Goal: Task Accomplishment & Management: Manage account settings

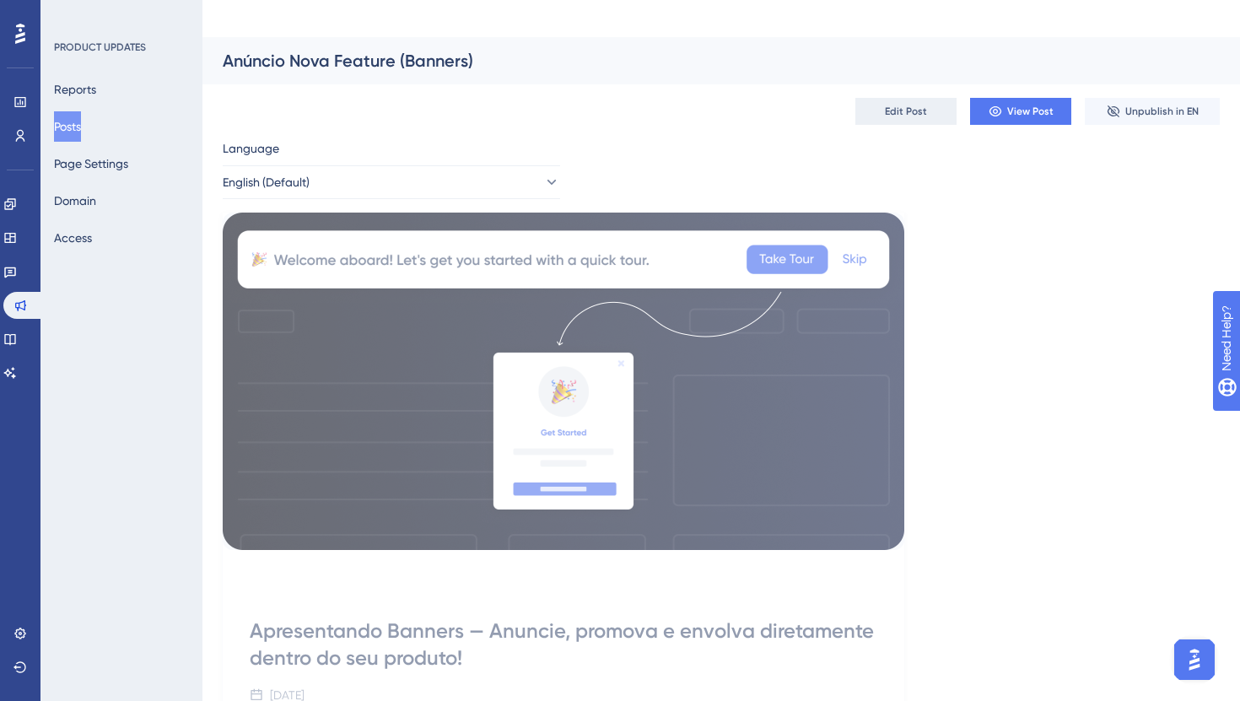
click at [919, 105] on span "Edit Post" at bounding box center [906, 111] width 42 height 13
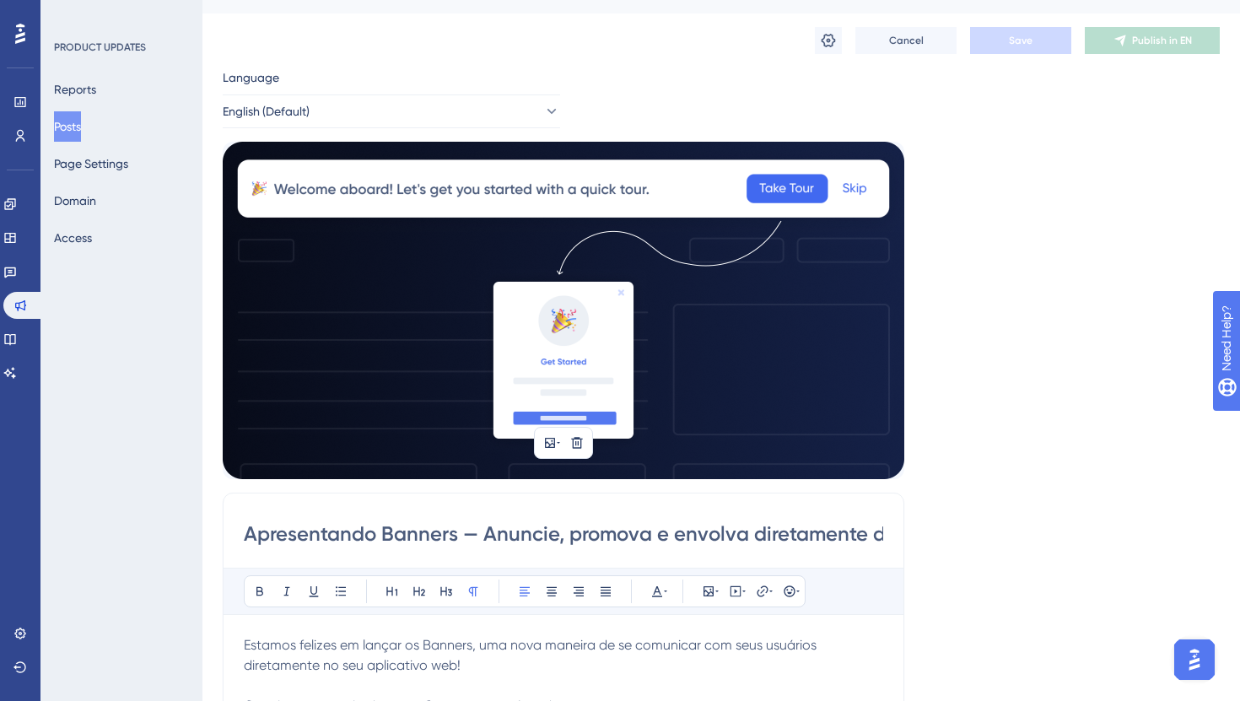
scroll to position [205, 0]
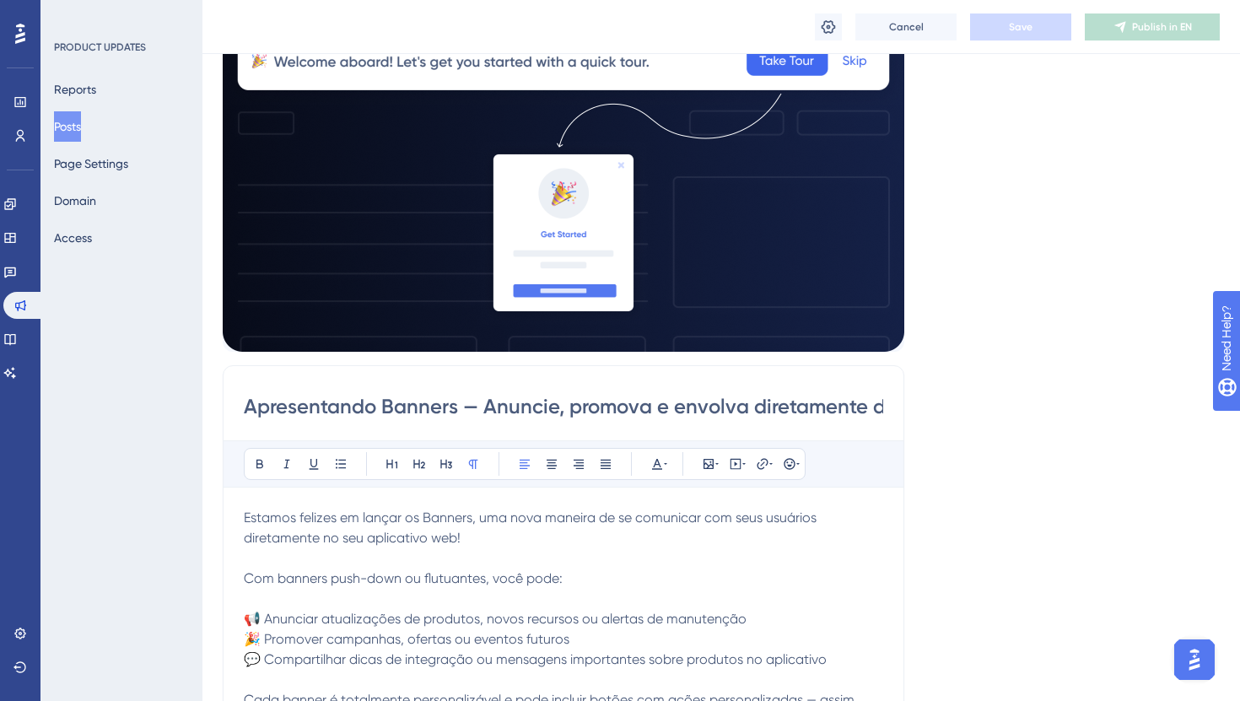
click at [490, 508] on p "Estamos felizes em lançar os Banners, uma nova maneira de se comunicar com seus…" at bounding box center [563, 690] width 639 height 364
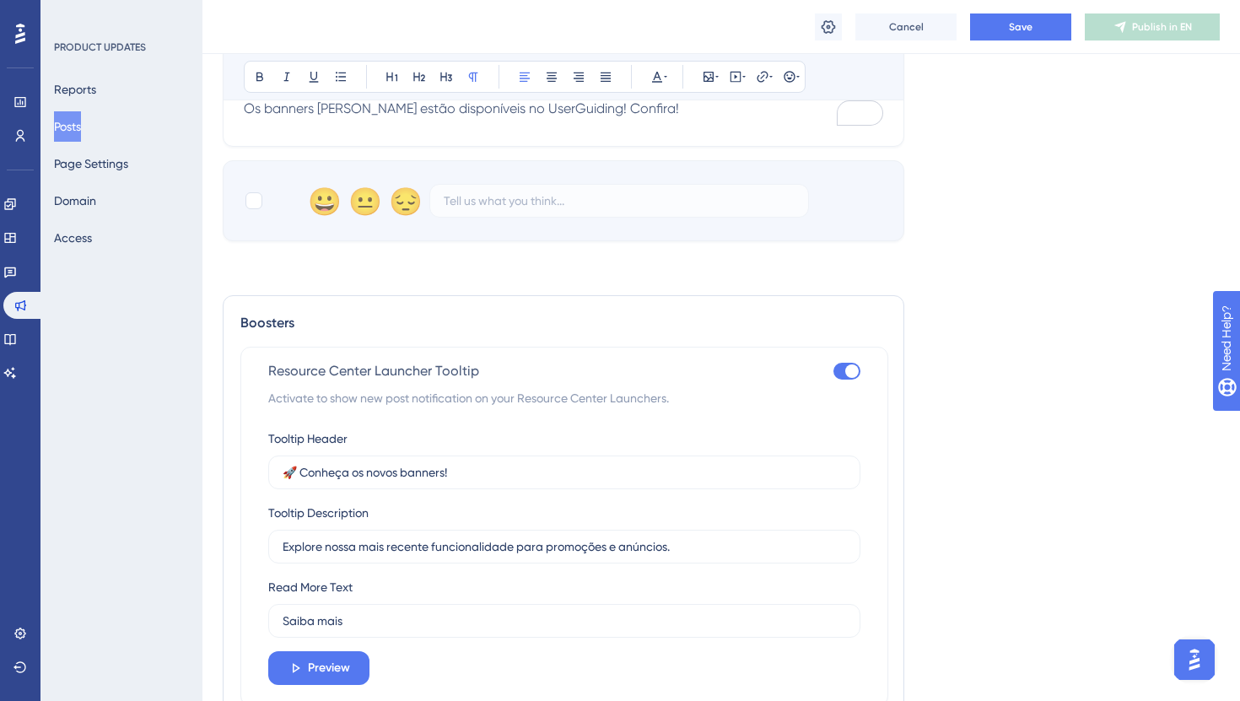
scroll to position [1111, 0]
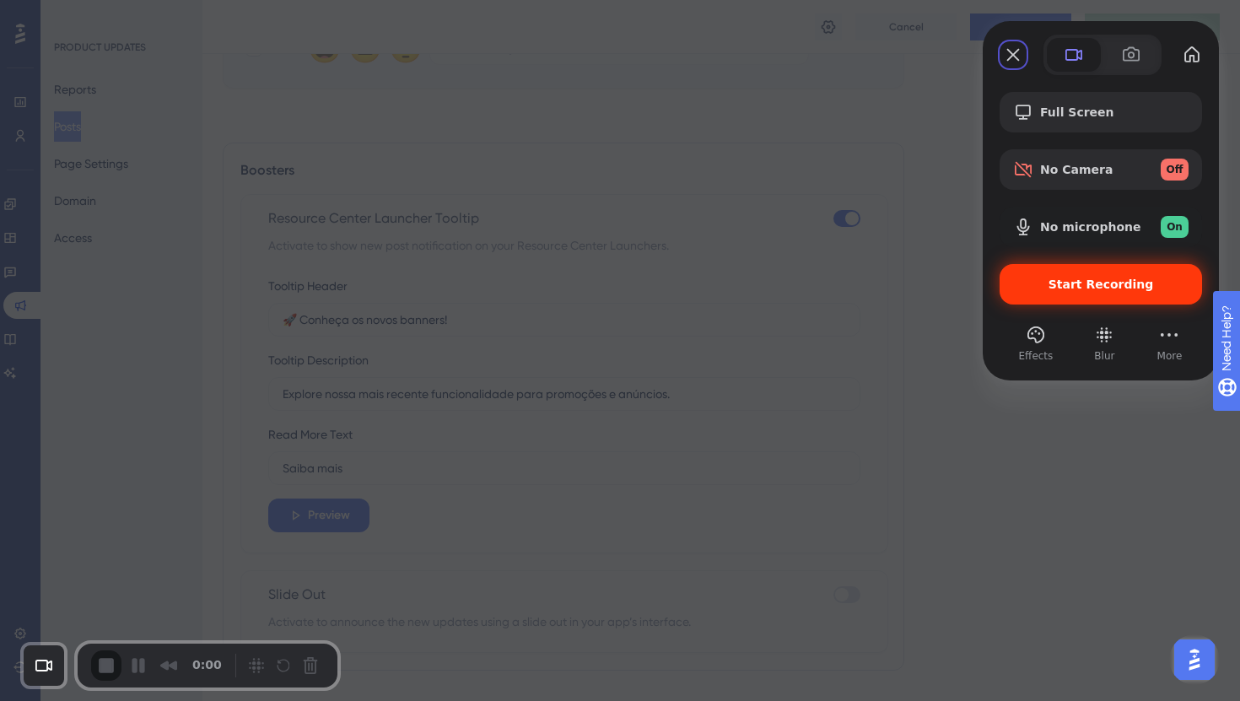
click at [1055, 278] on span "Start Recording" at bounding box center [1100, 284] width 175 height 13
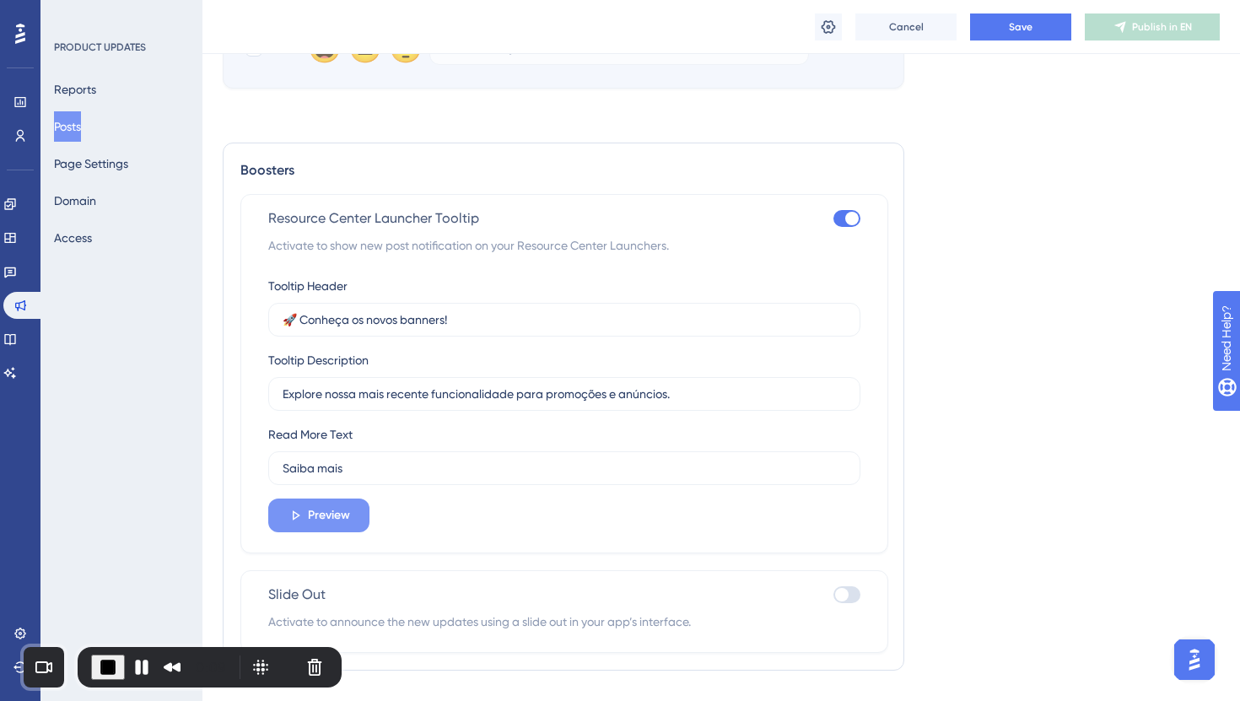
click at [359, 499] on button "Preview" at bounding box center [318, 516] width 101 height 34
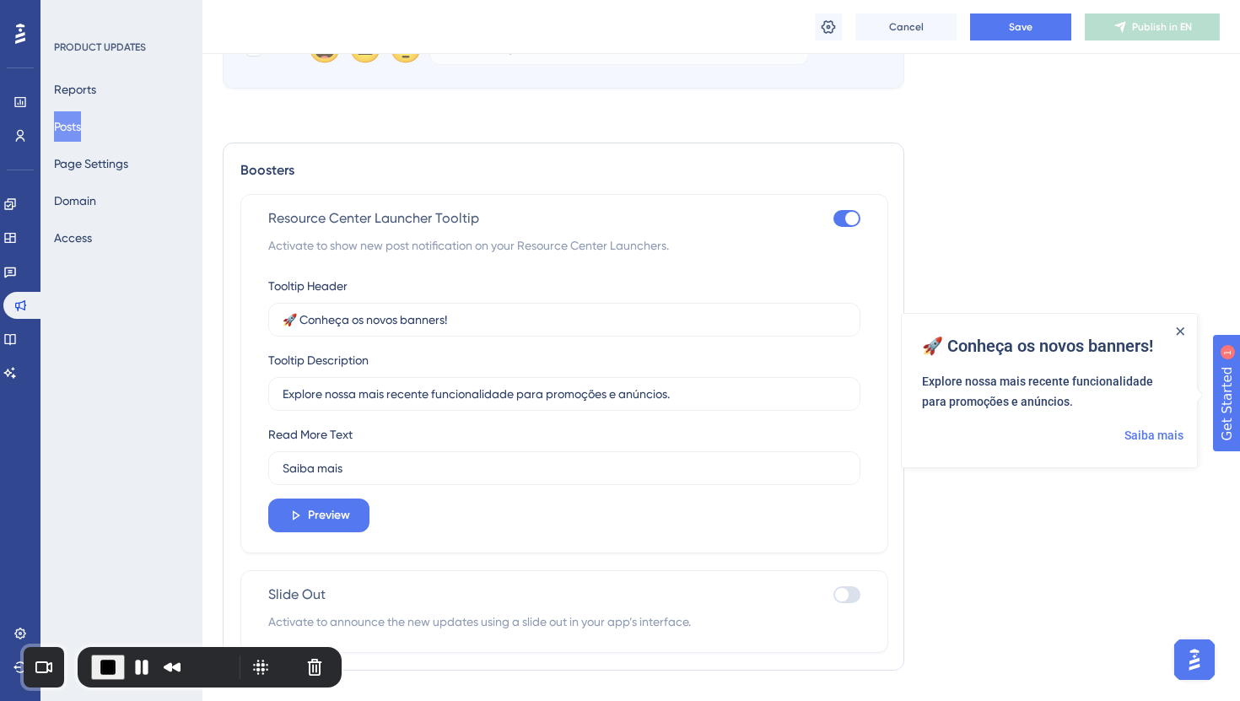
click at [360, 458] on div "Tooltip Header 🚀 Conheça os novos banners! Tooltip Description Explore nossa ma…" at bounding box center [564, 404] width 592 height 256
click at [1178, 329] on icon "Close Announcement" at bounding box center [1180, 330] width 8 height 8
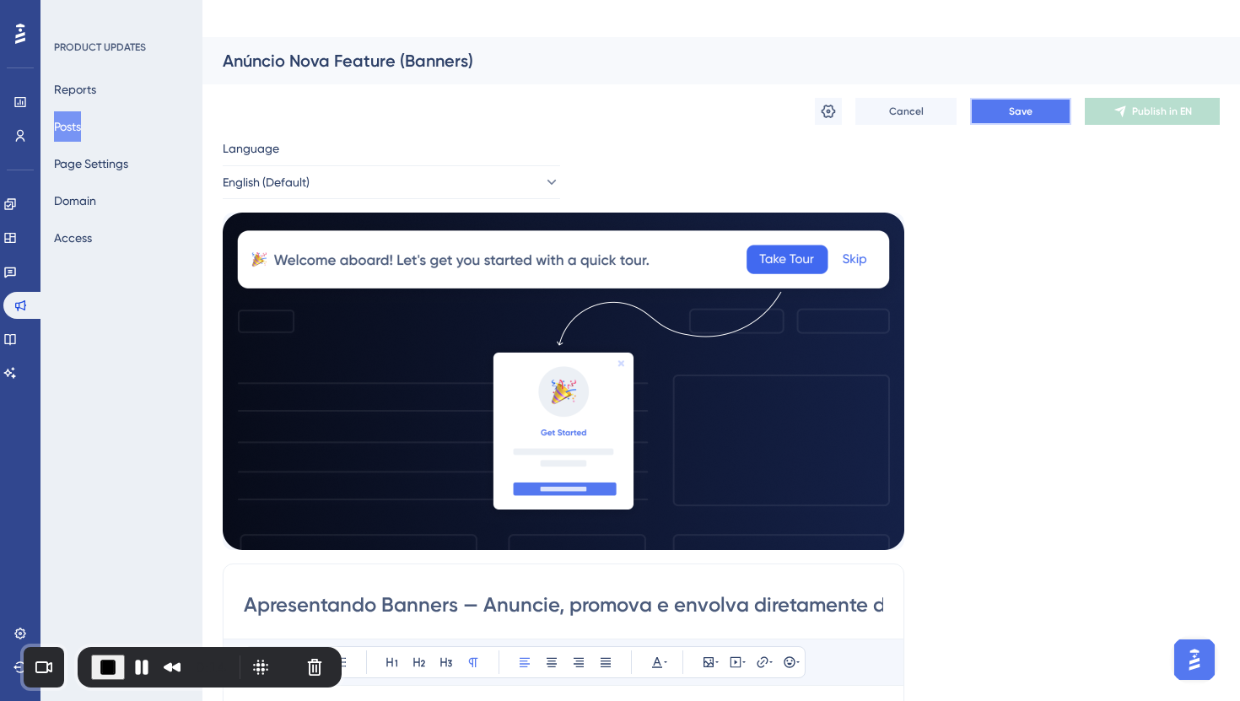
click at [1020, 105] on span "Save" at bounding box center [1021, 111] width 24 height 13
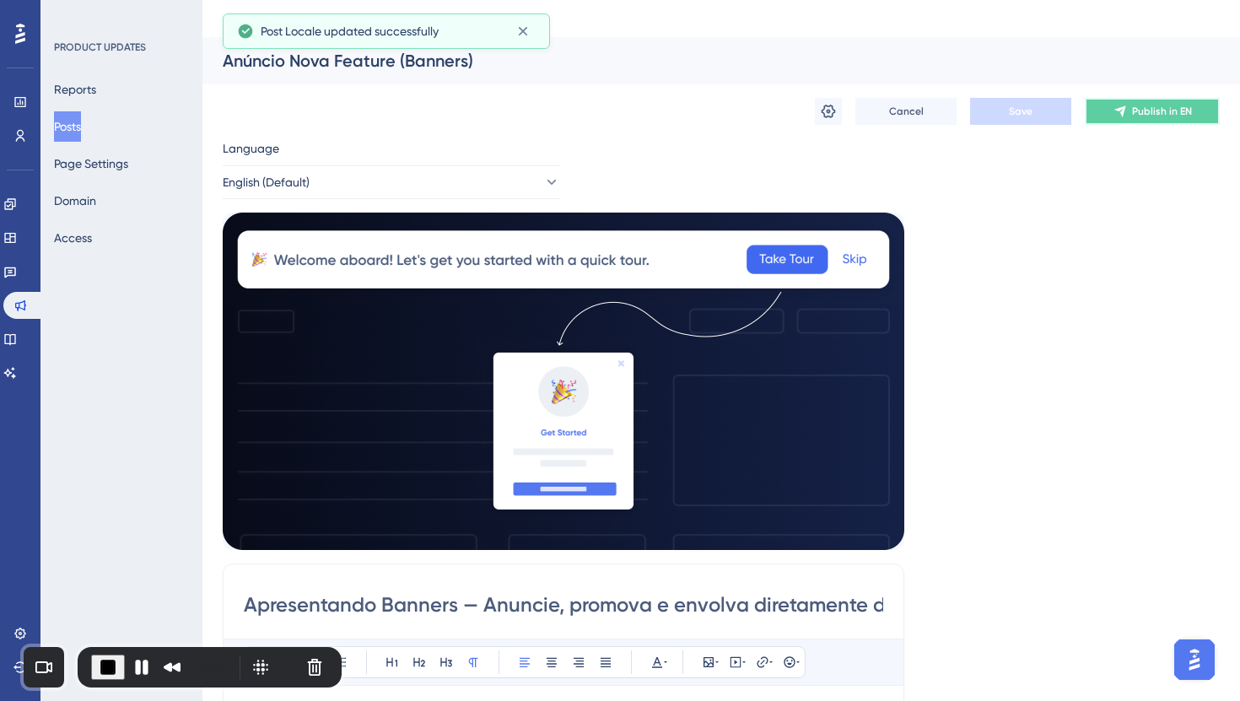
click at [1113, 98] on button "Publish in EN" at bounding box center [1152, 111] width 135 height 27
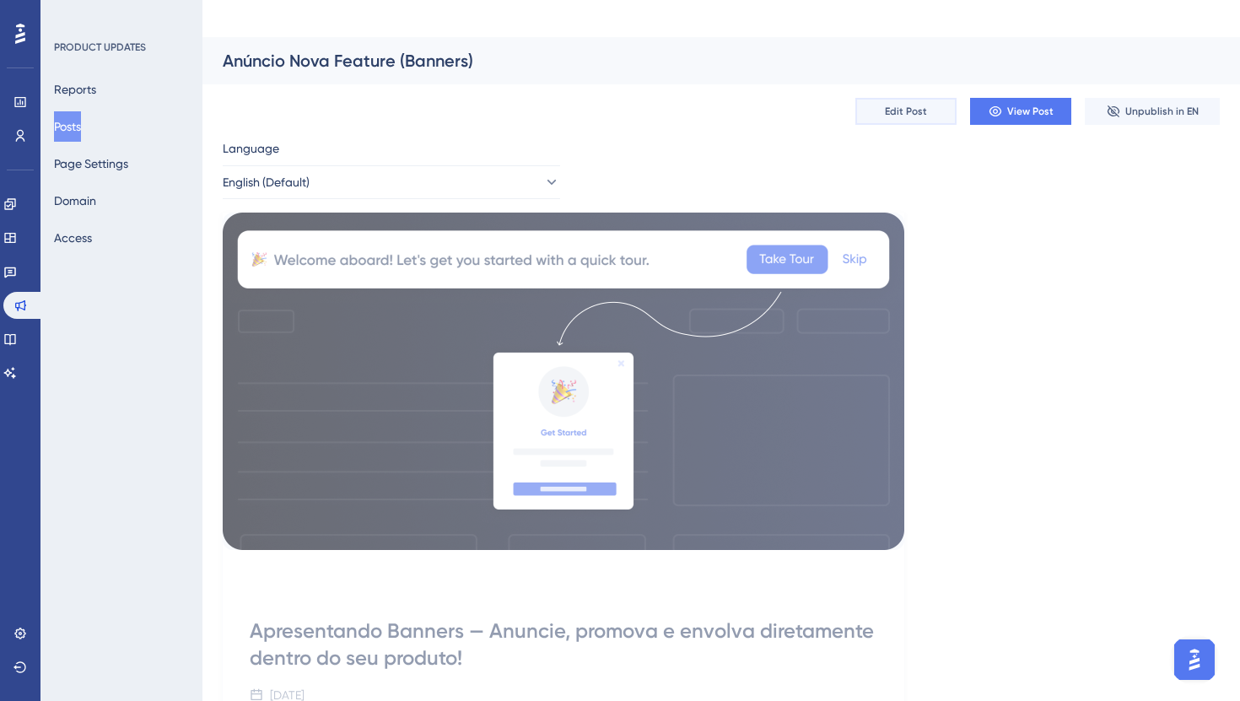
click at [926, 98] on button "Edit Post" at bounding box center [905, 111] width 101 height 27
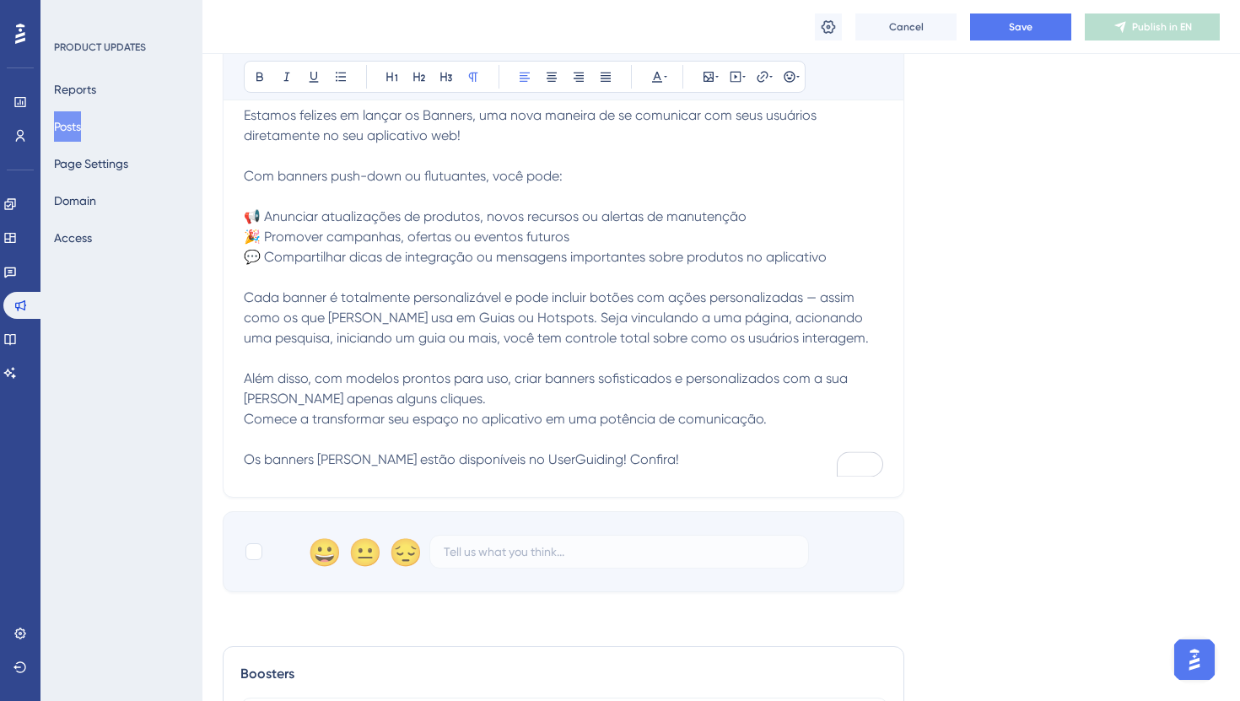
scroll to position [573, 0]
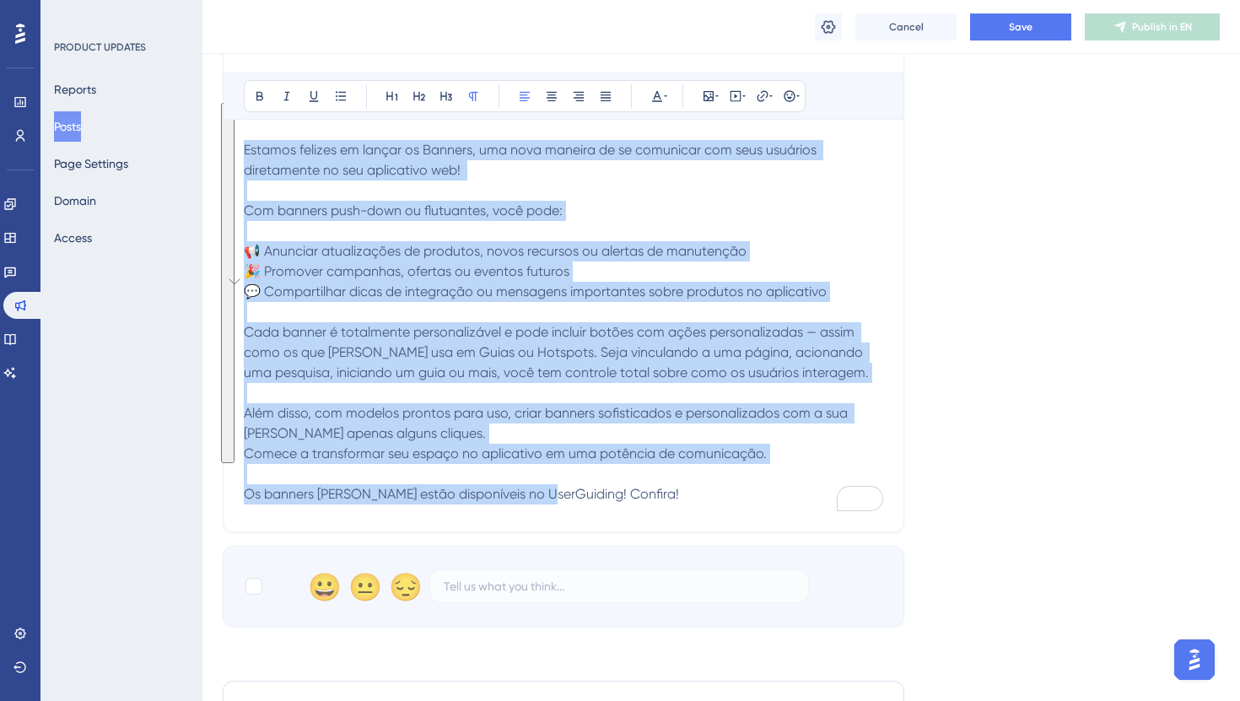
drag, startPoint x: 607, startPoint y: 462, endPoint x: 261, endPoint y: 177, distance: 448.3
click at [202, 25] on div "Performance Users Engagement Widgets Feedback Product Updates Knowledge Base AI…" at bounding box center [721, 356] width 1038 height 1785
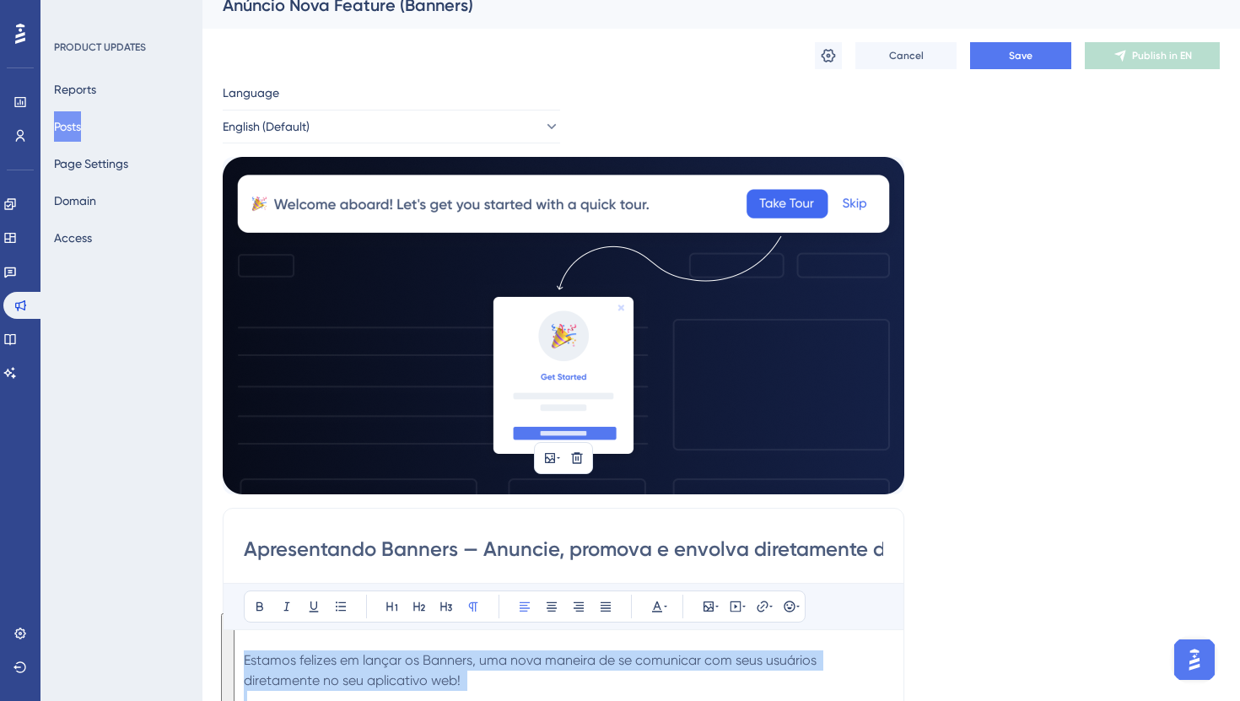
scroll to position [96, 0]
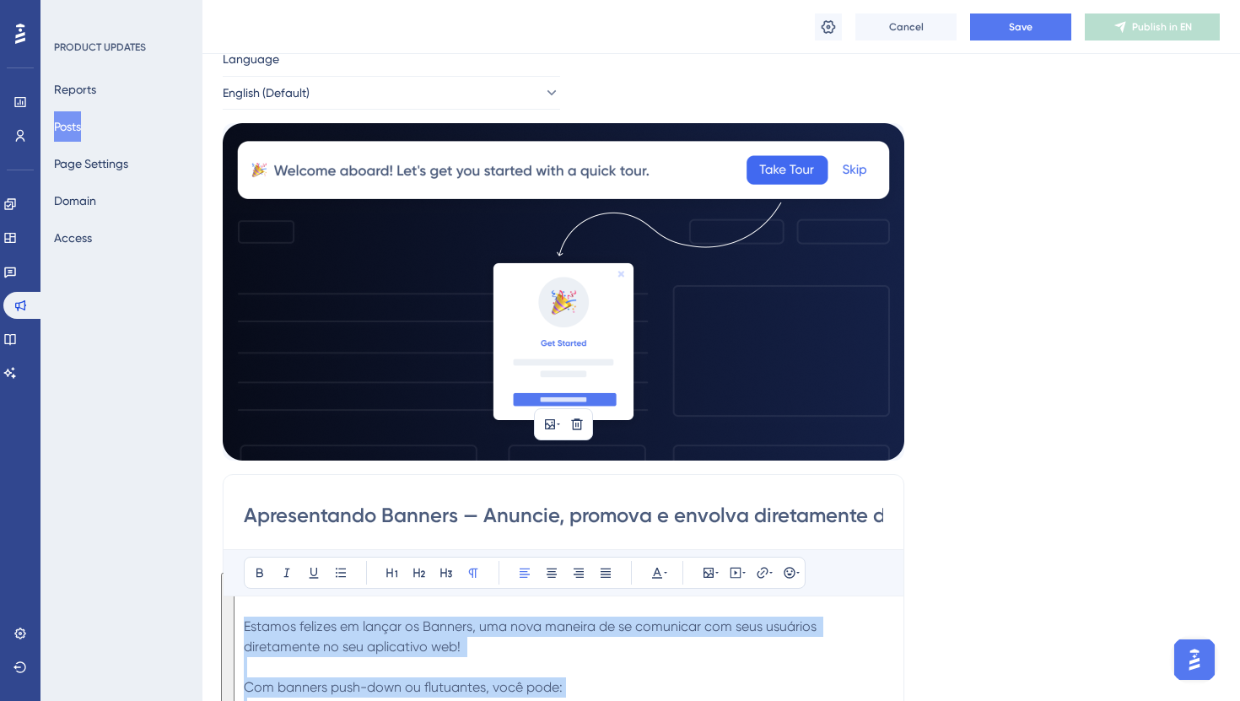
copy span "Estamos felizes em lançar os Banners, uma nova maneira de se comunicar com seus…"
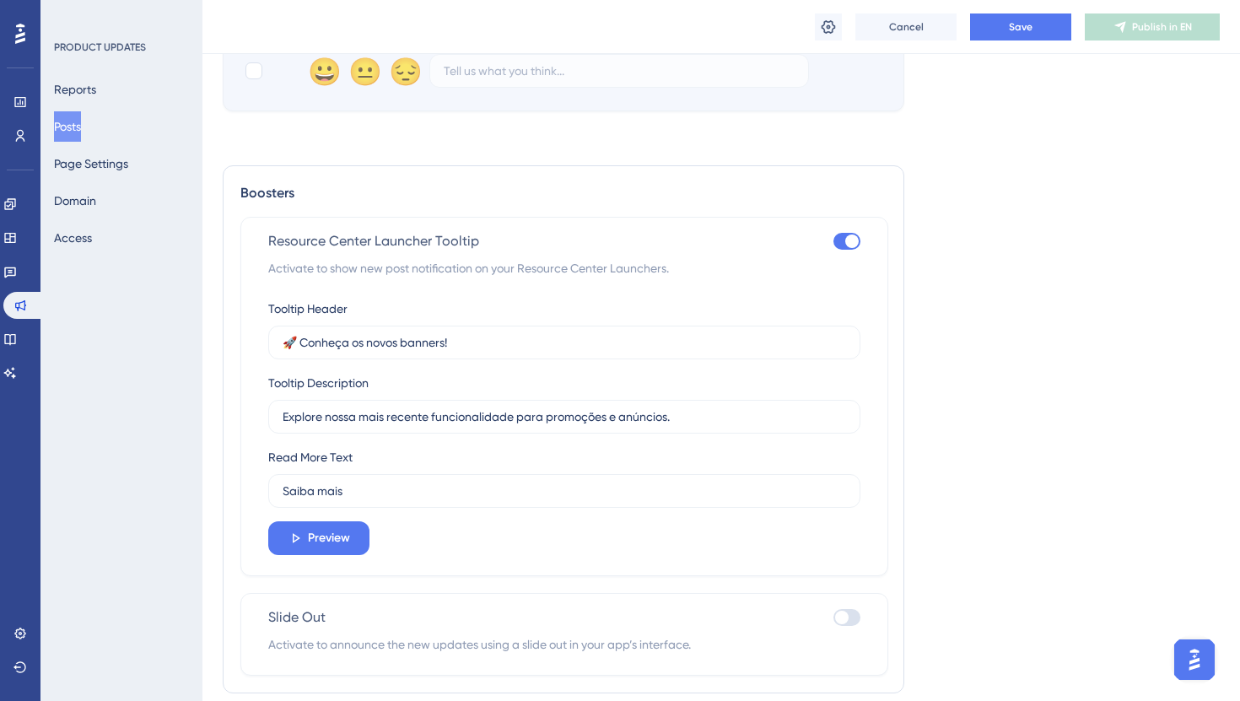
scroll to position [1111, 0]
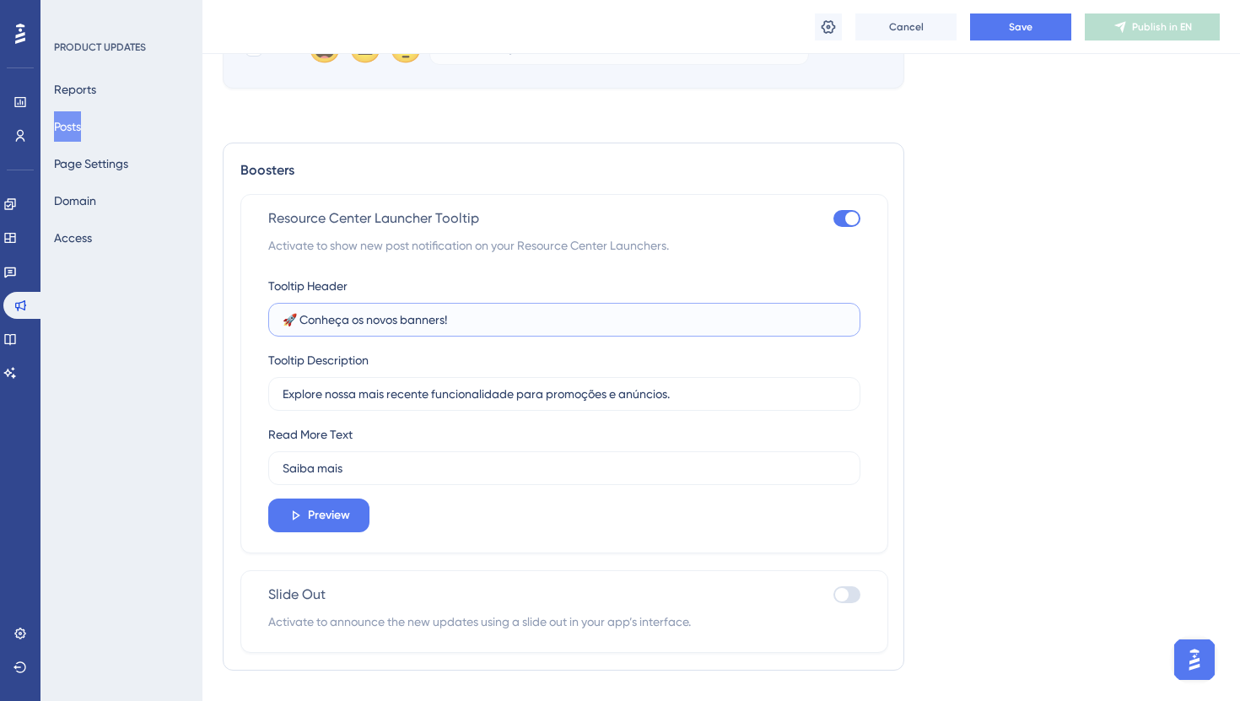
click at [483, 310] on input "🚀 Conheça os novos banners!" at bounding box center [565, 319] width 564 height 19
click at [438, 385] on input "Explore nossa mais recente funcionalidade para promoções e anúncios." at bounding box center [565, 394] width 564 height 19
click at [404, 424] on div "Read More Text Saiba mais" at bounding box center [564, 454] width 592 height 61
click at [400, 459] on input "Saiba mais" at bounding box center [565, 468] width 564 height 19
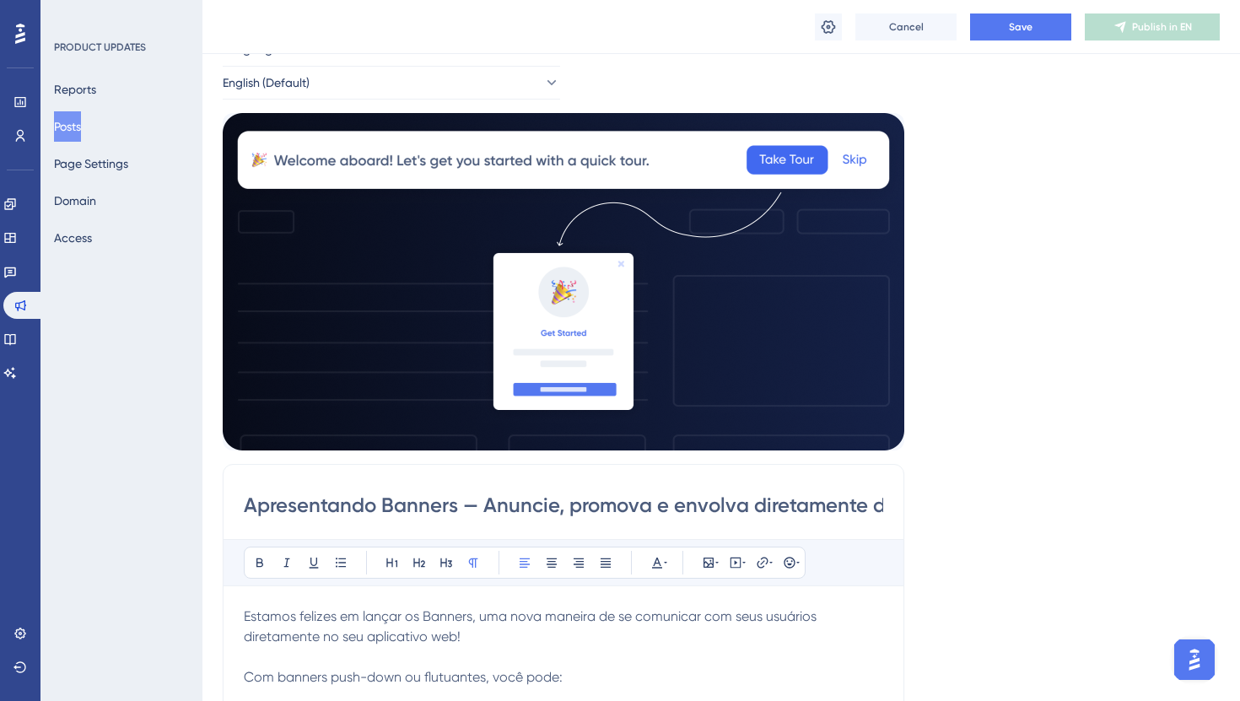
scroll to position [0, 0]
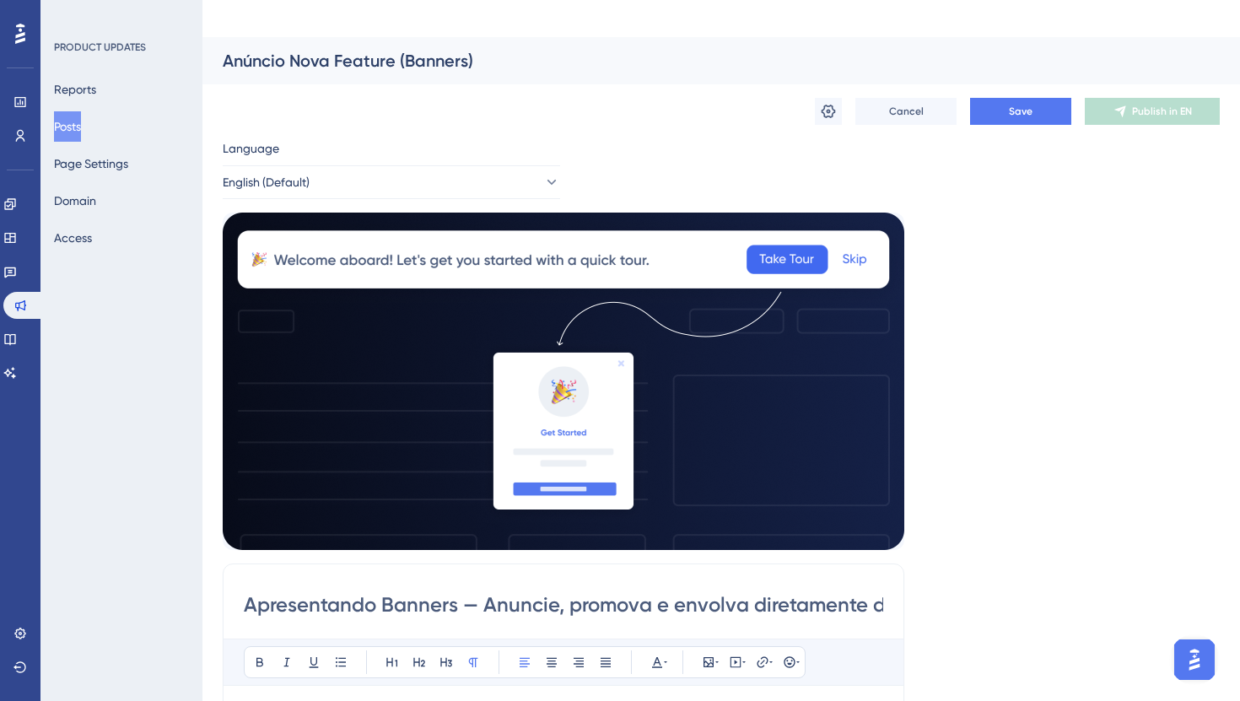
click at [81, 132] on button "Posts" at bounding box center [67, 126] width 27 height 30
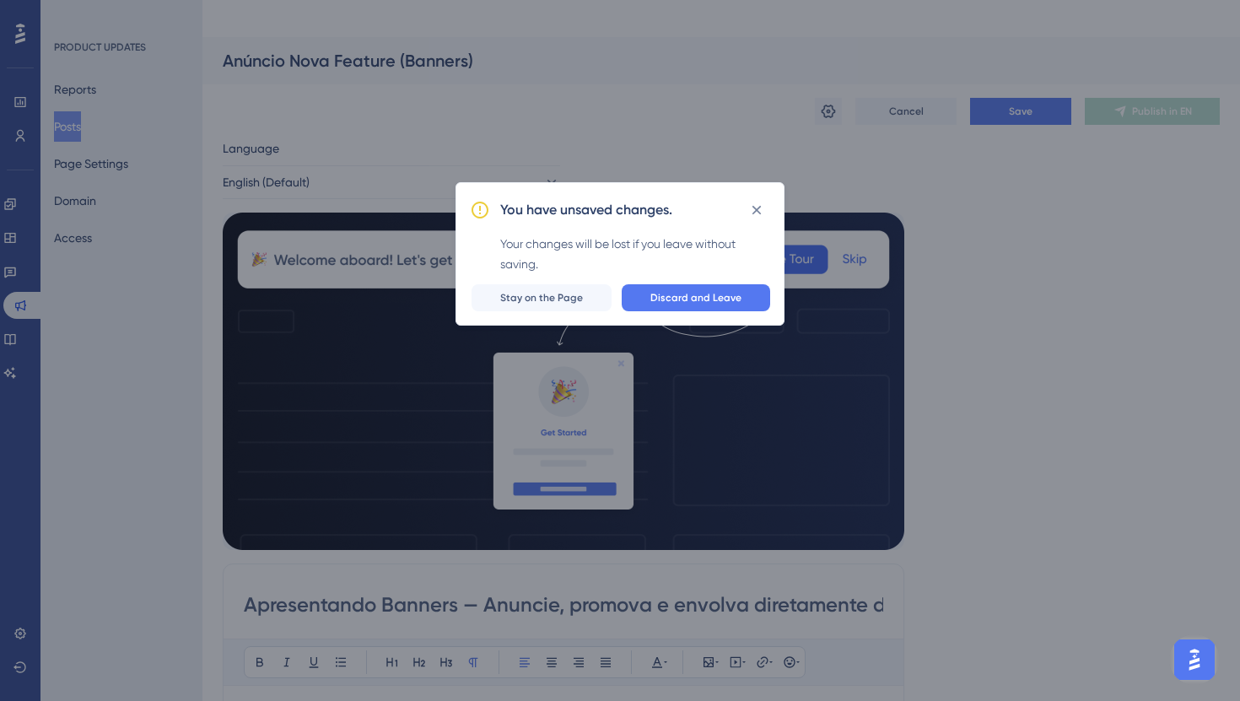
click at [742, 213] on div "You have unsaved changes." at bounding box center [635, 210] width 270 height 27
click at [752, 208] on icon at bounding box center [756, 210] width 17 height 17
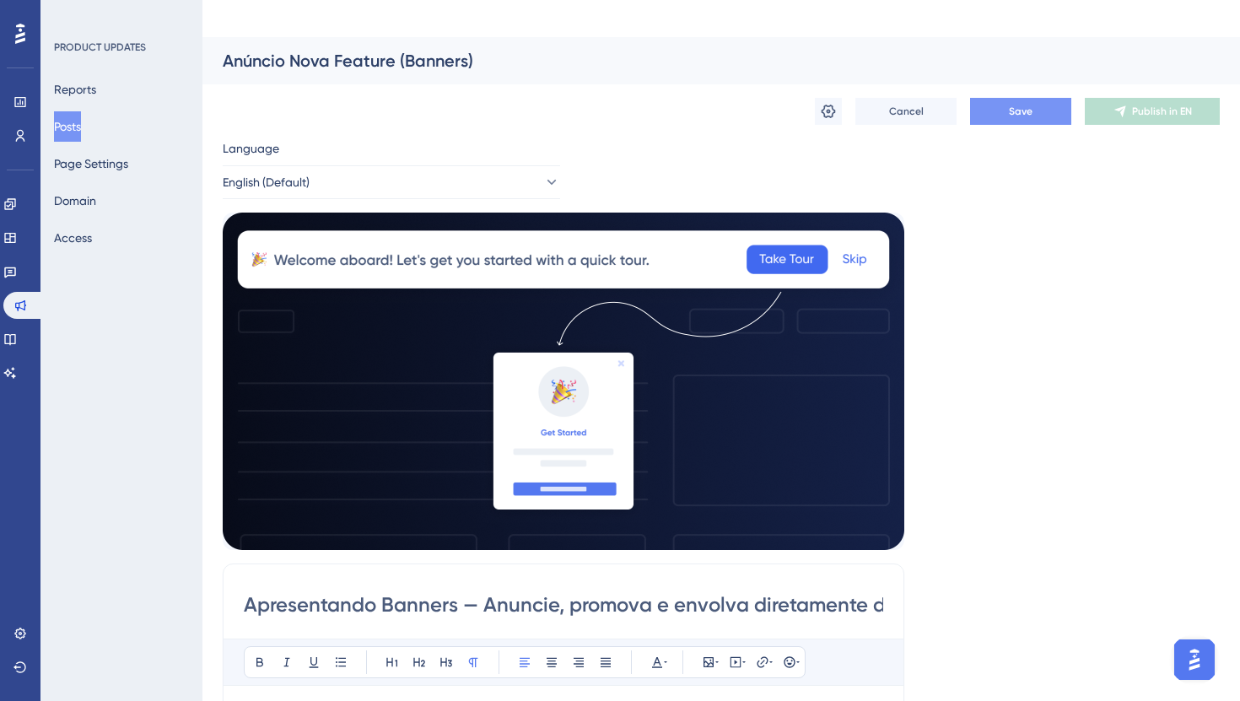
click at [1001, 98] on button "Save" at bounding box center [1020, 111] width 101 height 27
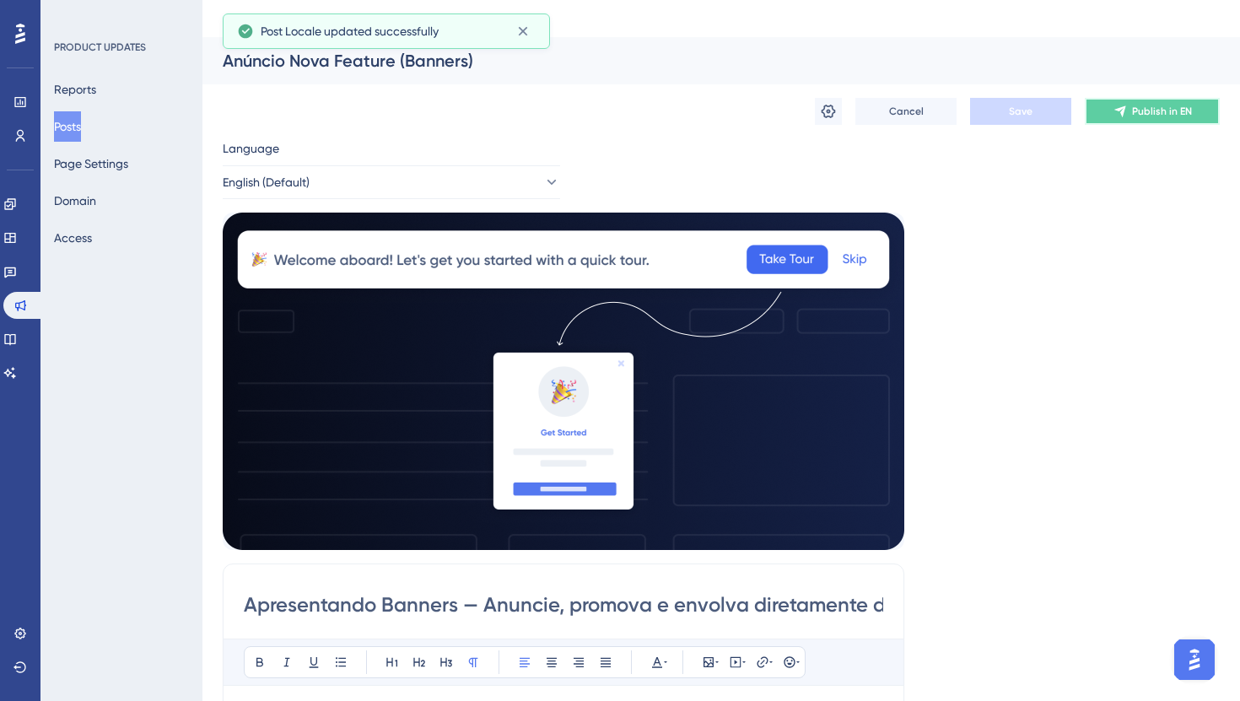
click at [1142, 98] on button "Publish in EN" at bounding box center [1152, 111] width 135 height 27
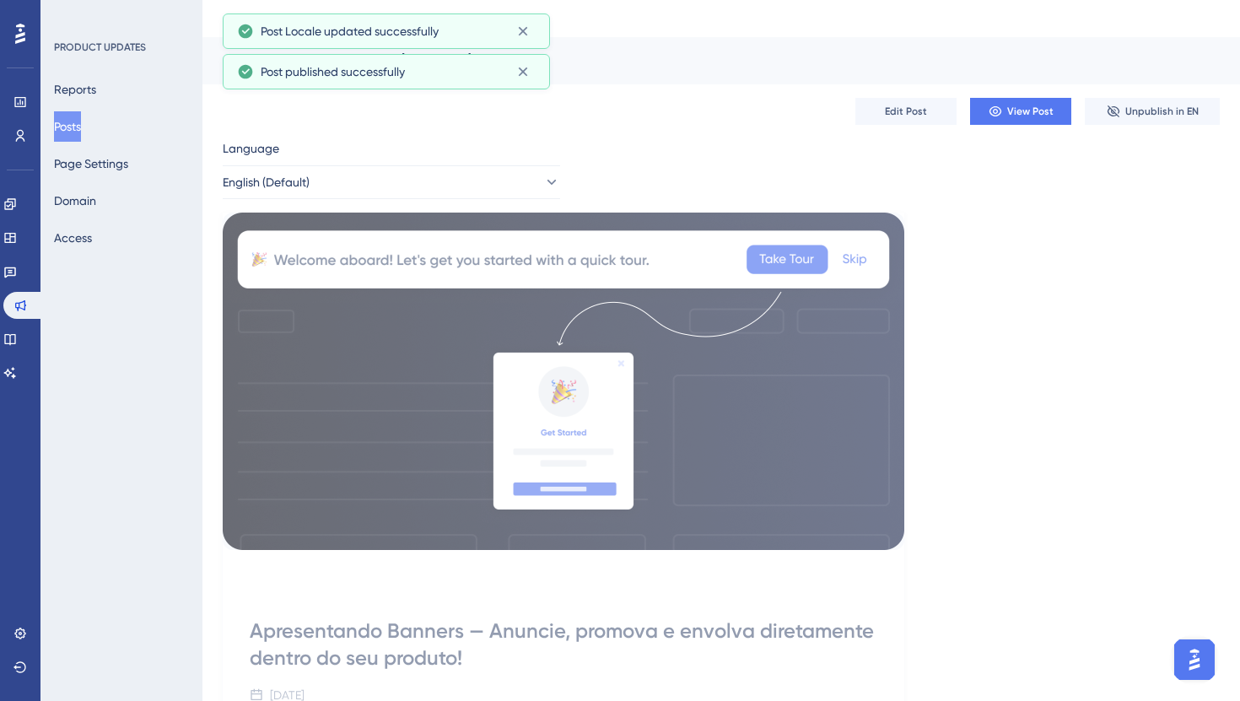
click at [75, 126] on button "Posts" at bounding box center [67, 126] width 27 height 30
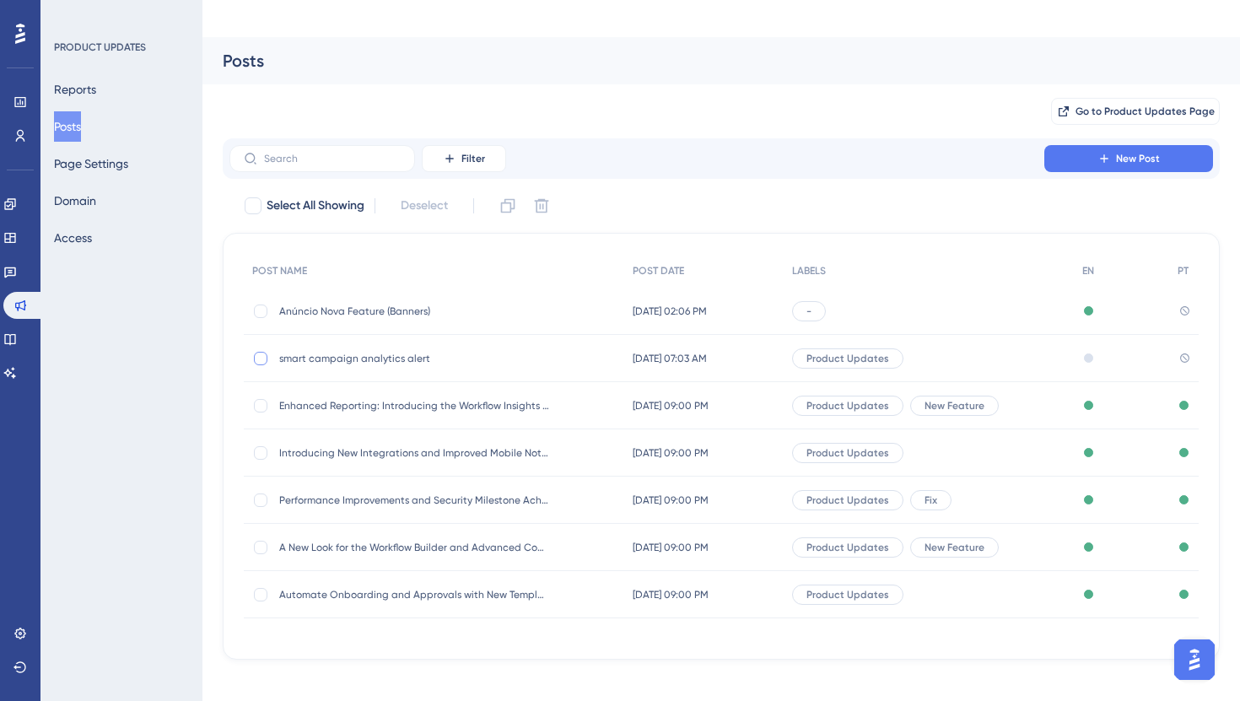
click at [255, 352] on div at bounding box center [260, 358] width 13 height 13
checkbox input "true"
click at [536, 197] on icon at bounding box center [541, 205] width 17 height 17
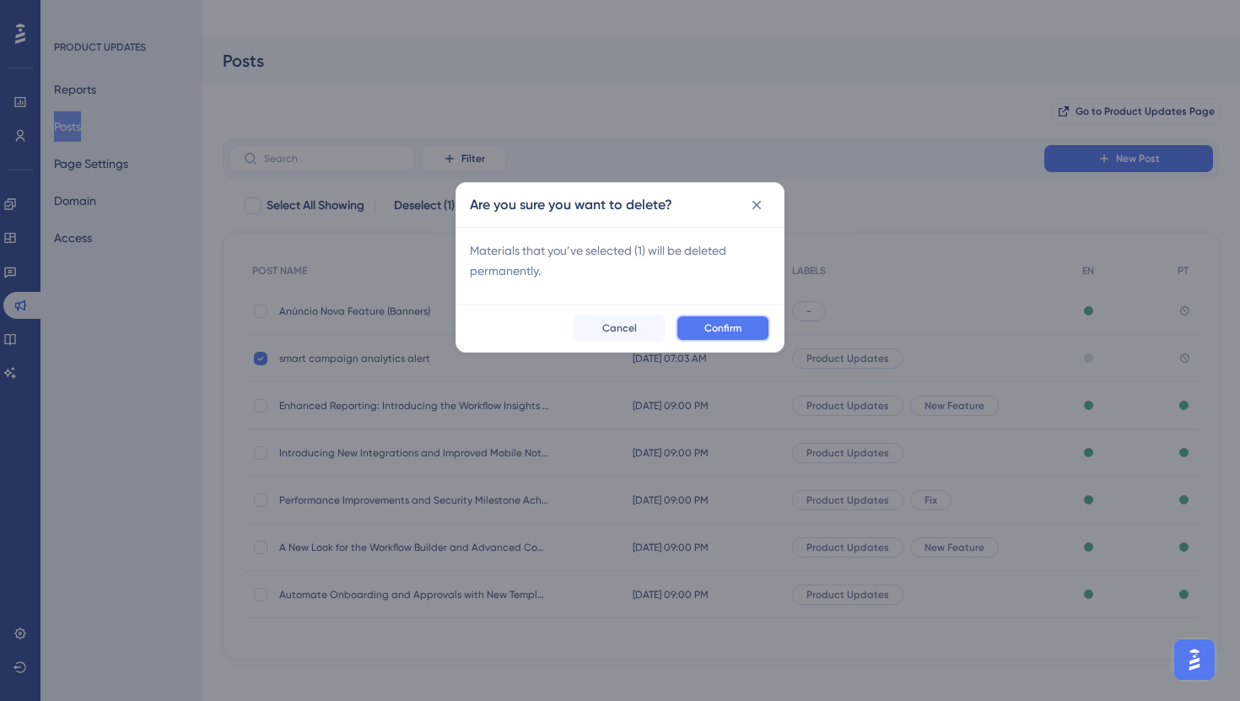
click at [735, 326] on span "Confirm" at bounding box center [722, 327] width 37 height 13
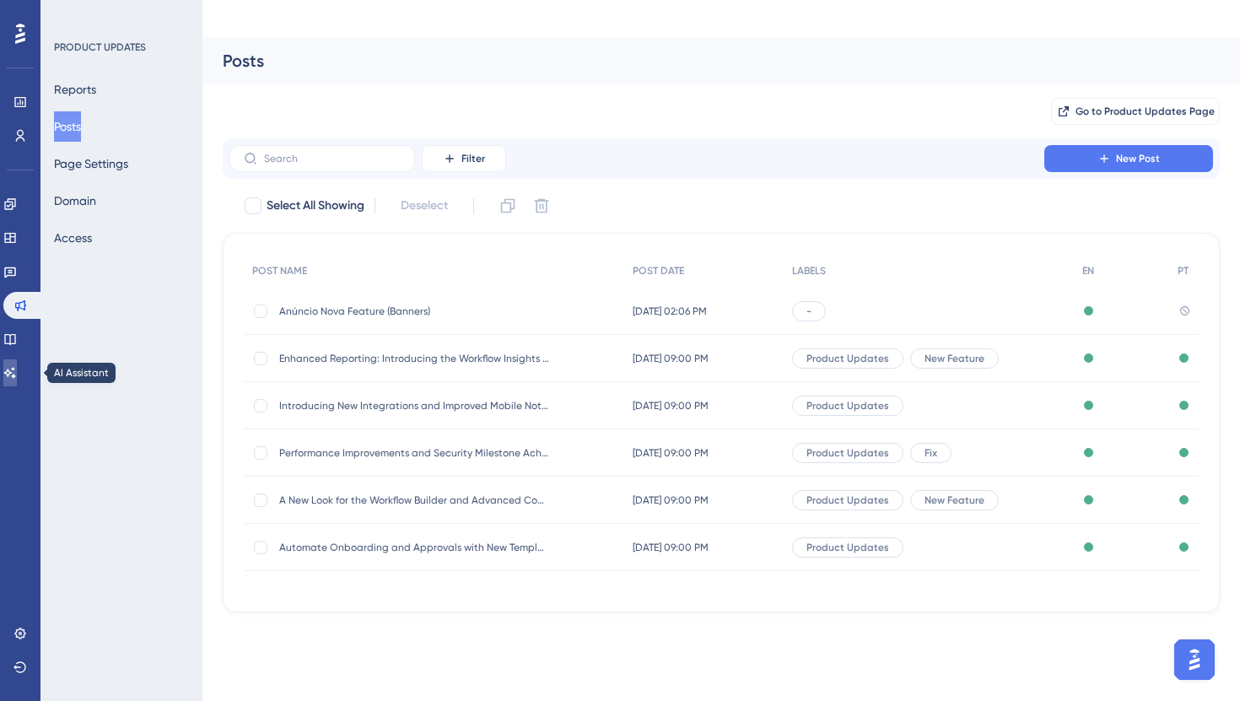
click at [17, 361] on link at bounding box center [9, 372] width 13 height 27
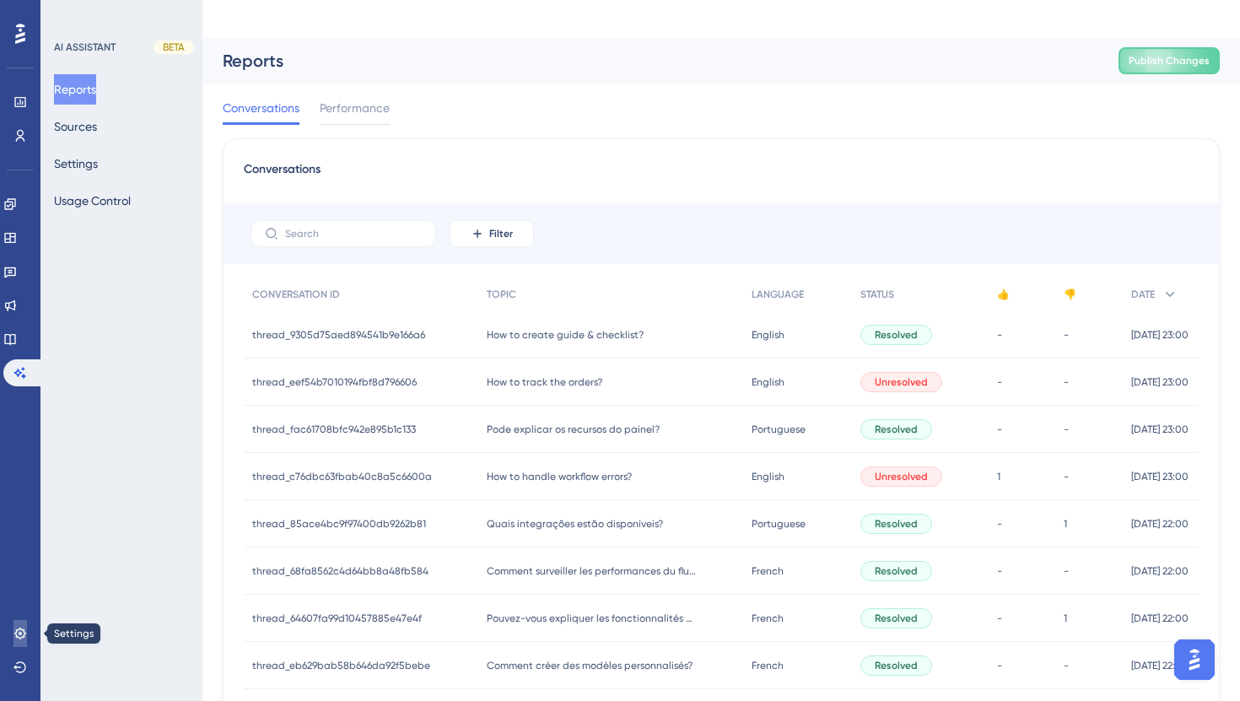
click at [13, 637] on link at bounding box center [19, 633] width 13 height 27
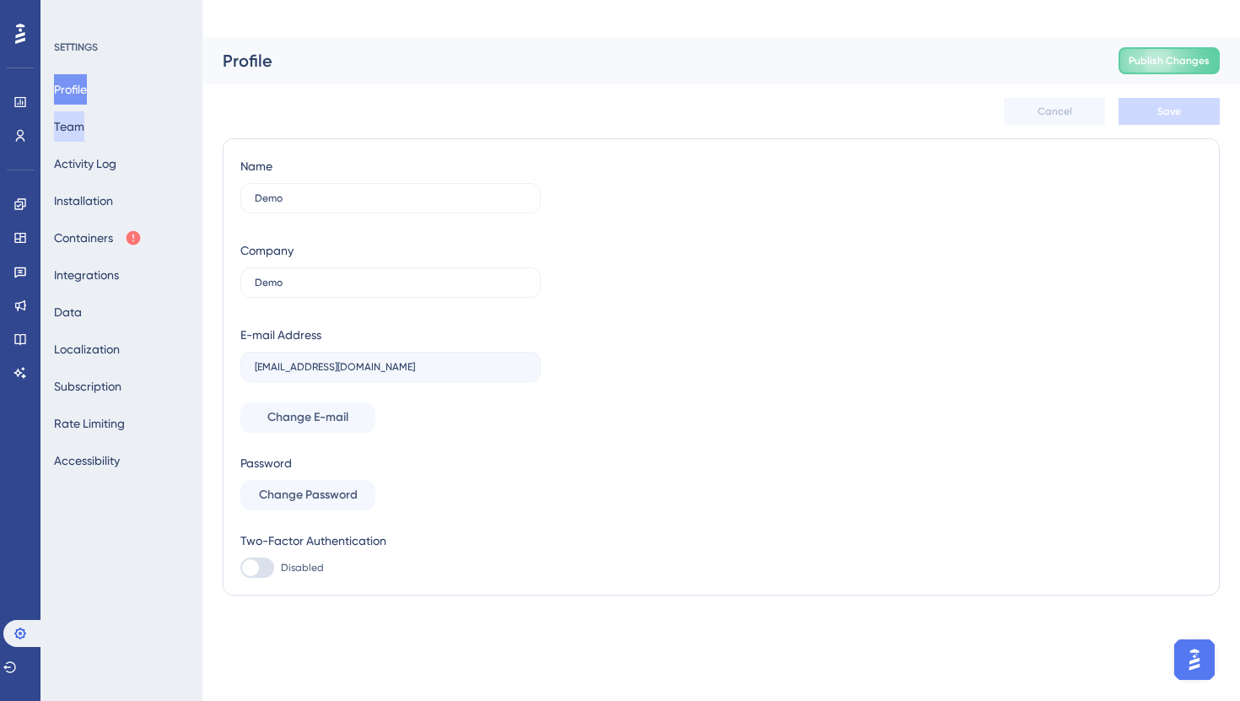
click at [84, 137] on button "Team" at bounding box center [69, 126] width 30 height 30
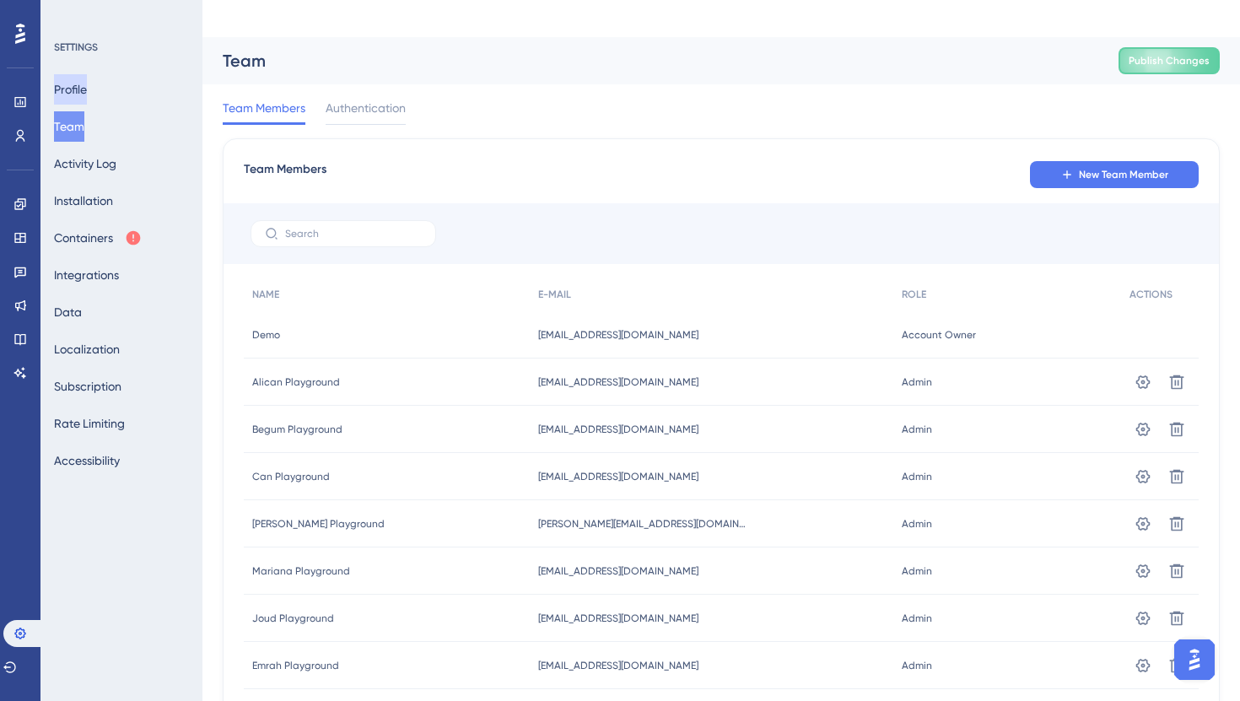
click at [84, 99] on button "Profile" at bounding box center [70, 89] width 33 height 30
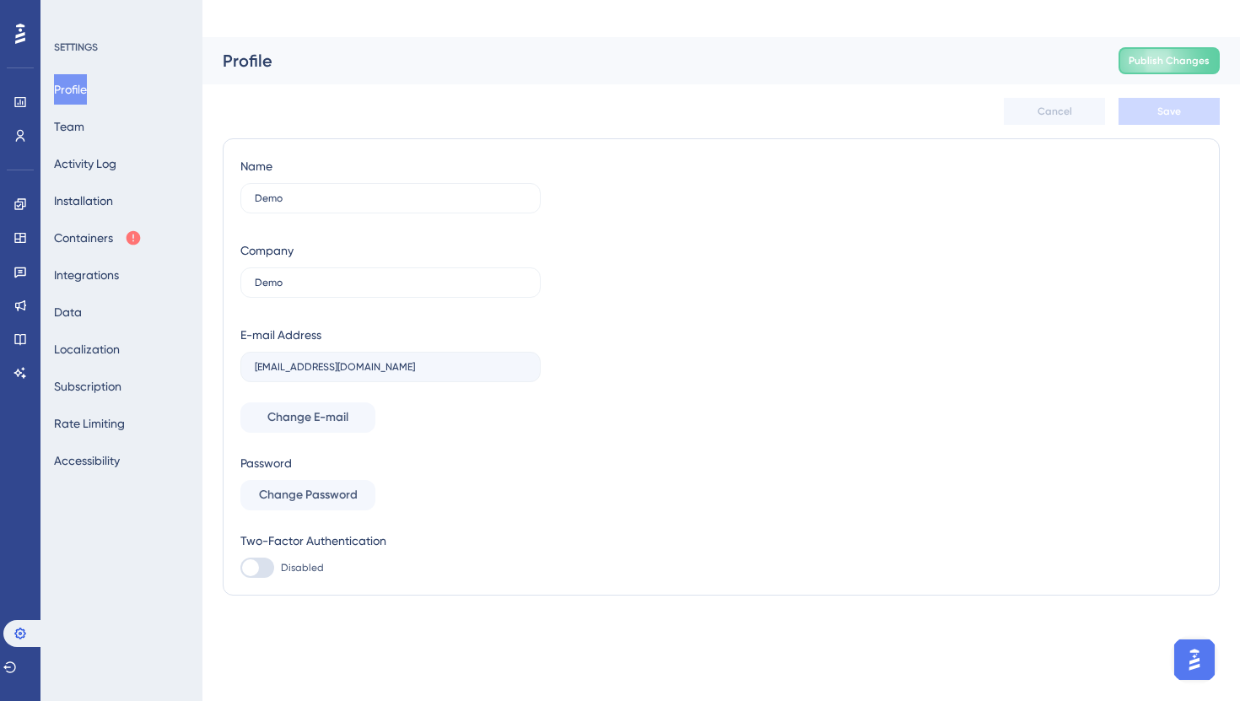
click at [27, 361] on assistant "AI Assistant" at bounding box center [19, 372] width 13 height 27
click at [27, 365] on link at bounding box center [19, 372] width 13 height 27
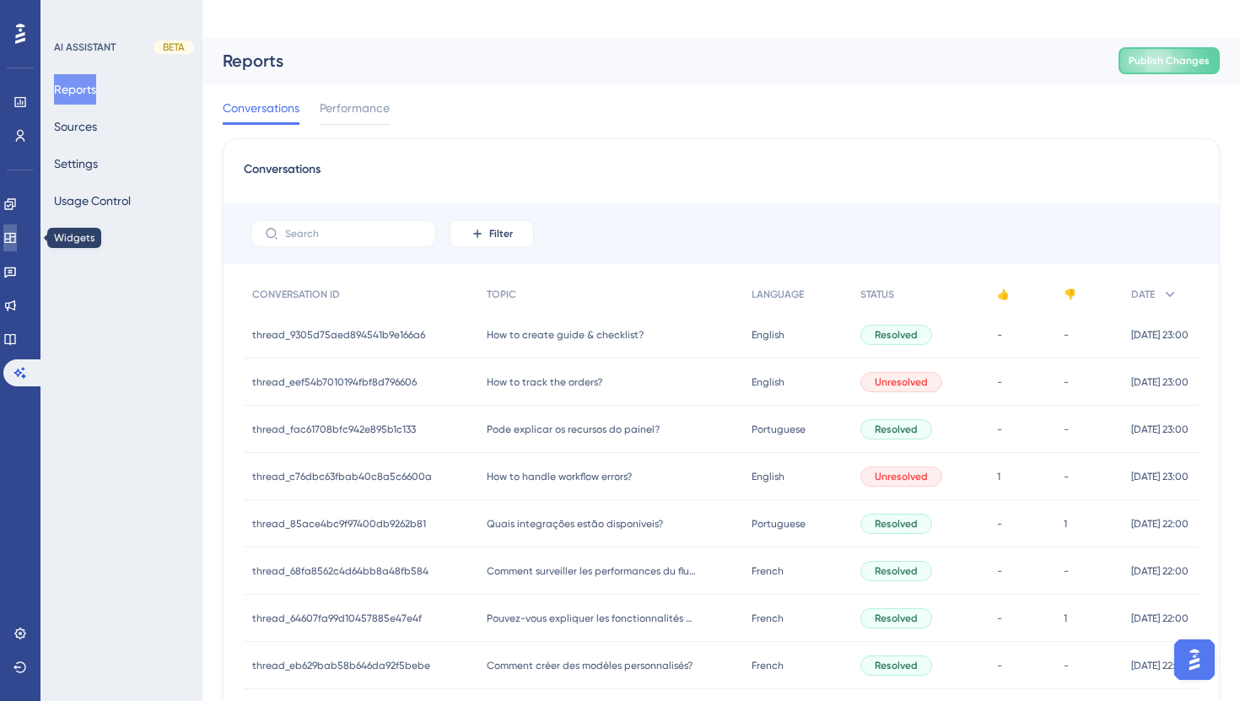
click at [15, 236] on icon at bounding box center [9, 238] width 11 height 10
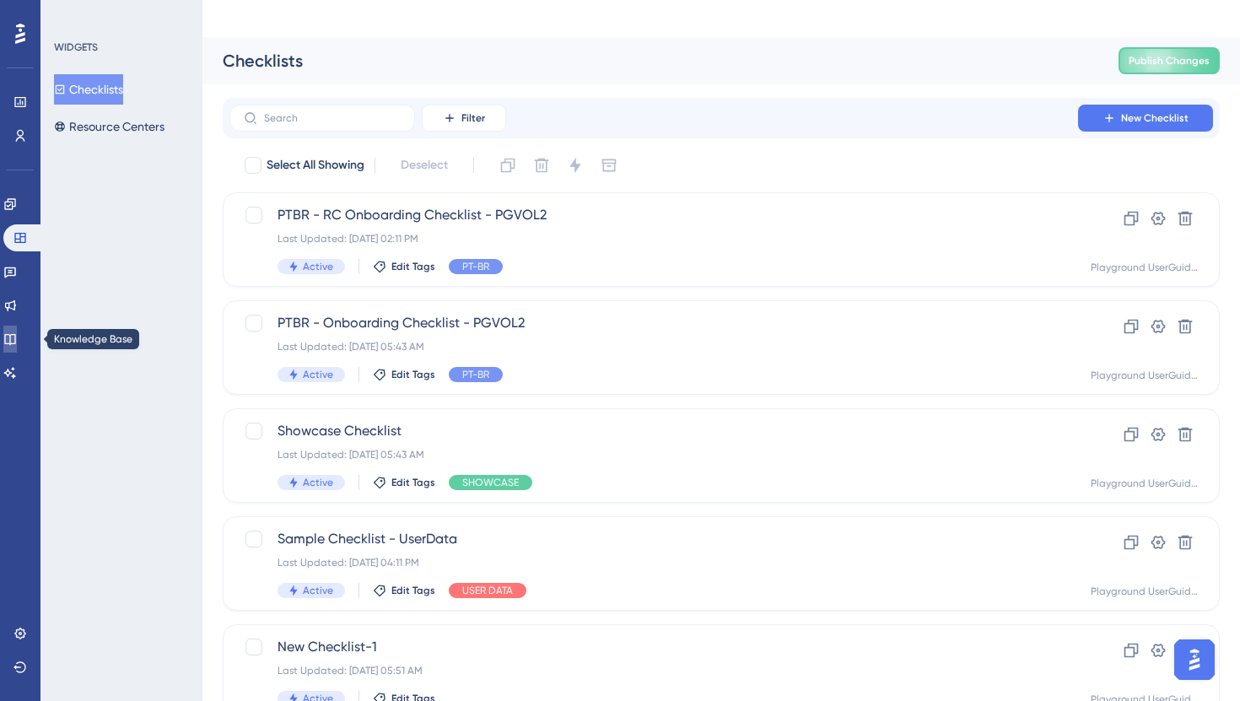
click at [17, 330] on link at bounding box center [9, 339] width 13 height 27
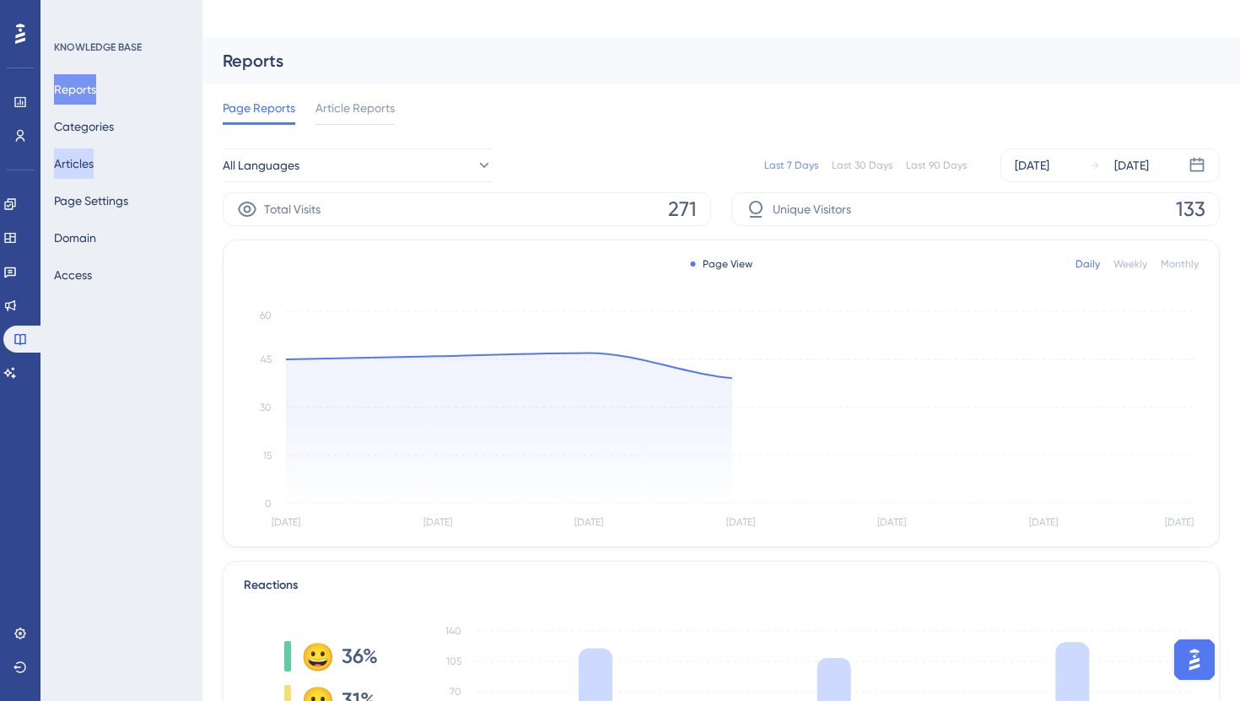
click at [94, 157] on button "Articles" at bounding box center [74, 163] width 40 height 30
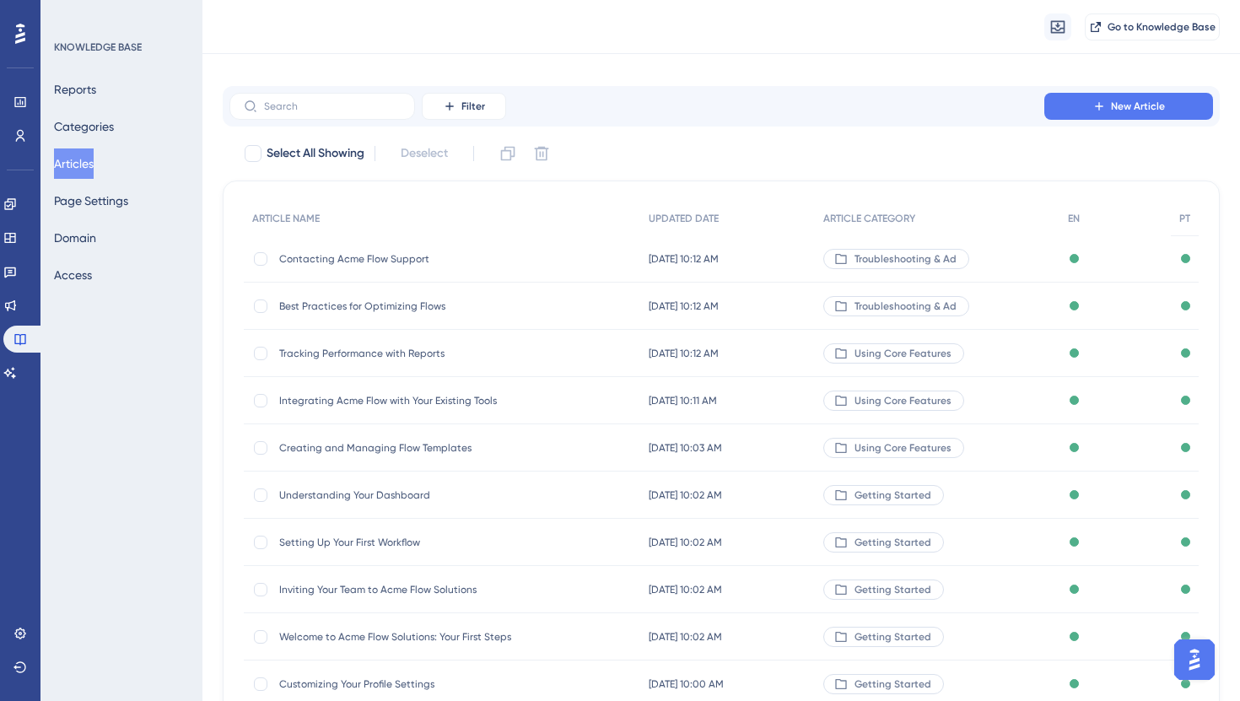
scroll to position [20, 0]
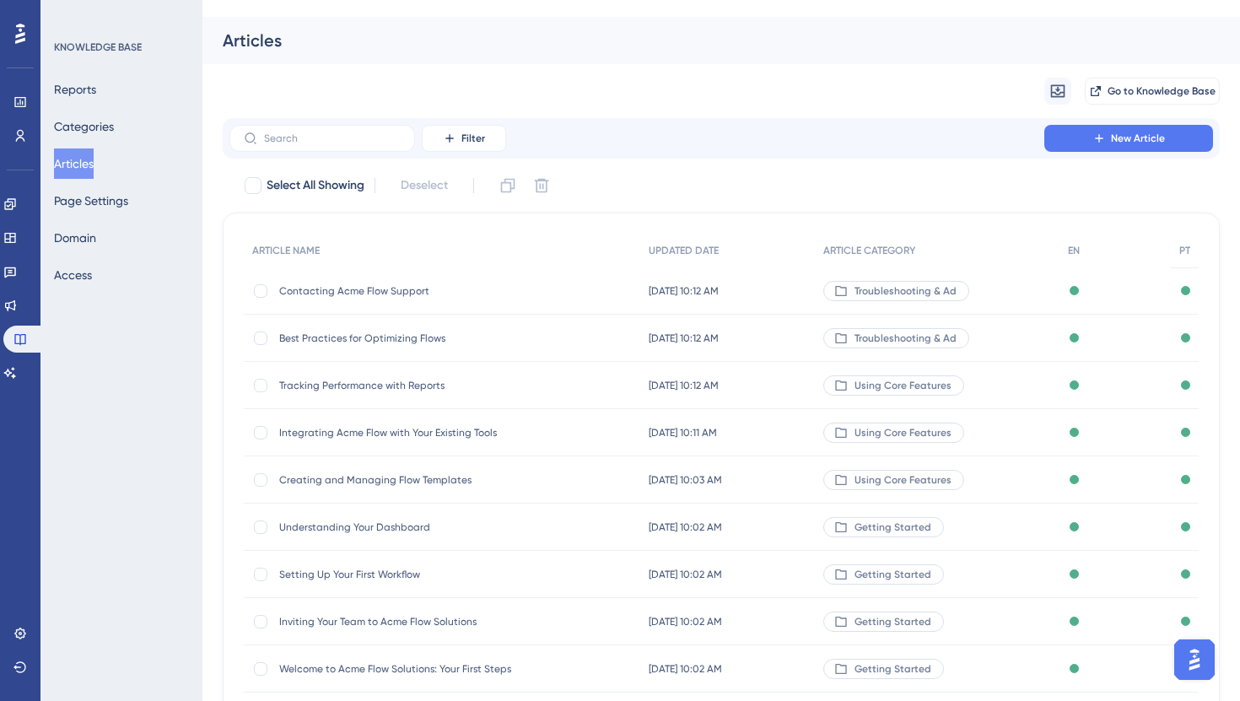
click at [332, 284] on span "Contacting Acme Flow Support" at bounding box center [414, 290] width 270 height 13
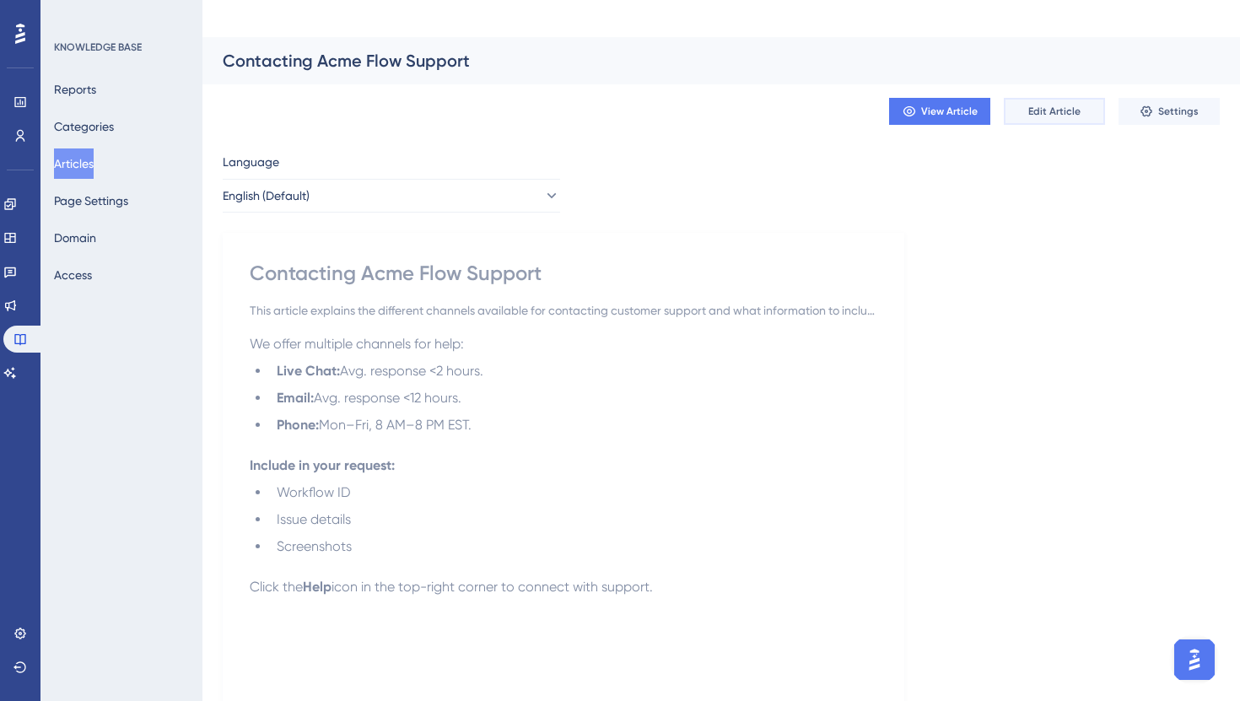
click at [1013, 98] on button "Edit Article" at bounding box center [1054, 111] width 101 height 27
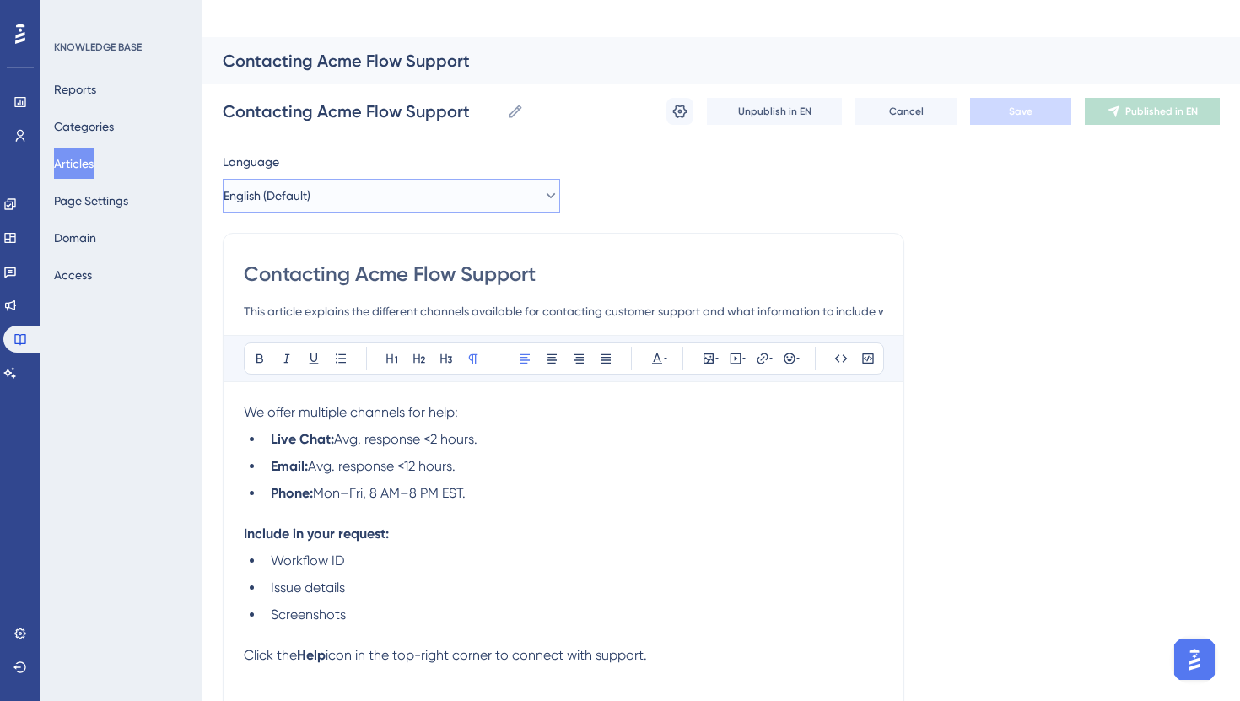
click at [542, 187] on icon at bounding box center [550, 195] width 17 height 17
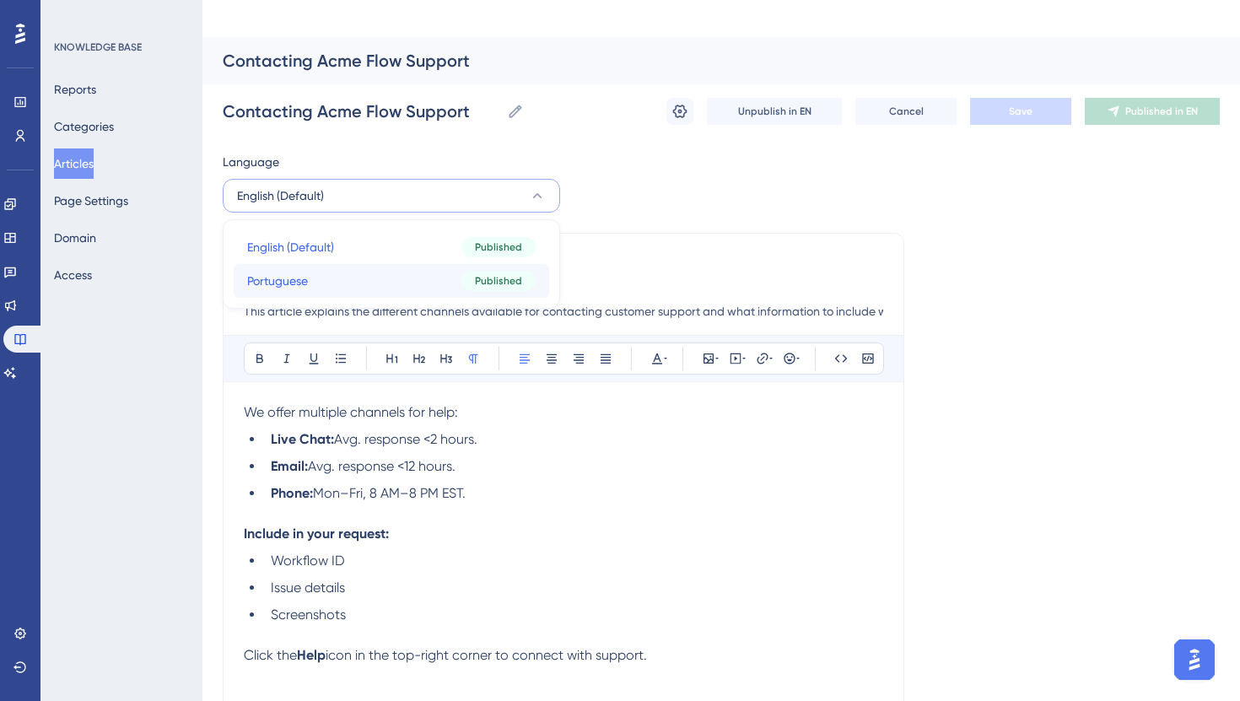
click at [455, 264] on button "Portuguese Portuguese Published" at bounding box center [392, 281] width 316 height 34
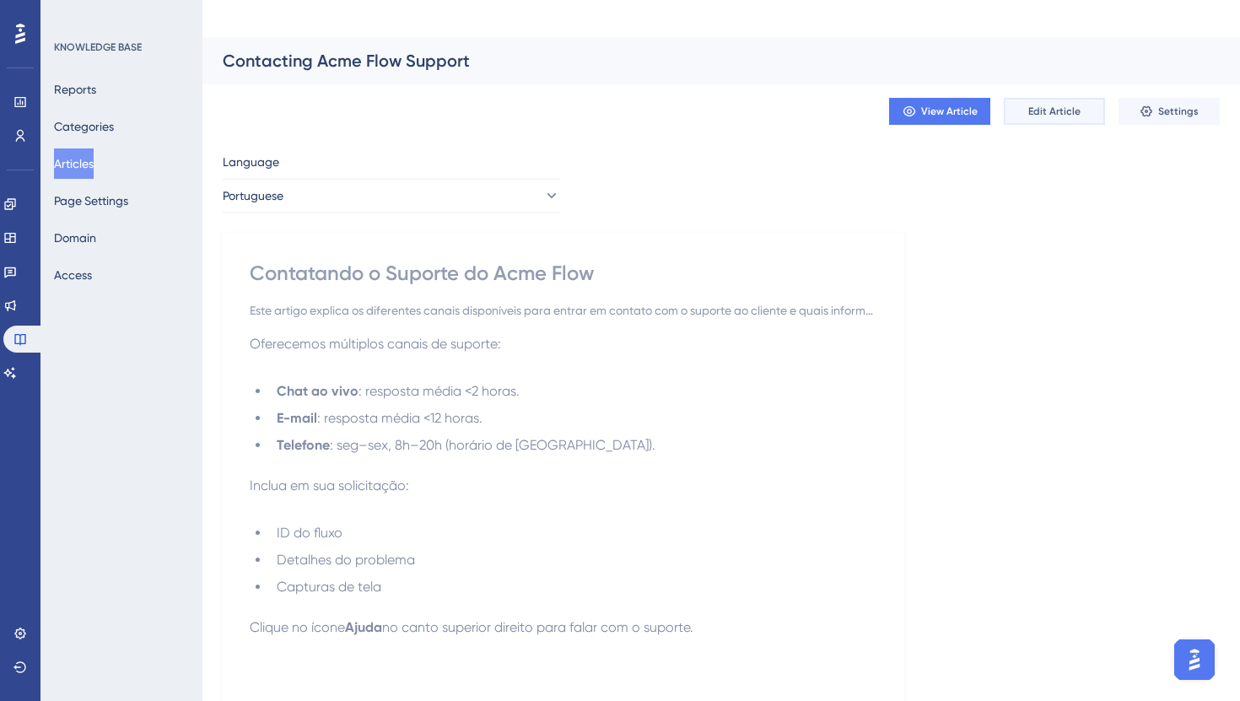
click at [1037, 105] on span "Edit Article" at bounding box center [1054, 111] width 52 height 13
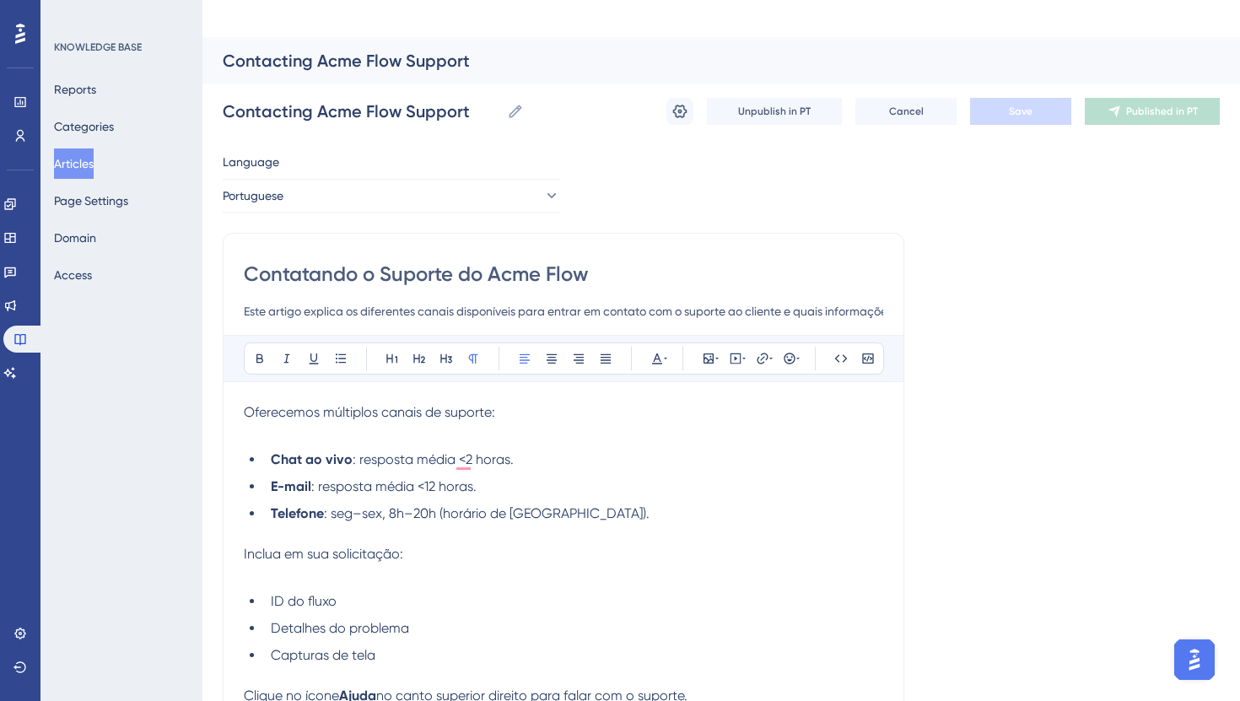
click at [94, 159] on button "Articles" at bounding box center [74, 163] width 40 height 30
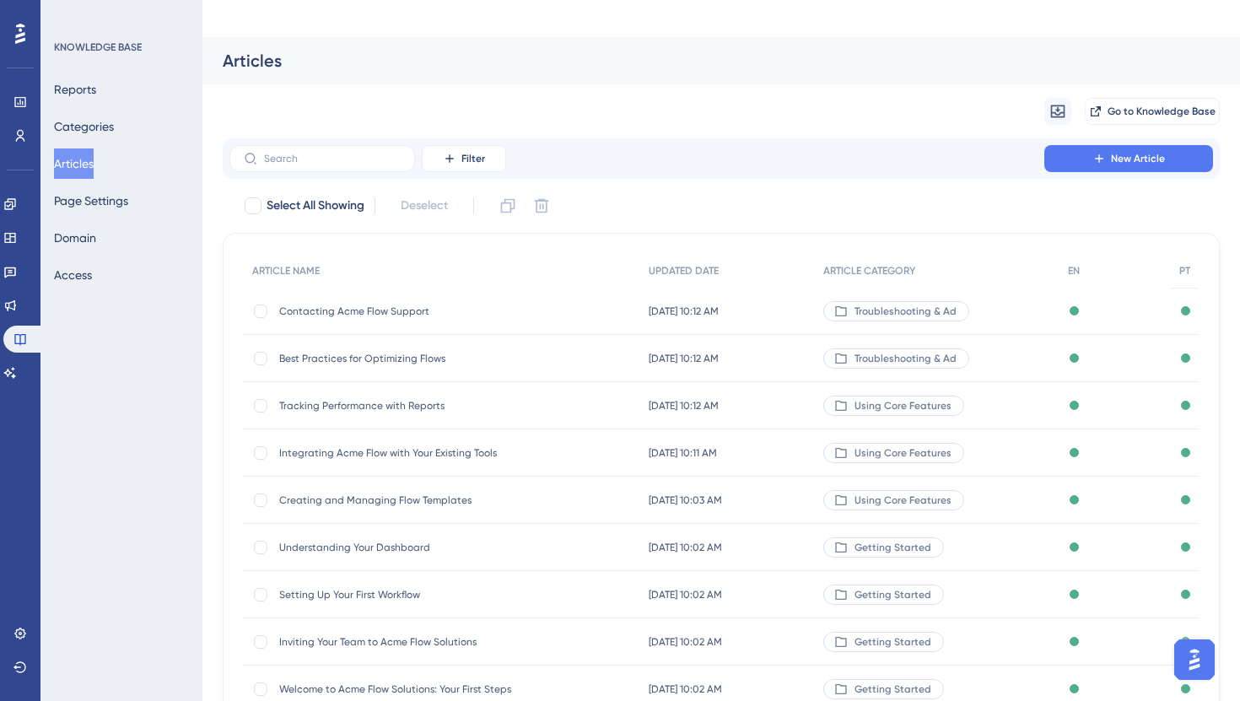
click at [315, 305] on span "Contacting Acme Flow Support" at bounding box center [414, 311] width 270 height 13
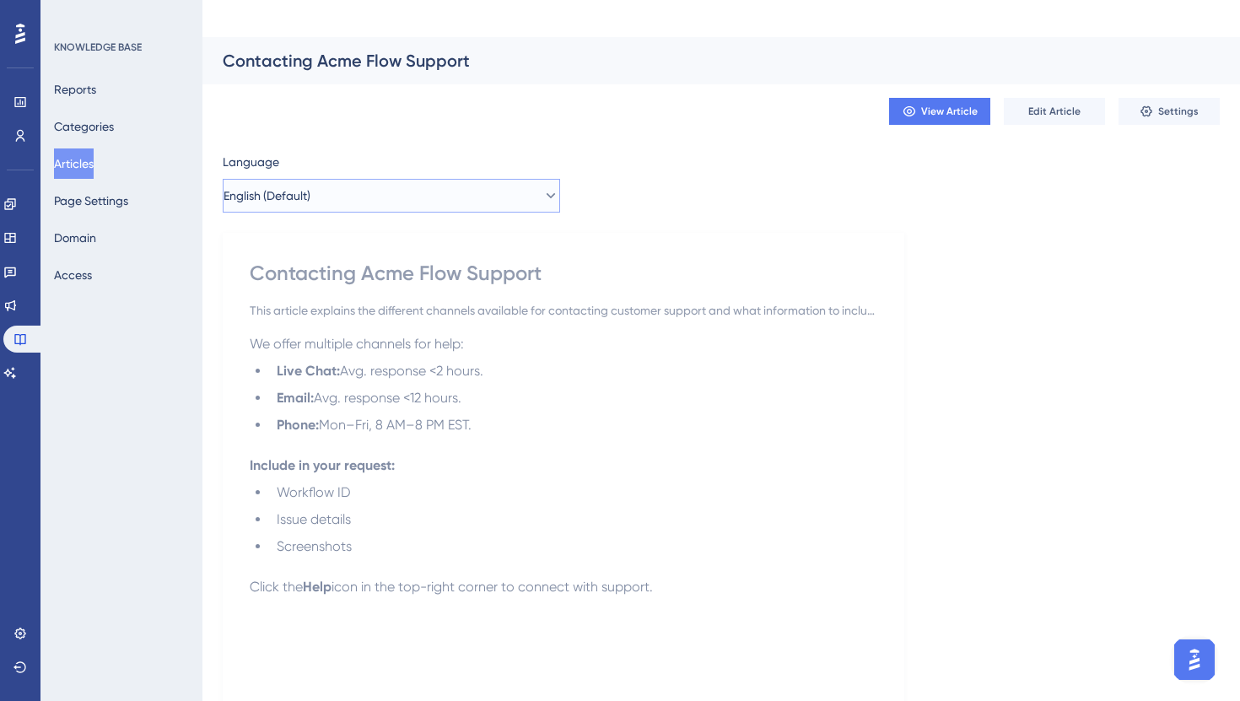
click at [452, 179] on button "English (Default)" at bounding box center [391, 196] width 337 height 34
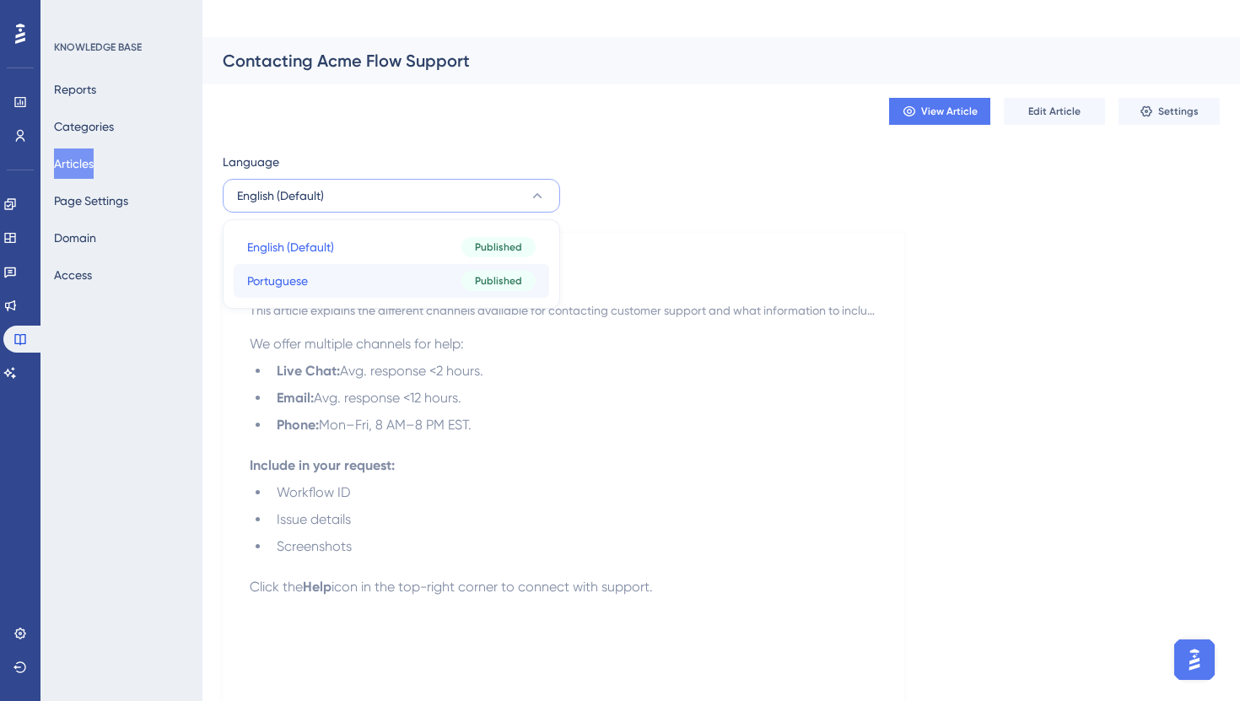
click at [385, 264] on button "Portuguese Portuguese Published" at bounding box center [392, 281] width 316 height 34
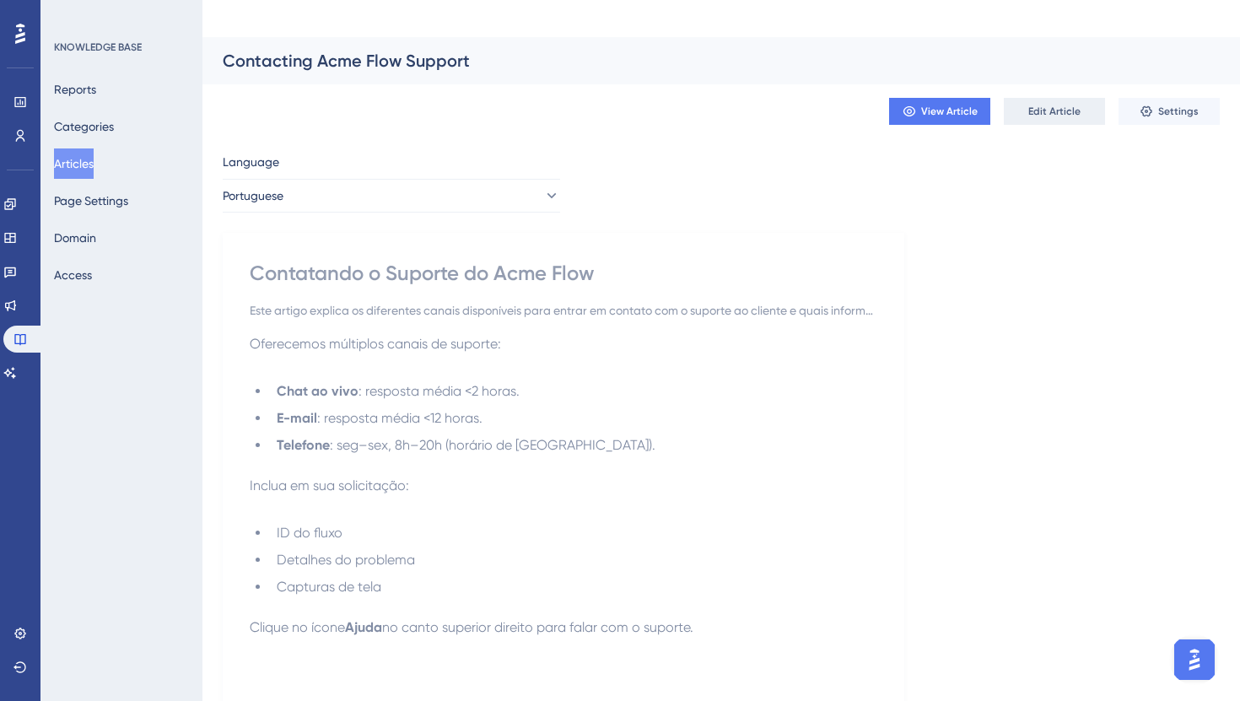
click at [1032, 105] on span "Edit Article" at bounding box center [1054, 111] width 52 height 13
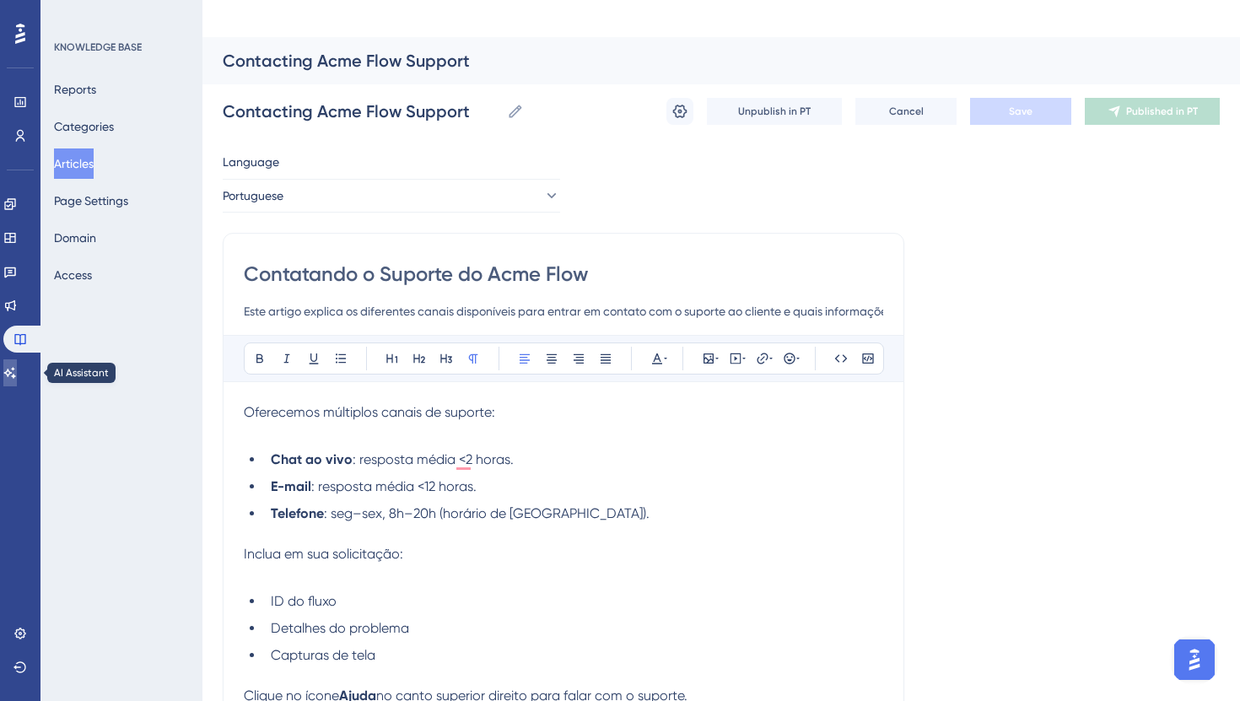
click at [17, 379] on link at bounding box center [9, 372] width 13 height 27
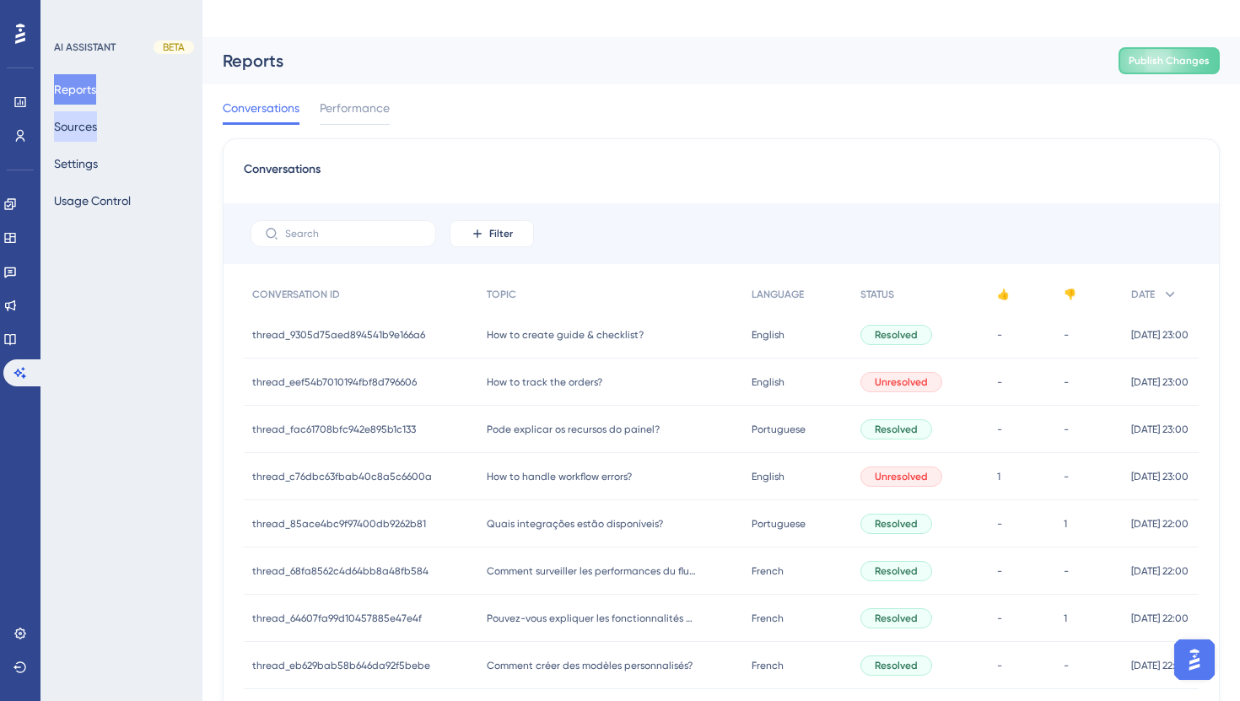
click at [97, 126] on button "Sources" at bounding box center [75, 126] width 43 height 30
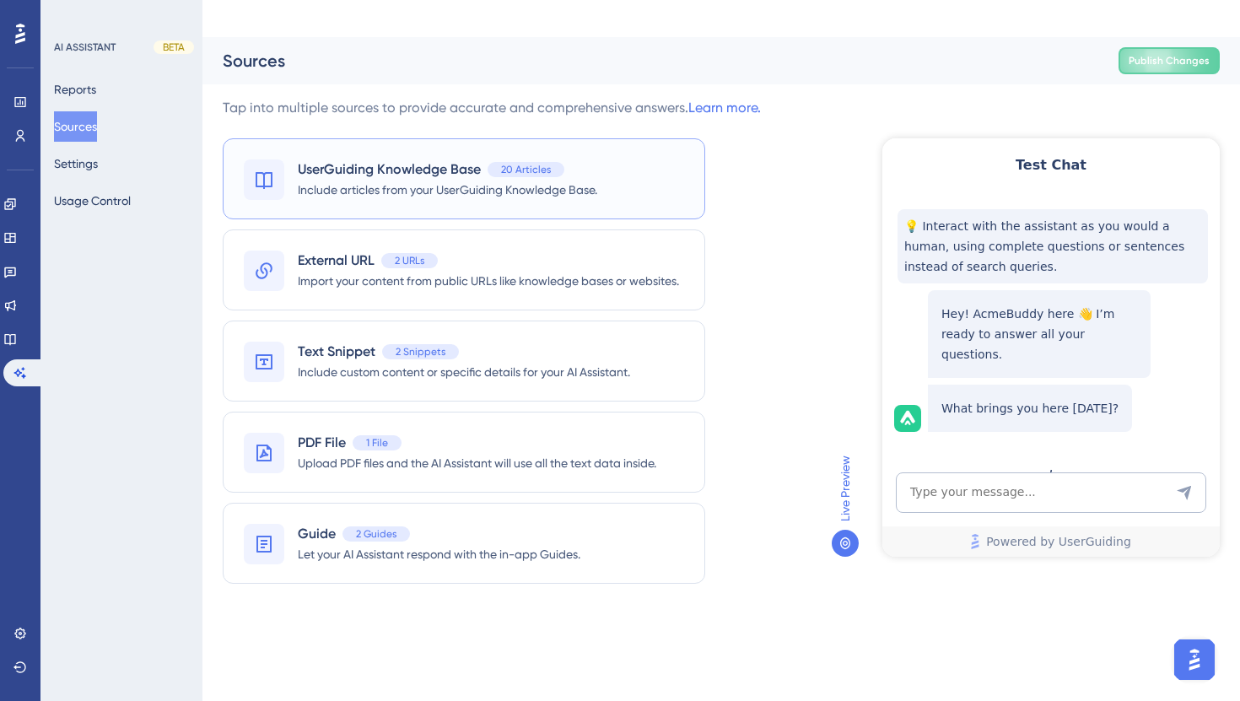
click at [380, 180] on span "Include articles from your UserGuiding Knowledge Base." at bounding box center [447, 190] width 299 height 20
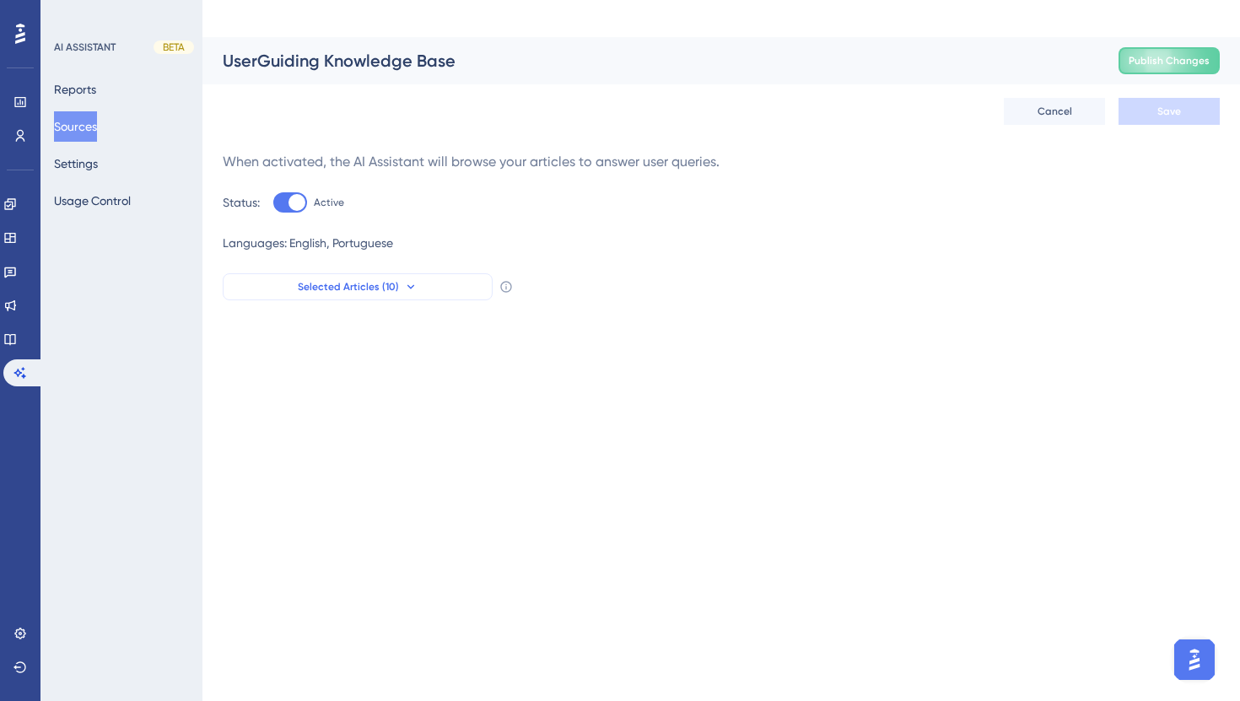
click at [383, 280] on span "Selected Articles (10)" at bounding box center [348, 286] width 101 height 13
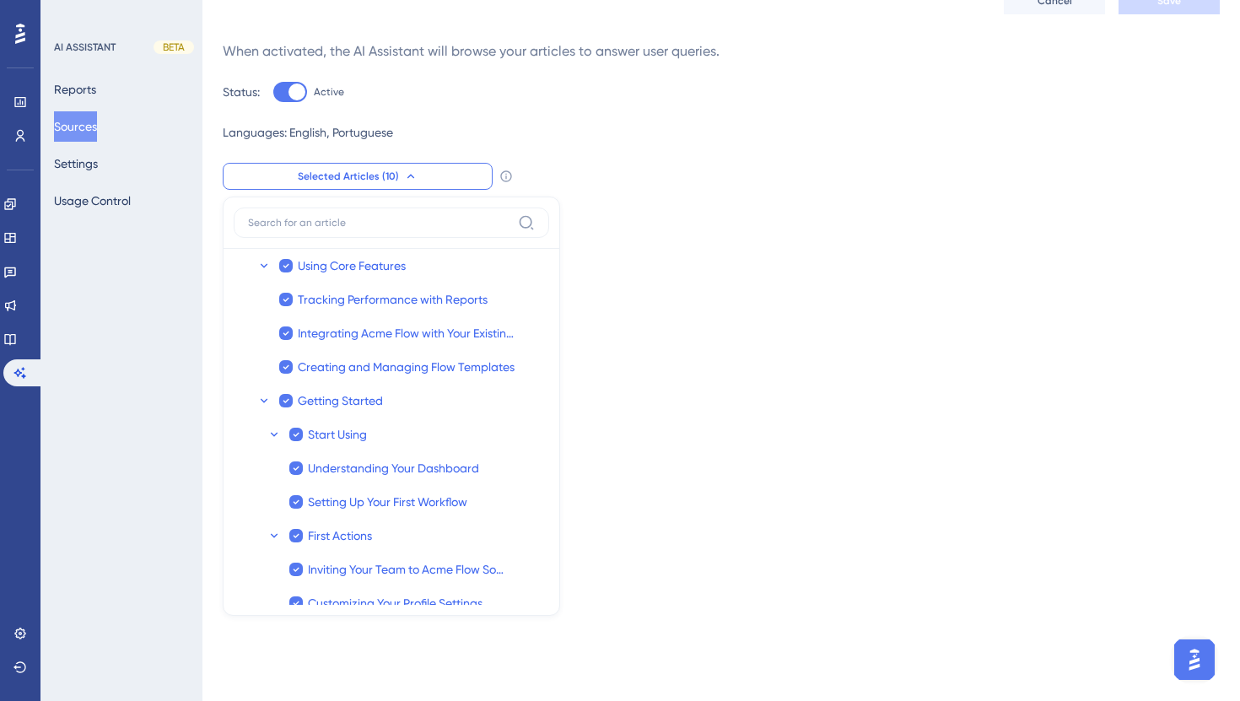
click at [705, 244] on html "Performance Users Engagement Widgets Feedback Product Updates Knowledge Base AI…" at bounding box center [620, 66] width 1240 height 354
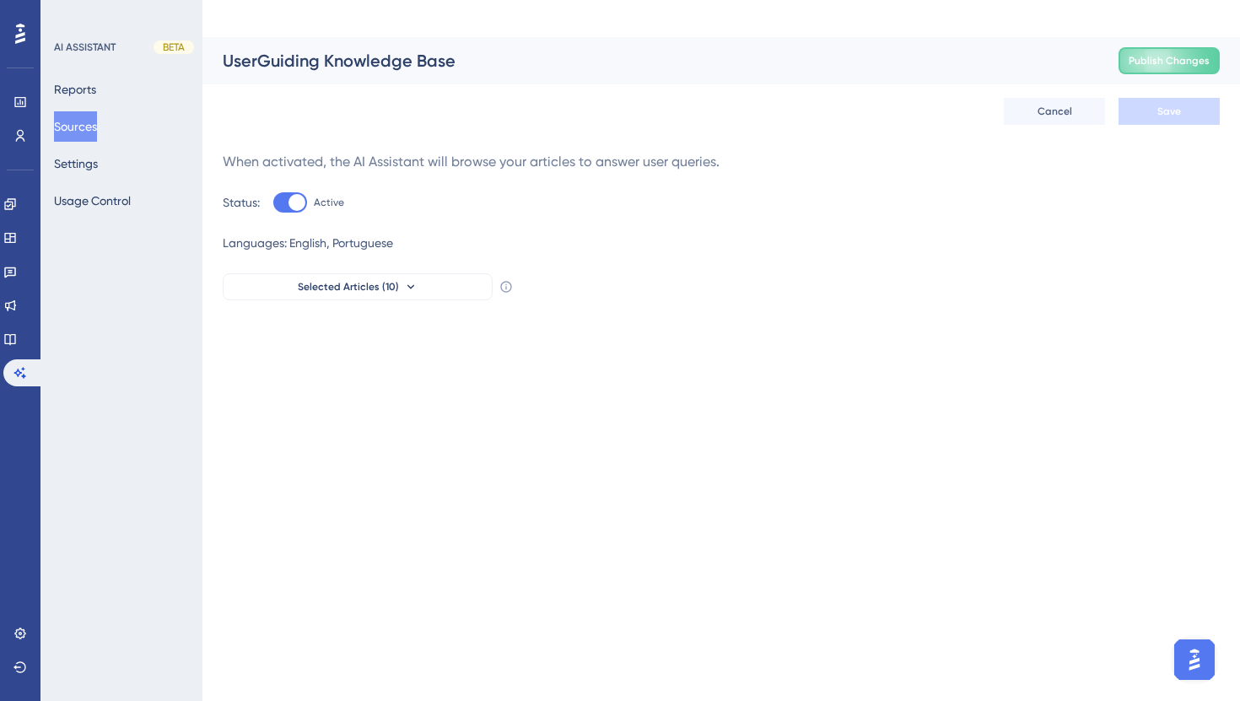
click at [97, 123] on button "Sources" at bounding box center [75, 126] width 43 height 30
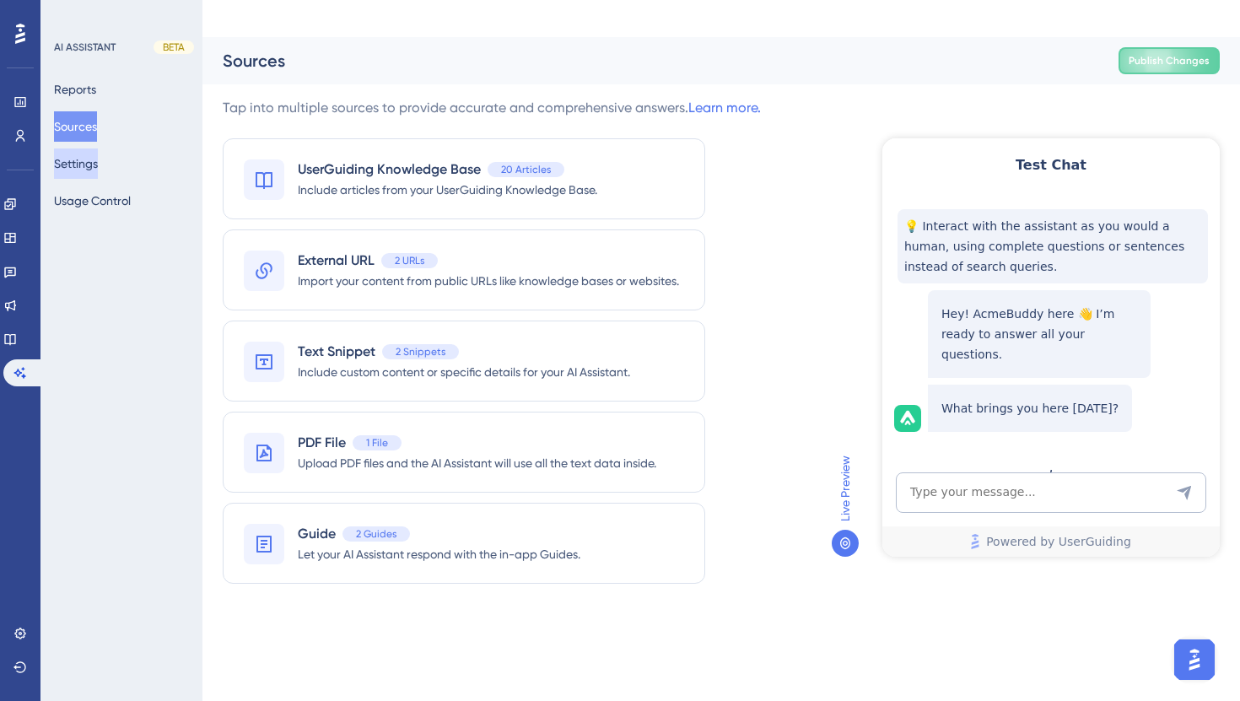
click at [94, 170] on button "Settings" at bounding box center [76, 163] width 44 height 30
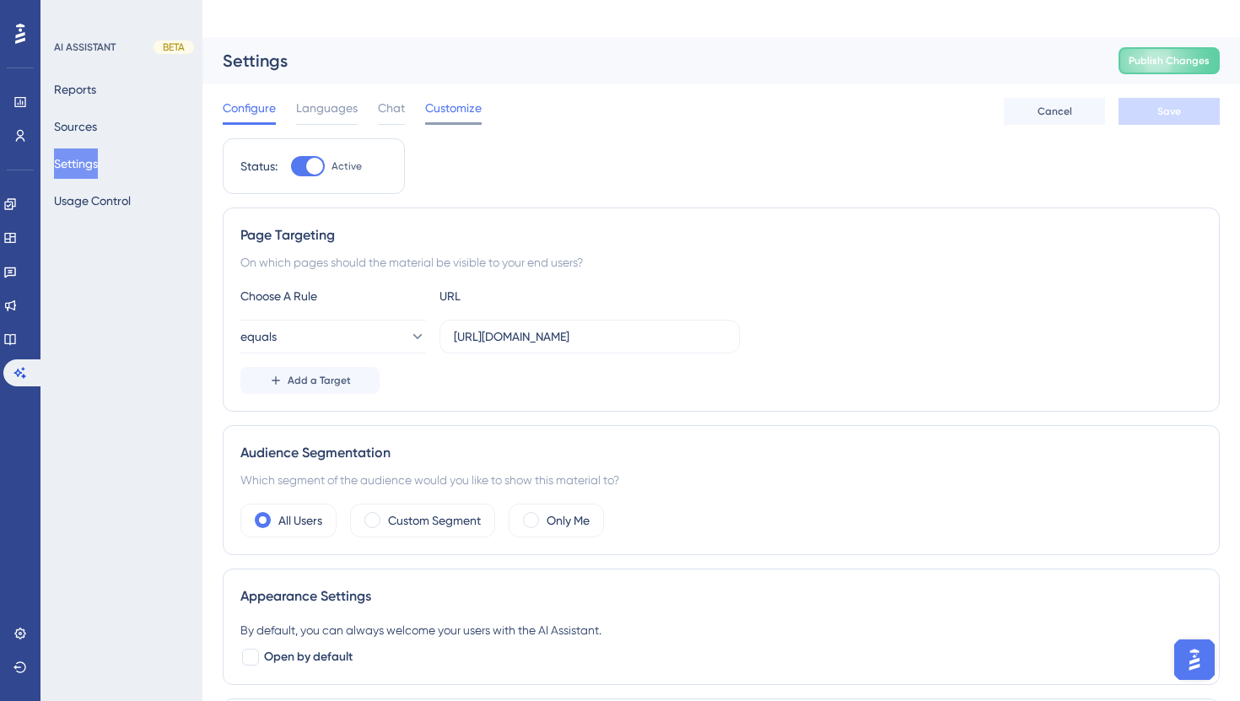
click at [450, 98] on div "Customize" at bounding box center [453, 111] width 57 height 27
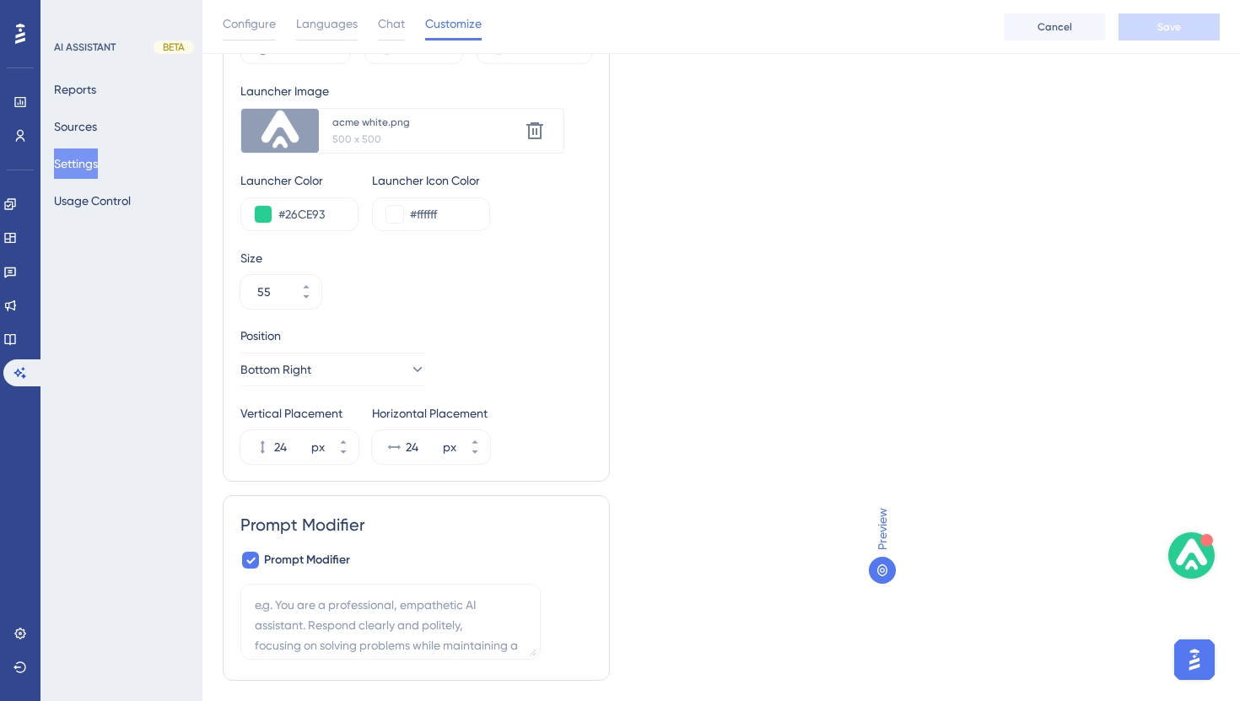
scroll to position [170, 0]
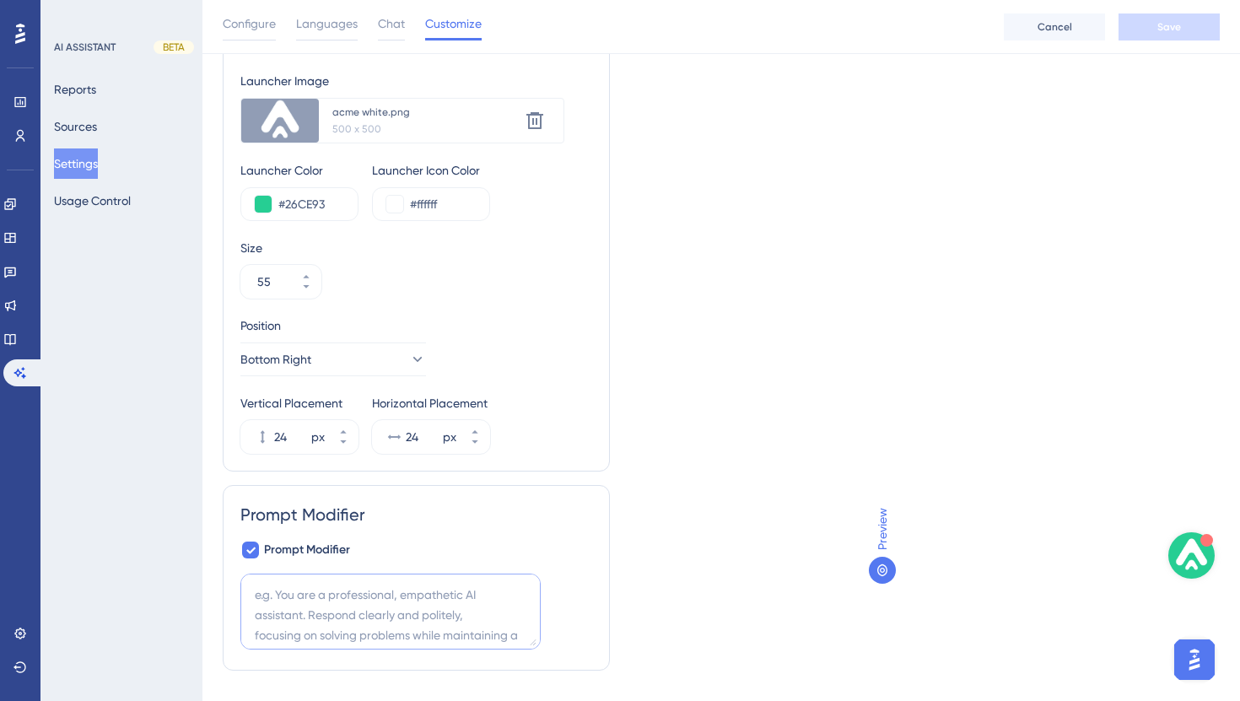
click at [373, 574] on textarea at bounding box center [390, 612] width 300 height 76
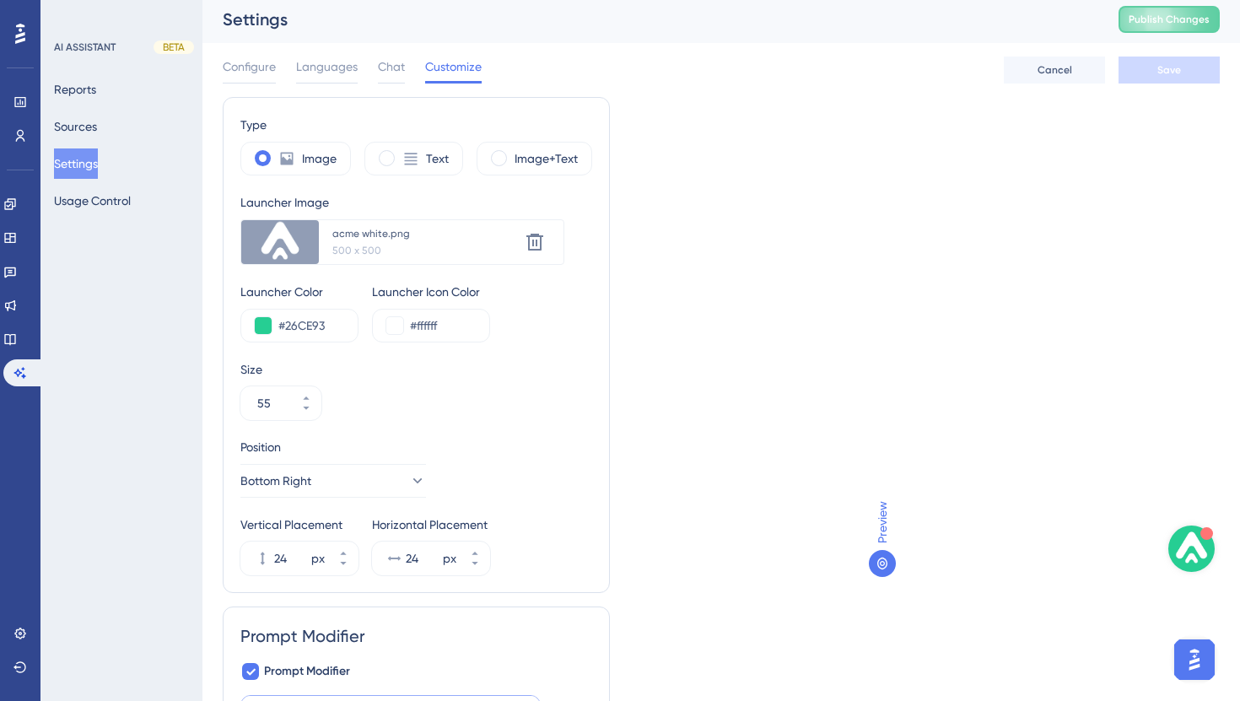
scroll to position [0, 0]
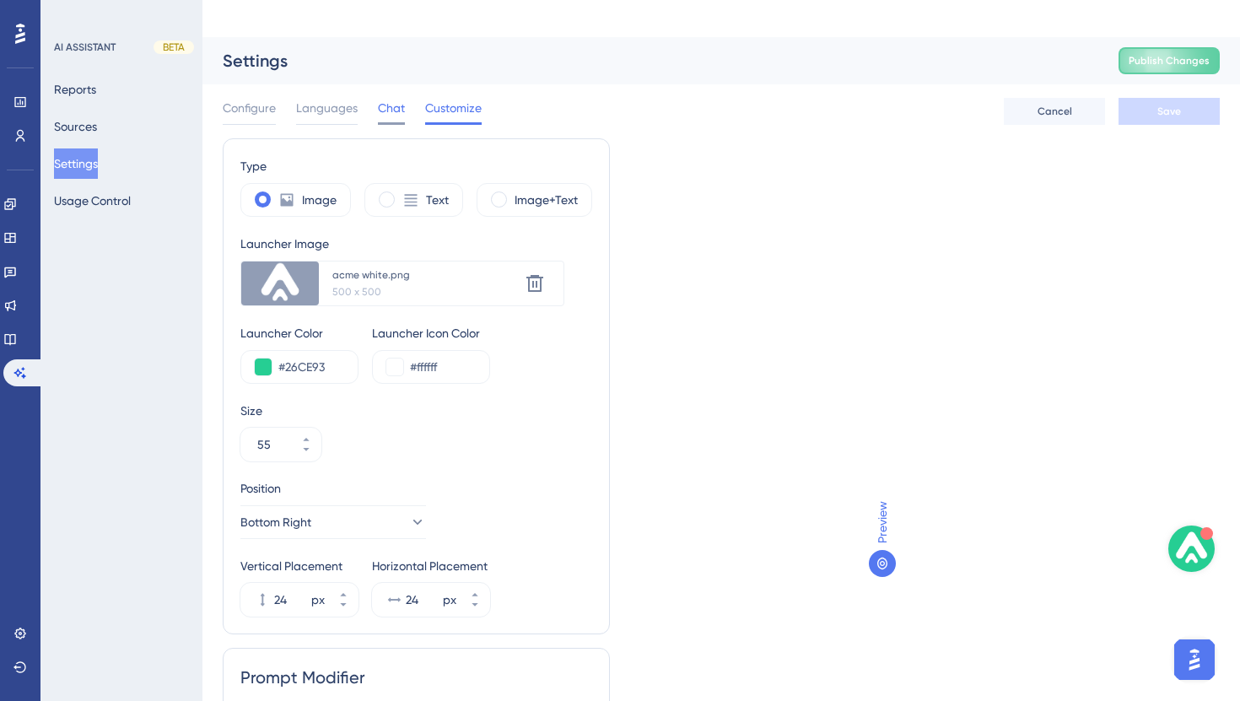
click at [397, 98] on div "Chat" at bounding box center [391, 111] width 27 height 27
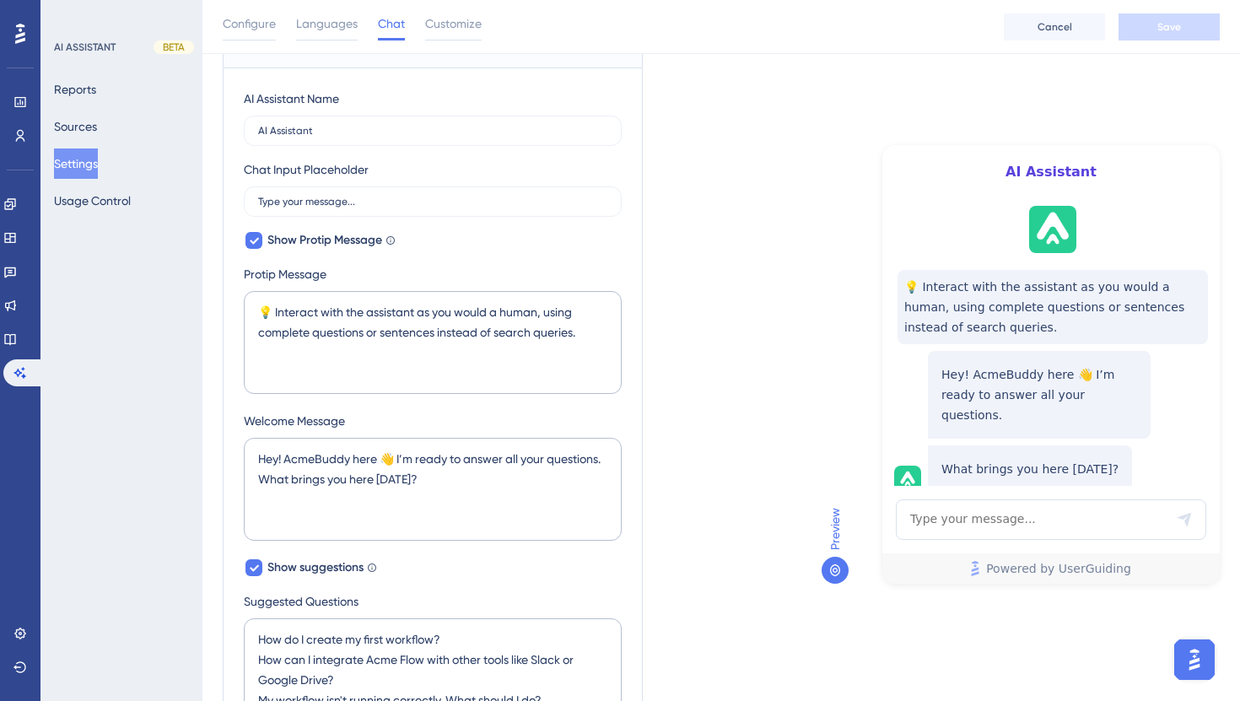
scroll to position [204, 0]
click at [400, 116] on label "AI Assistant" at bounding box center [433, 131] width 378 height 30
click at [400, 126] on input "AI Assistant" at bounding box center [432, 132] width 349 height 12
click at [467, 292] on textarea "💡 Interact with the assistant as you would a human, using complete questions or…" at bounding box center [433, 343] width 378 height 103
click at [431, 440] on textarea "Hey! AcmeBuddy here 👋 I’m ready to answer all your questions. What brings you h…" at bounding box center [433, 490] width 378 height 103
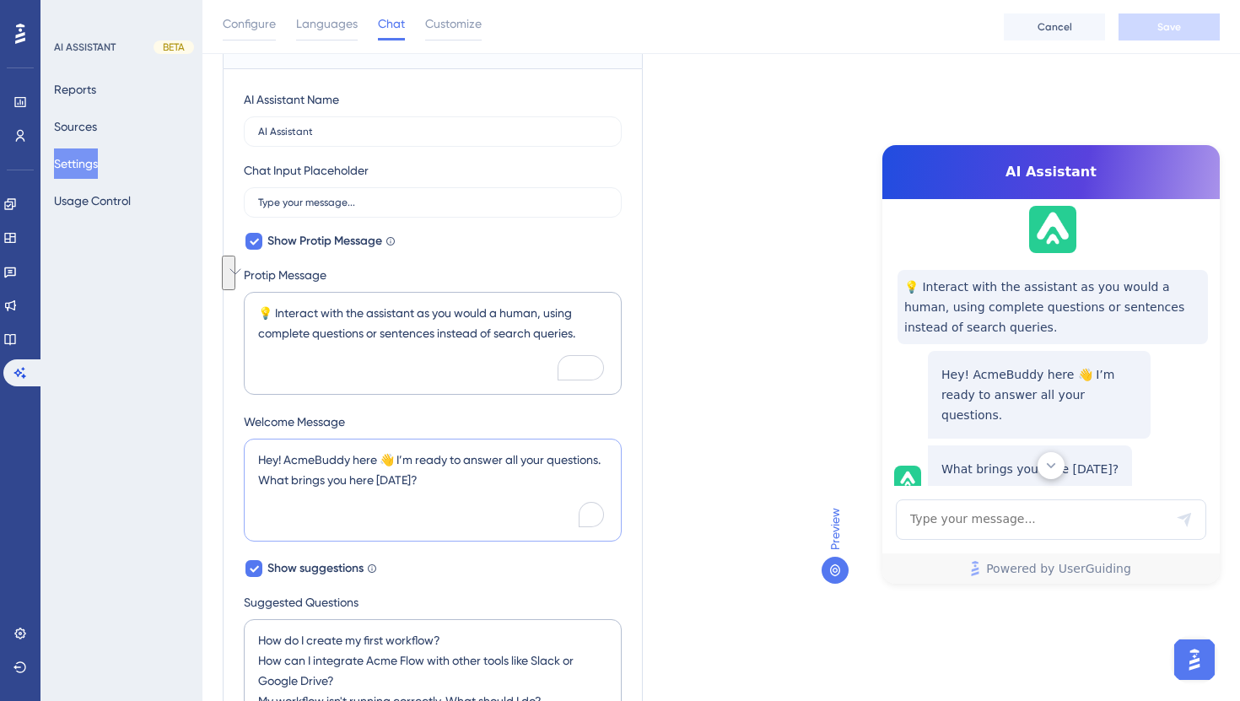
scroll to position [66, 0]
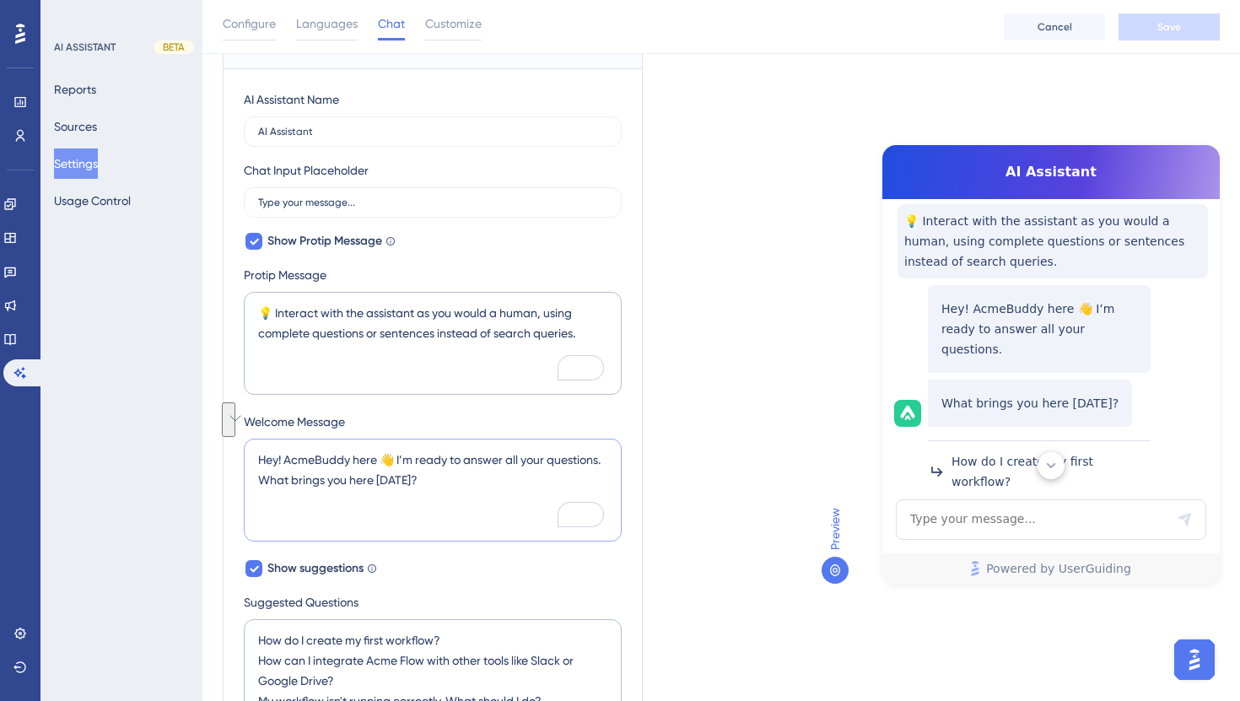
paste textarea "Olá! Aqui é o seu Assistente de IA 👋 Estamos com carga reduzida neste fim de an…"
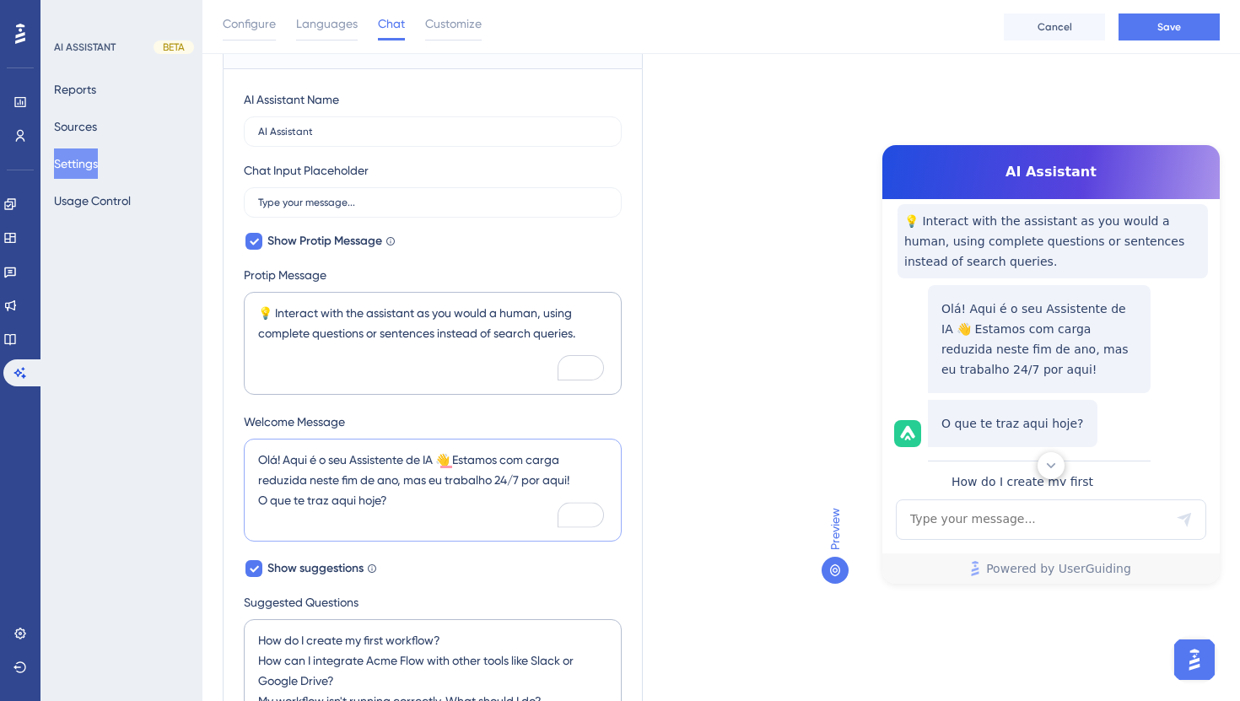
type textarea "Olá! Aqui é o seu Assistente de IA 👋 Estamos com carga reduzida neste fim de an…"
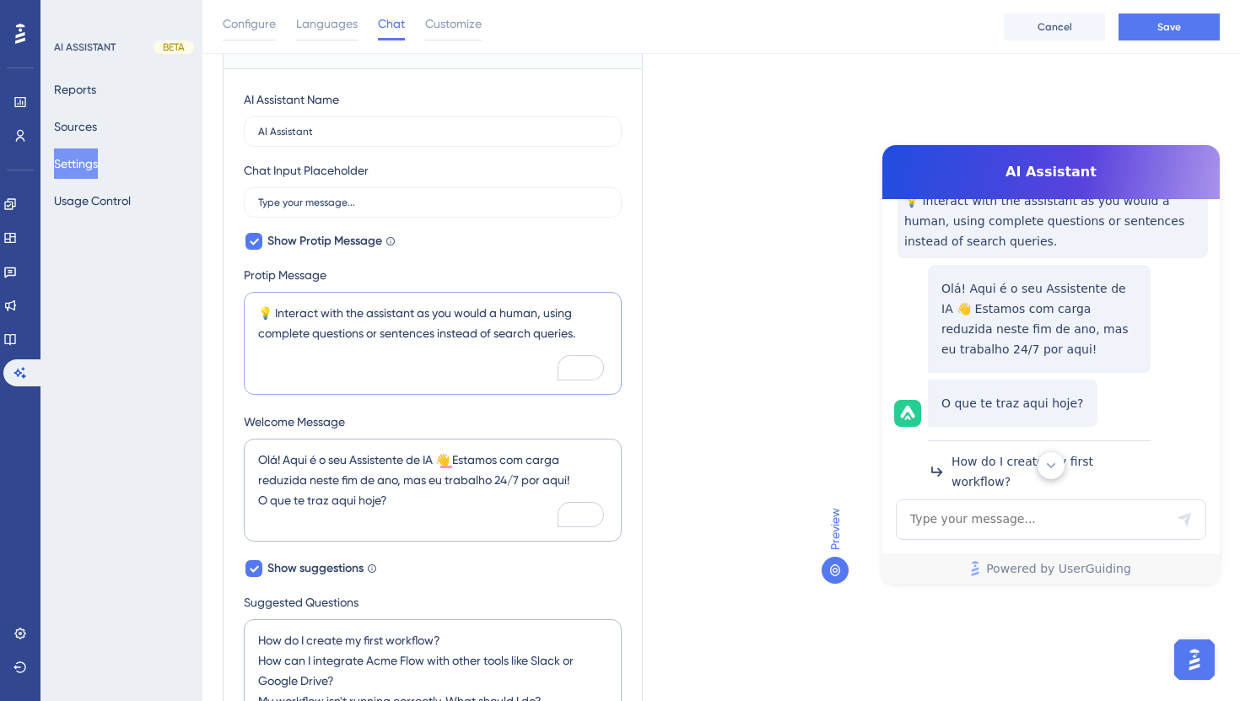
click at [386, 310] on textarea "💡 Interact with the assistant as you would a human, using complete questions or…" at bounding box center [433, 343] width 378 height 103
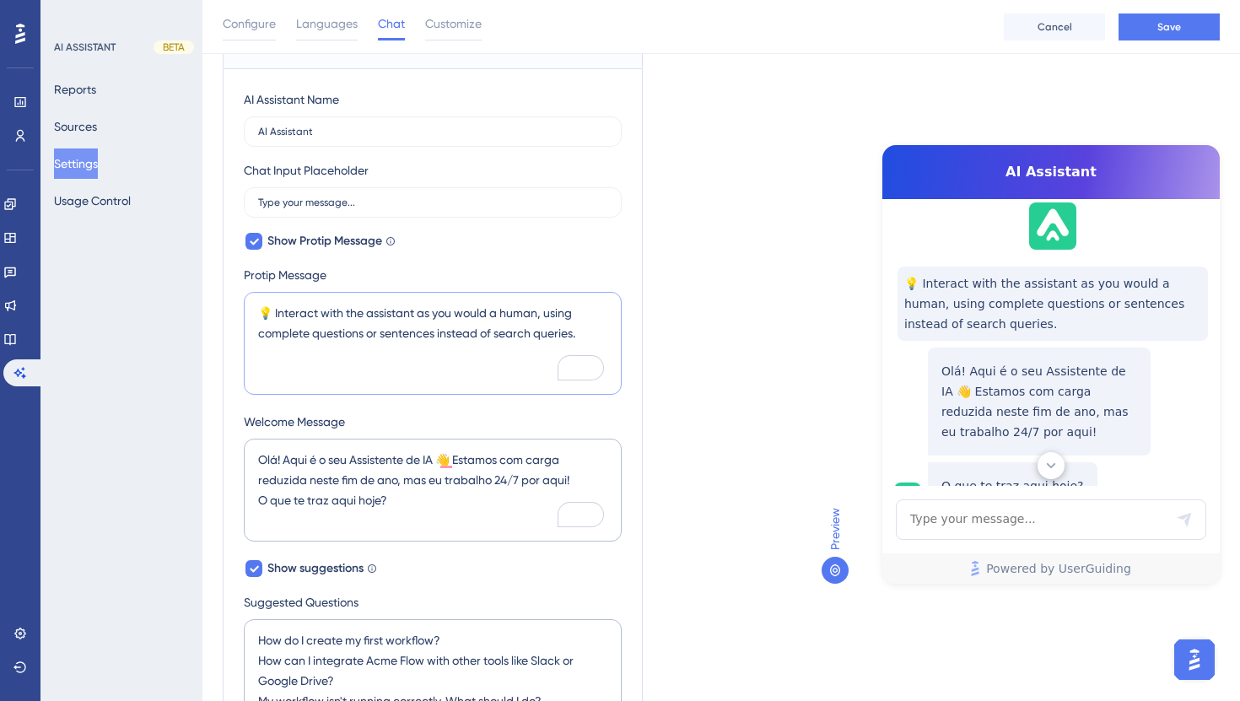
scroll to position [0, 0]
click at [383, 297] on textarea "💡 Interact with the assistant as you would a human, using complete questions or…" at bounding box center [433, 343] width 378 height 103
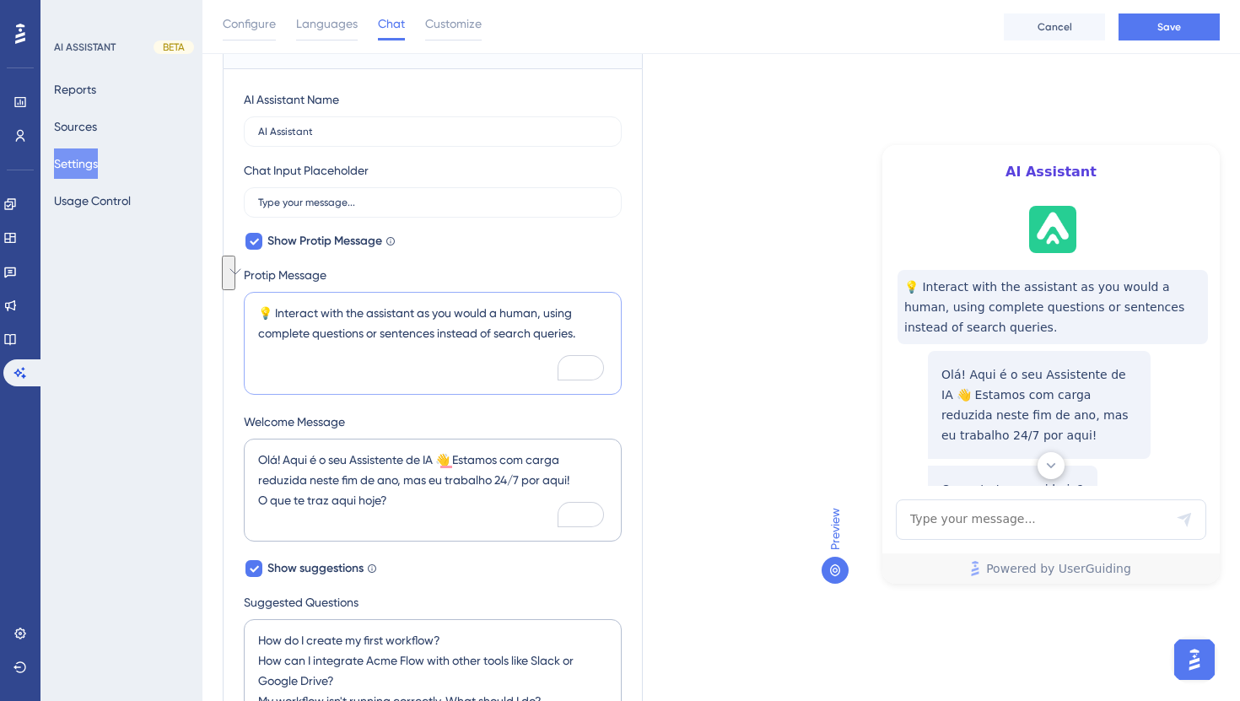
paste textarea "ja com o assistente como [PERSON_NAME] com um humano, usando perguntas ou frase…"
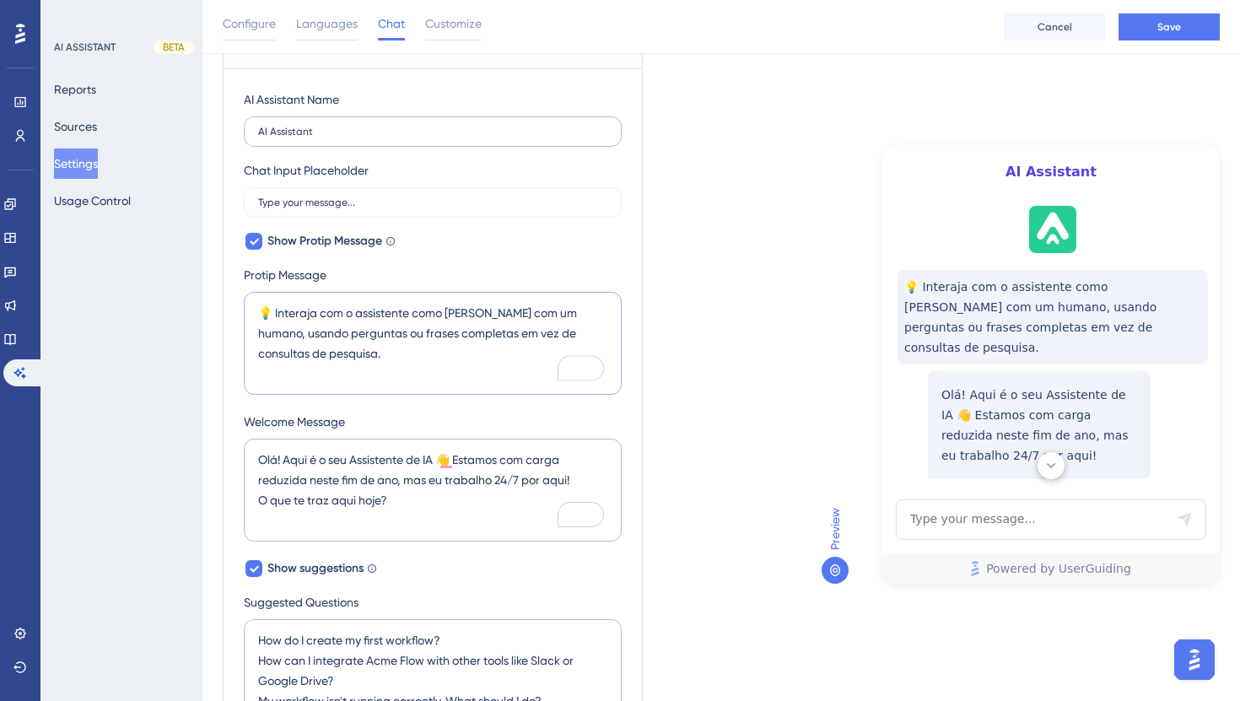
type textarea "💡 Interaja com o assistente como [PERSON_NAME] com um humano, usando perguntas …"
click at [341, 126] on input "AI Assistant" at bounding box center [432, 132] width 349 height 12
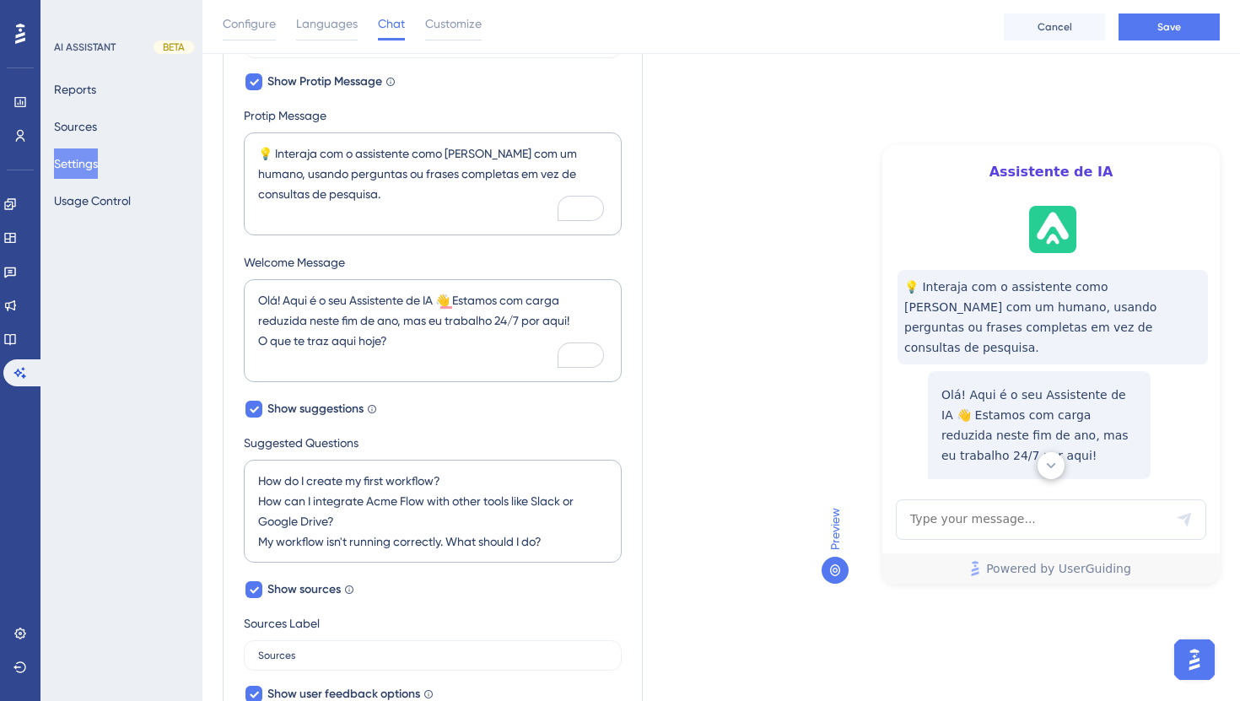
type input "Assistente de IA"
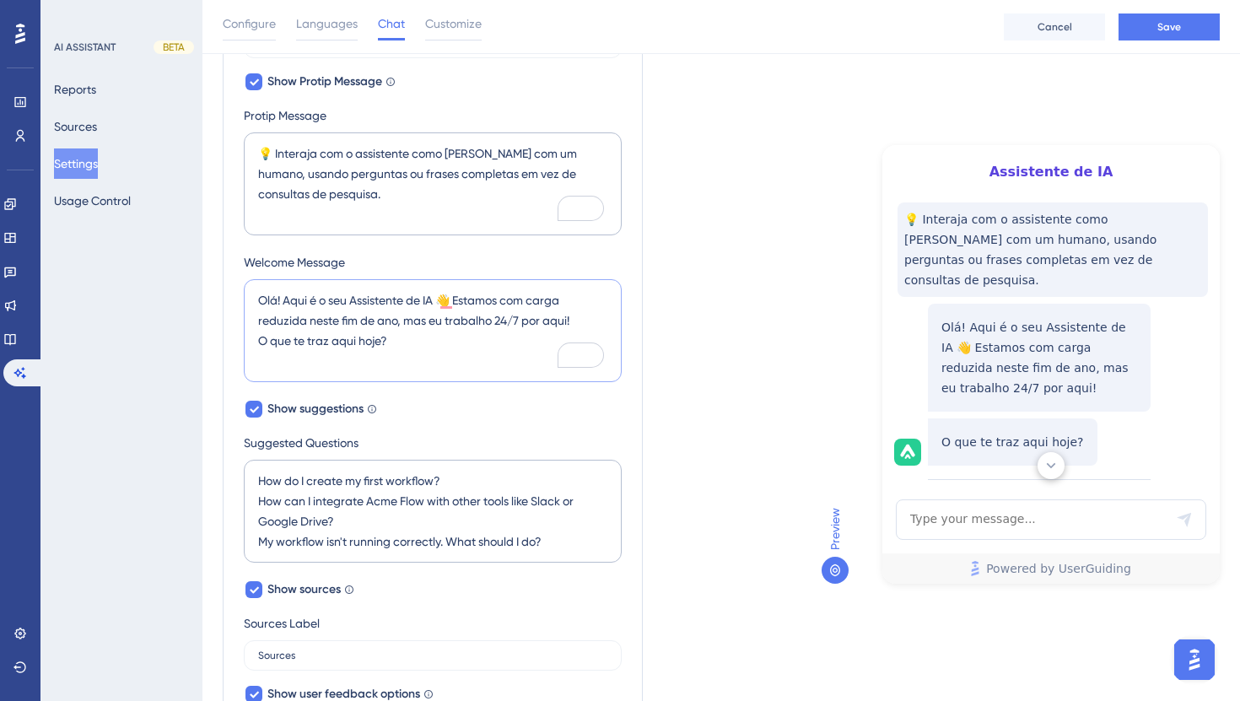
scroll to position [86, 0]
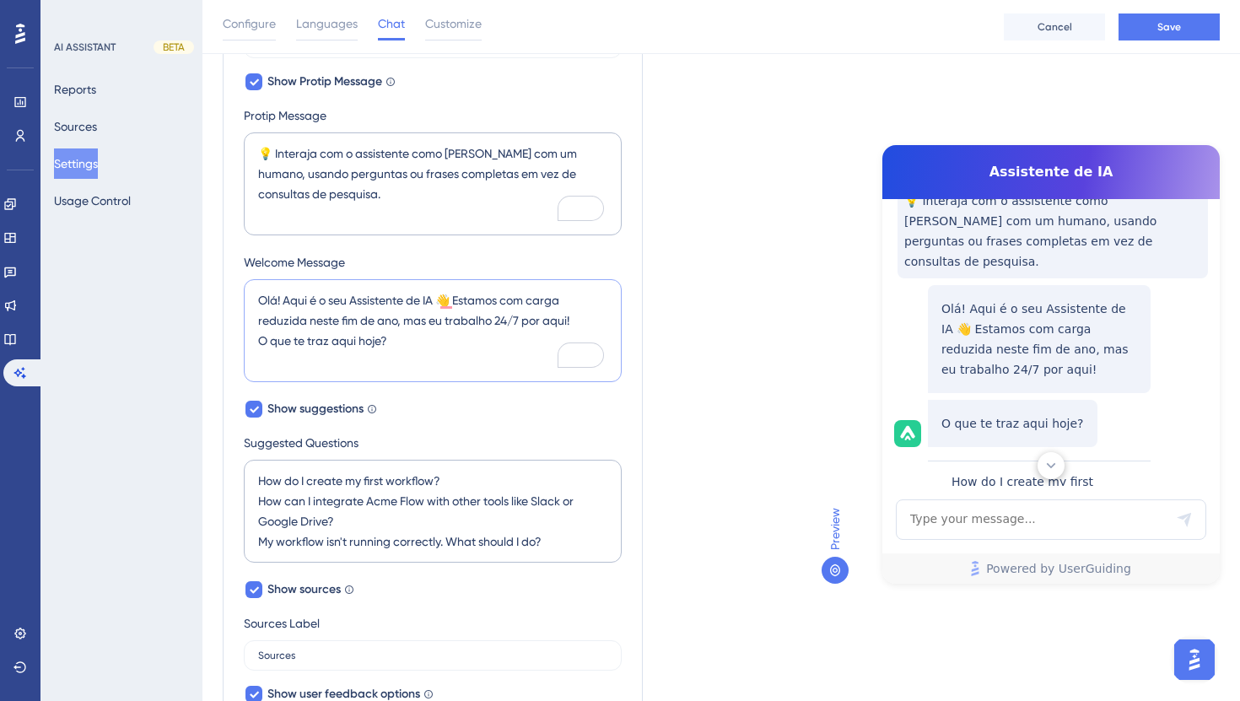
click at [456, 279] on textarea "Olá! Aqui é o seu Assistente de IA 👋 Estamos com carga reduzida neste fim de an…" at bounding box center [433, 330] width 378 height 103
click at [492, 284] on textarea "Olá! Aqui é o seu Assistente de IA 👋 Estamos com carga reduzida neste fim de an…" at bounding box center [433, 330] width 378 height 103
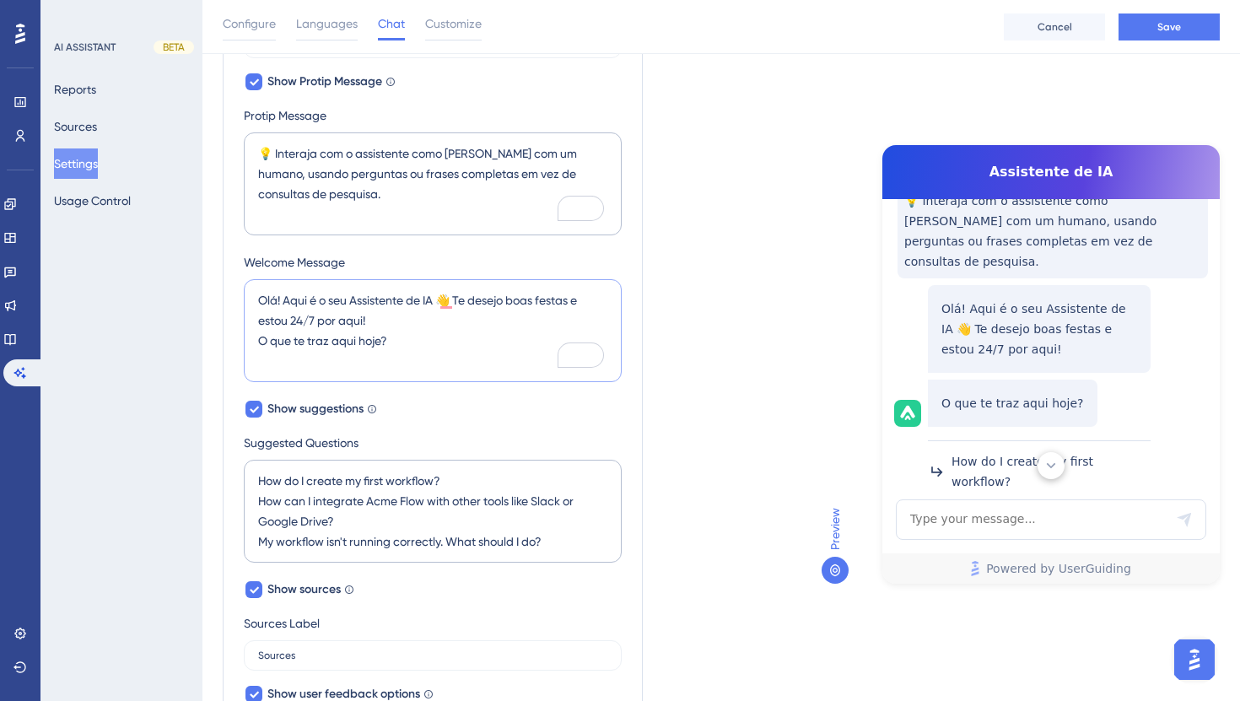
click at [289, 279] on textarea "Olá! Aqui é o seu Assistente de IA 👋 Te desejo boas festas e estou 24/7 por aqu…" at bounding box center [433, 330] width 378 height 103
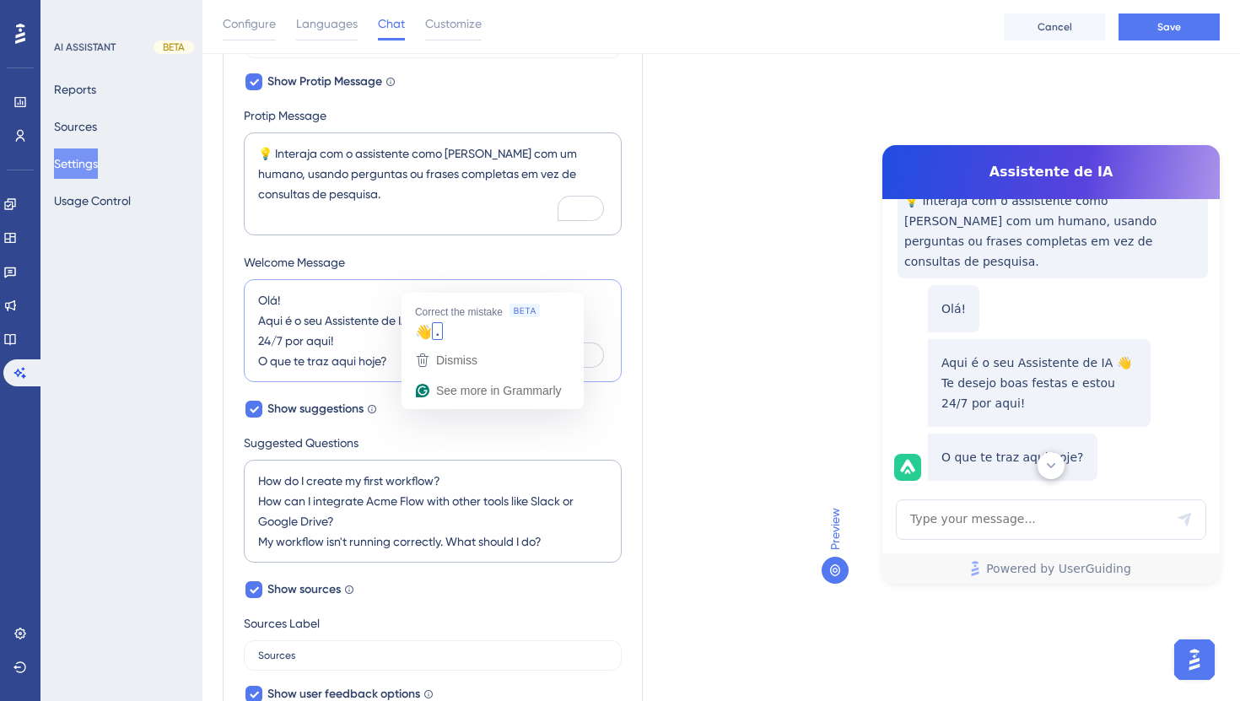
drag, startPoint x: 426, startPoint y: 283, endPoint x: 405, endPoint y: 278, distance: 21.5
click at [415, 283] on textarea "Olá! Aqui é o seu Assistente de IA 👋 Te desejo boas festas e estou 24/7 por aqu…" at bounding box center [433, 330] width 378 height 103
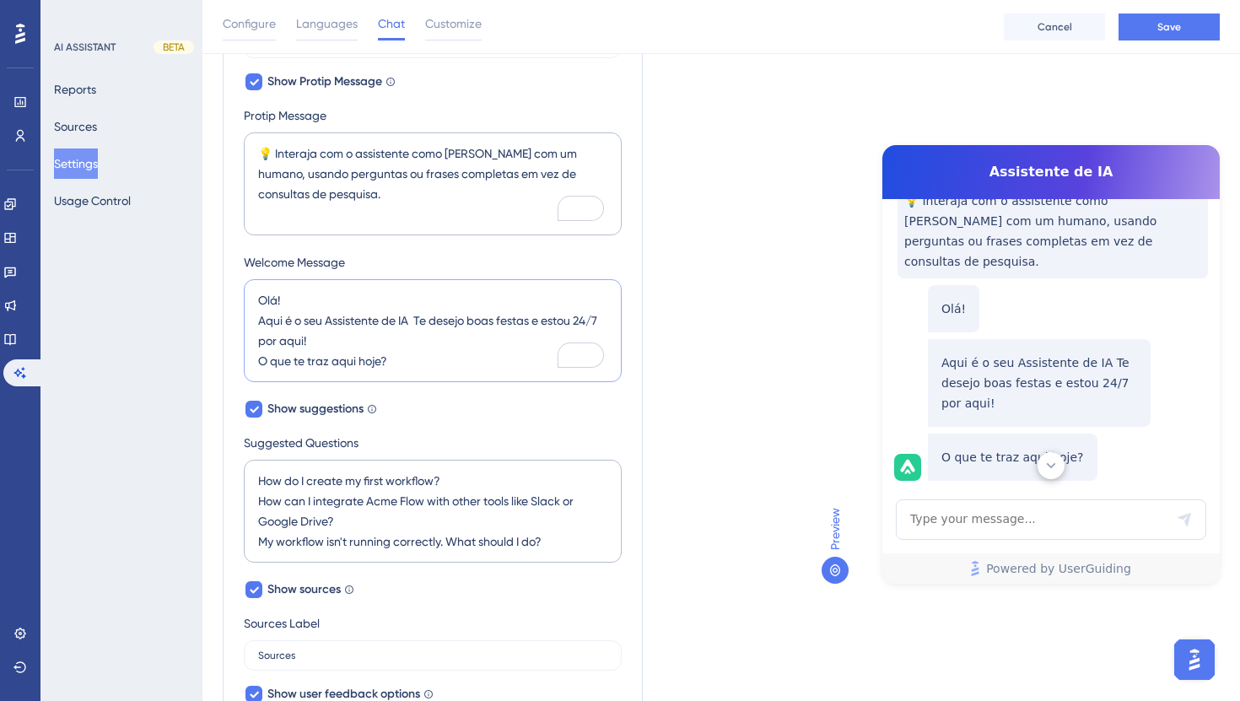
click at [379, 279] on textarea "Olá! Aqui é o seu Assistente de IA Te desejo boas festas e estou 24/7 por aqui!…" at bounding box center [433, 330] width 378 height 103
paste textarea "👋"
click at [416, 286] on textarea "Olá! 👋 Aqui é o seu Assistente de IA Te desejo boas festas e estou 24/7 por aqu…" at bounding box center [433, 330] width 378 height 103
click at [419, 282] on textarea "Olá! 👋 Aqui é o seu Assistente de IA. Te desejo boas festas e estou 24/7 por aq…" at bounding box center [433, 330] width 378 height 103
drag, startPoint x: 409, startPoint y: 328, endPoint x: 354, endPoint y: 329, distance: 54.8
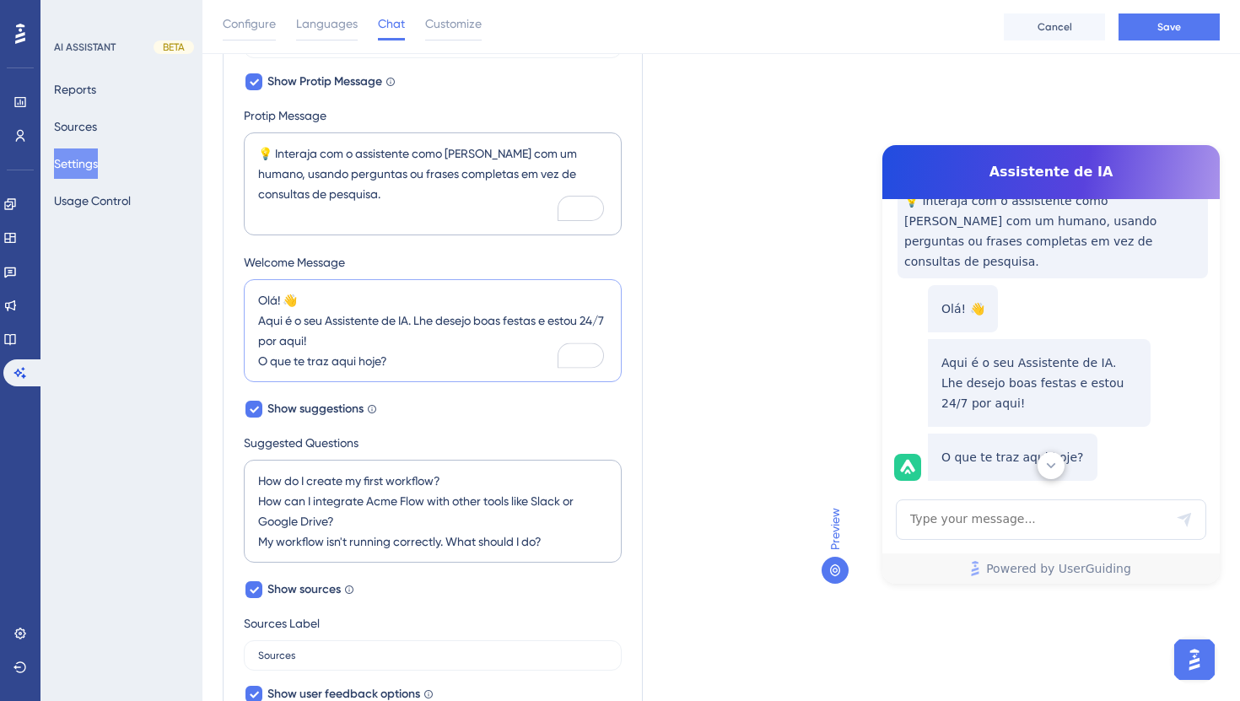
click at [354, 329] on textarea "Olá! 👋 Aqui é o seu Assistente de IA. Lhe desejo boas festas e estou 24/7 por a…" at bounding box center [433, 330] width 378 height 103
drag, startPoint x: 357, startPoint y: 326, endPoint x: 259, endPoint y: 324, distance: 97.9
click at [259, 324] on textarea "Olá! 👋 Aqui é o seu Assistente de IA. Lhe desejo boas festas e estou 24/7 por a…" at bounding box center [433, 330] width 378 height 103
drag, startPoint x: 422, startPoint y: 321, endPoint x: 261, endPoint y: 258, distance: 173.1
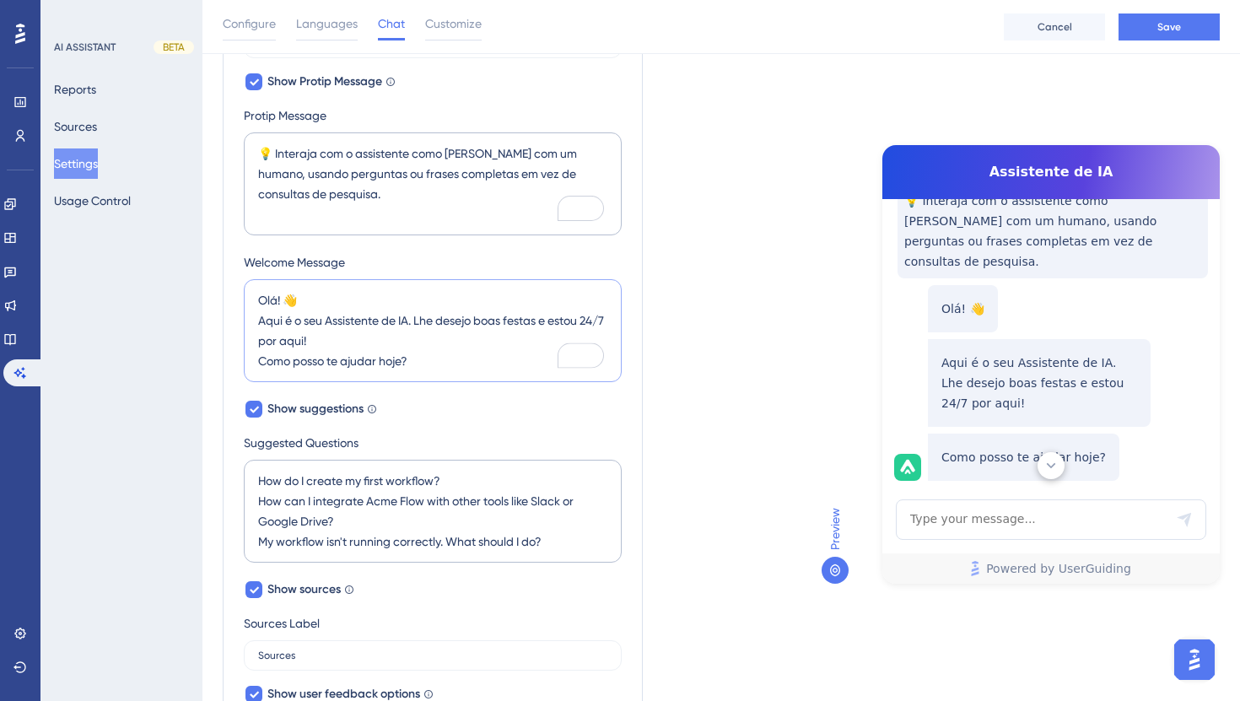
click at [253, 279] on textarea "Olá! 👋 Aqui é o seu Assistente de IA. Lhe desejo boas festas e estou 24/7 por a…" at bounding box center [433, 330] width 378 height 103
type textarea "Olá! 👋 Aqui é o seu Assistente de IA. Lhe desejo boas festas e estou 24/7 por a…"
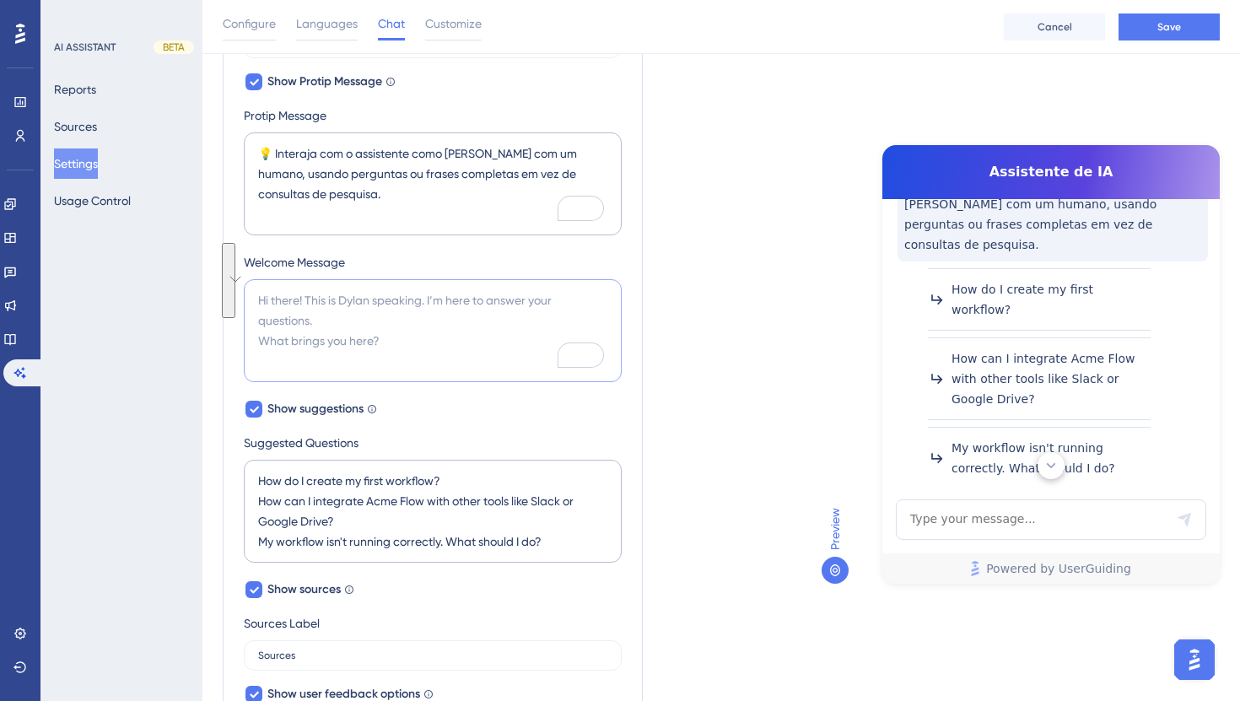
paste textarea "Olá! 👋 Aqui é o seu Assistente de IA. Lhe desejo boas festas e estou 24/7 por a…"
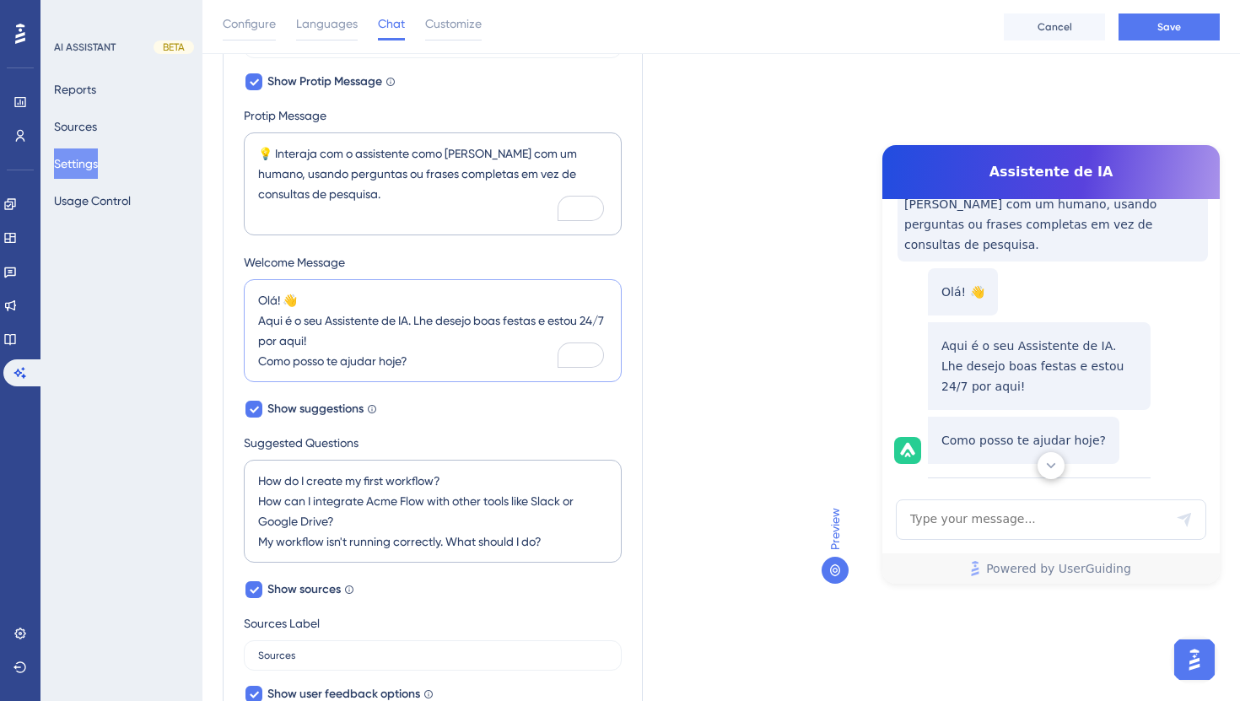
click at [418, 283] on textarea "Olá! 👋 Aqui é o seu Assistente de IA. Lhe desejo boas festas e estou 24/7 por a…" at bounding box center [433, 330] width 378 height 103
type textarea "Olá! 👋 Aqui é o seu Assistente de IA. Lhe desejo boas festas e estou 24/7 por a…"
click at [27, 110] on link at bounding box center [19, 102] width 13 height 27
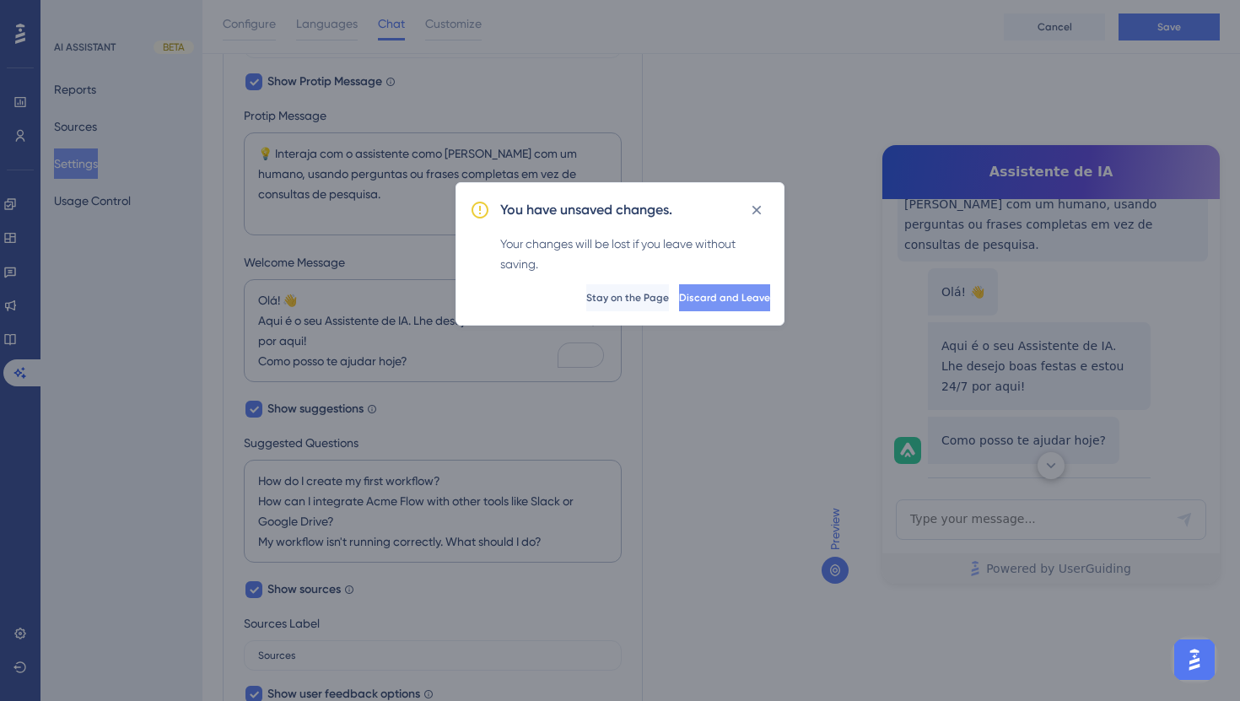
click at [700, 301] on span "Discard and Leave" at bounding box center [724, 297] width 91 height 13
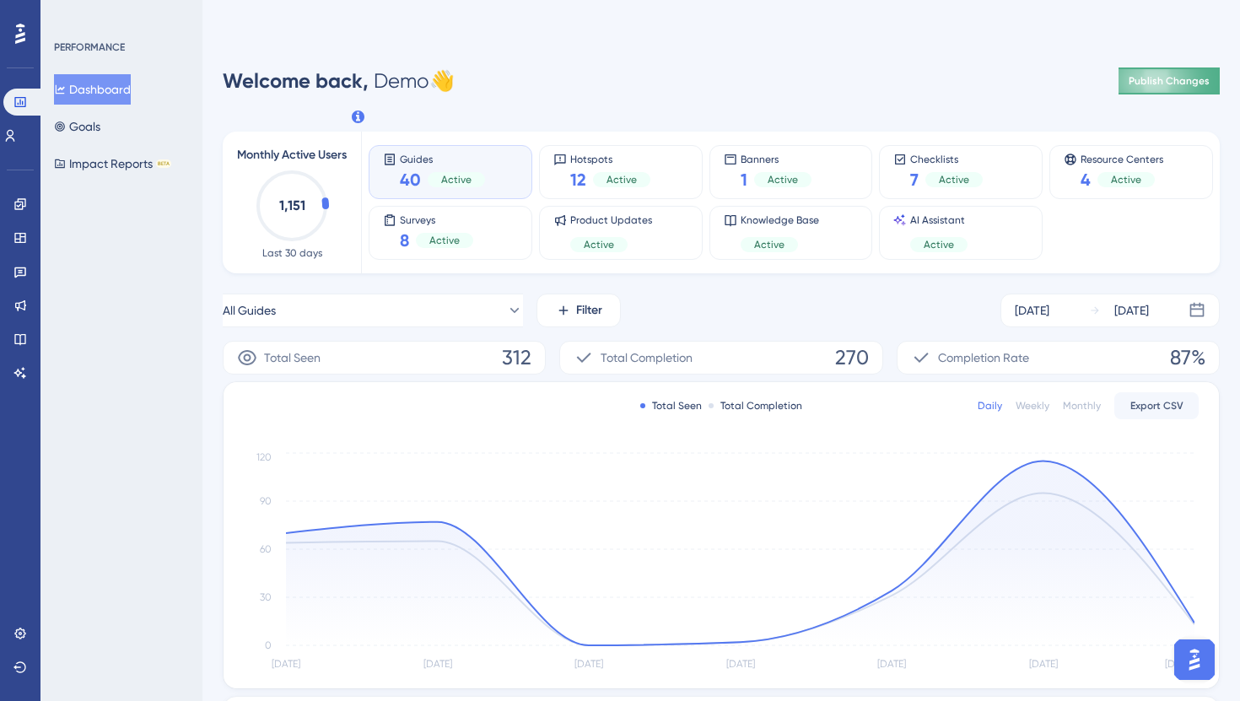
click at [1159, 67] on button "Publish Changes" at bounding box center [1169, 80] width 101 height 27
click at [24, 300] on icon at bounding box center [20, 305] width 11 height 11
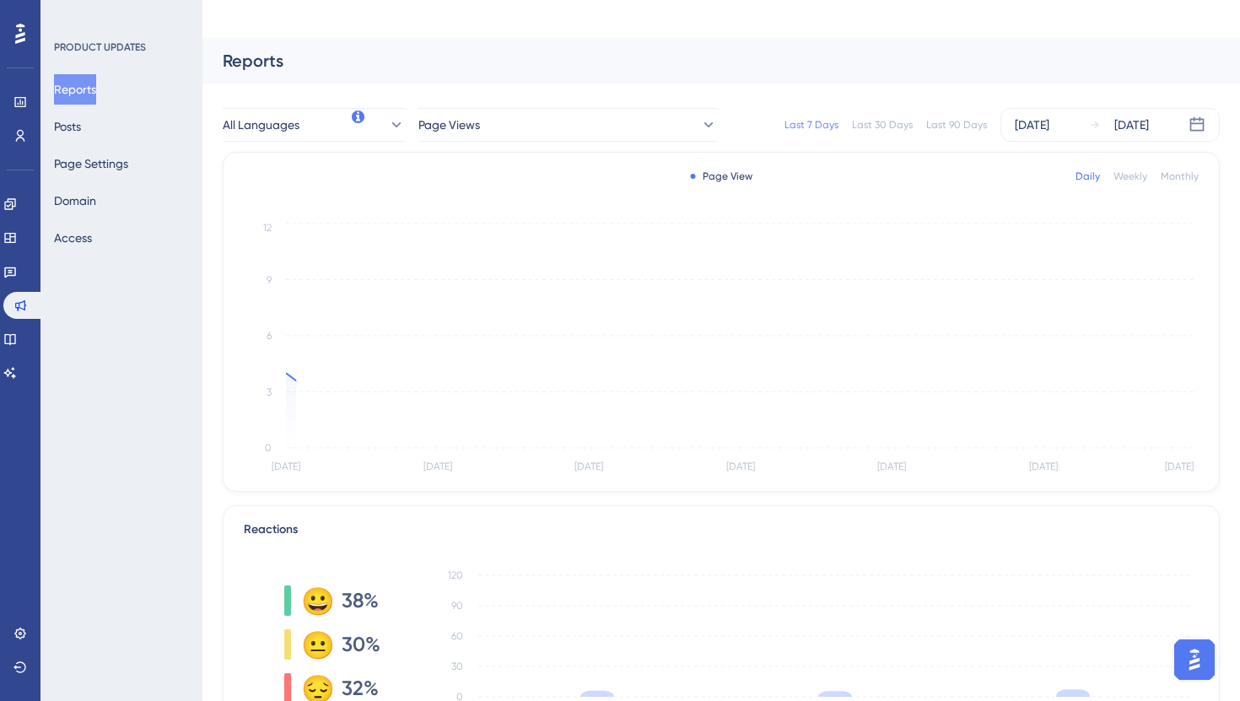
click at [100, 139] on div "Reports Posts Page Settings Domain Access" at bounding box center [122, 163] width 137 height 179
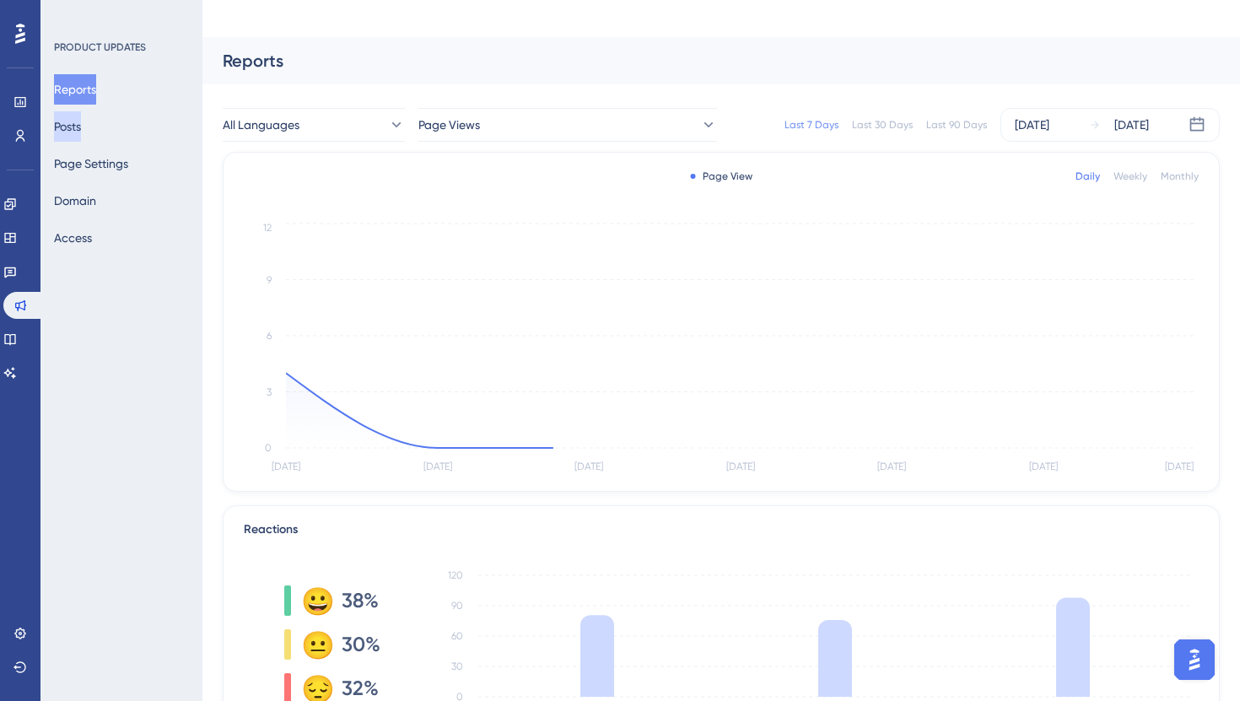
click at [81, 132] on button "Posts" at bounding box center [67, 126] width 27 height 30
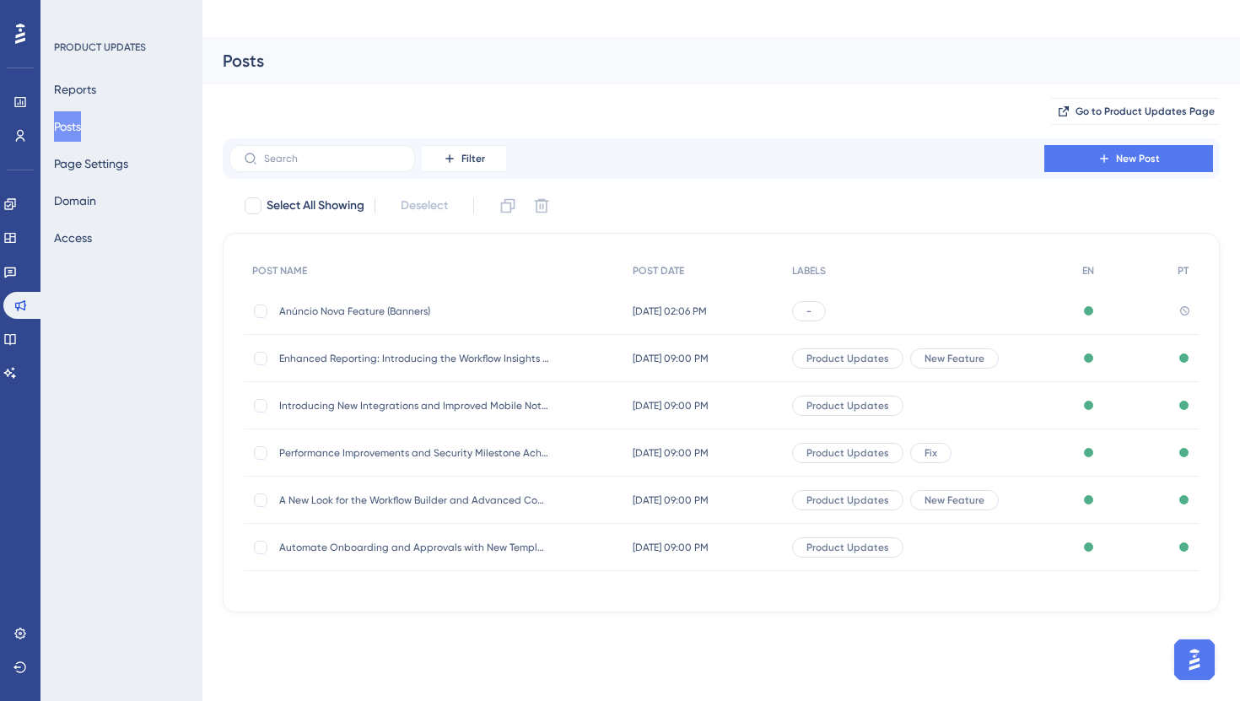
click at [348, 305] on span "Anúncio Nova Feature (Banners)" at bounding box center [414, 311] width 270 height 13
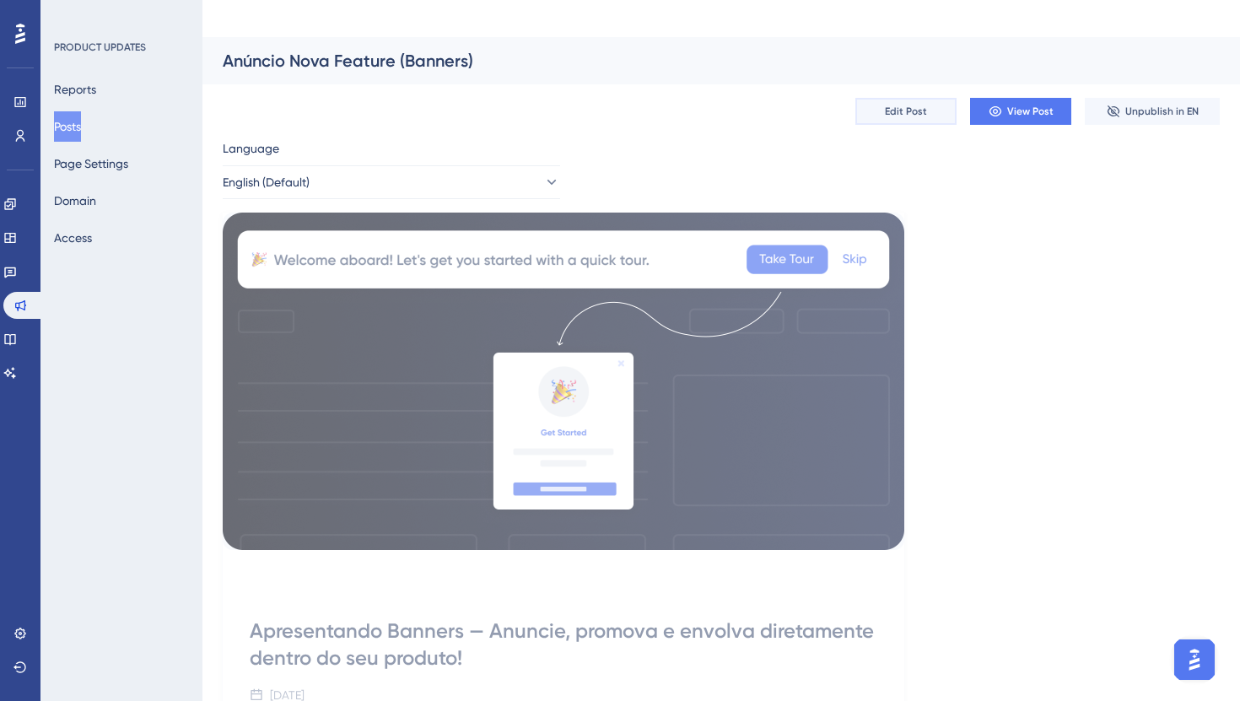
click at [904, 105] on span "Edit Post" at bounding box center [906, 111] width 42 height 13
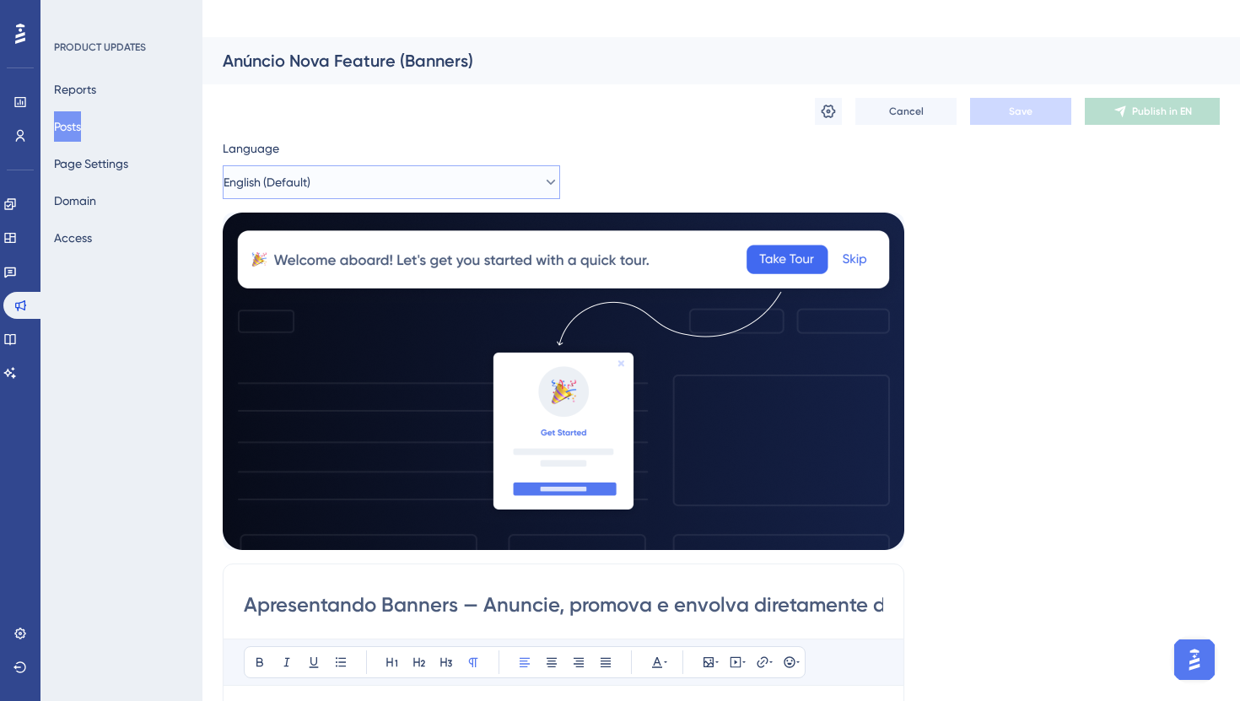
click at [341, 165] on button "English (Default)" at bounding box center [391, 182] width 337 height 34
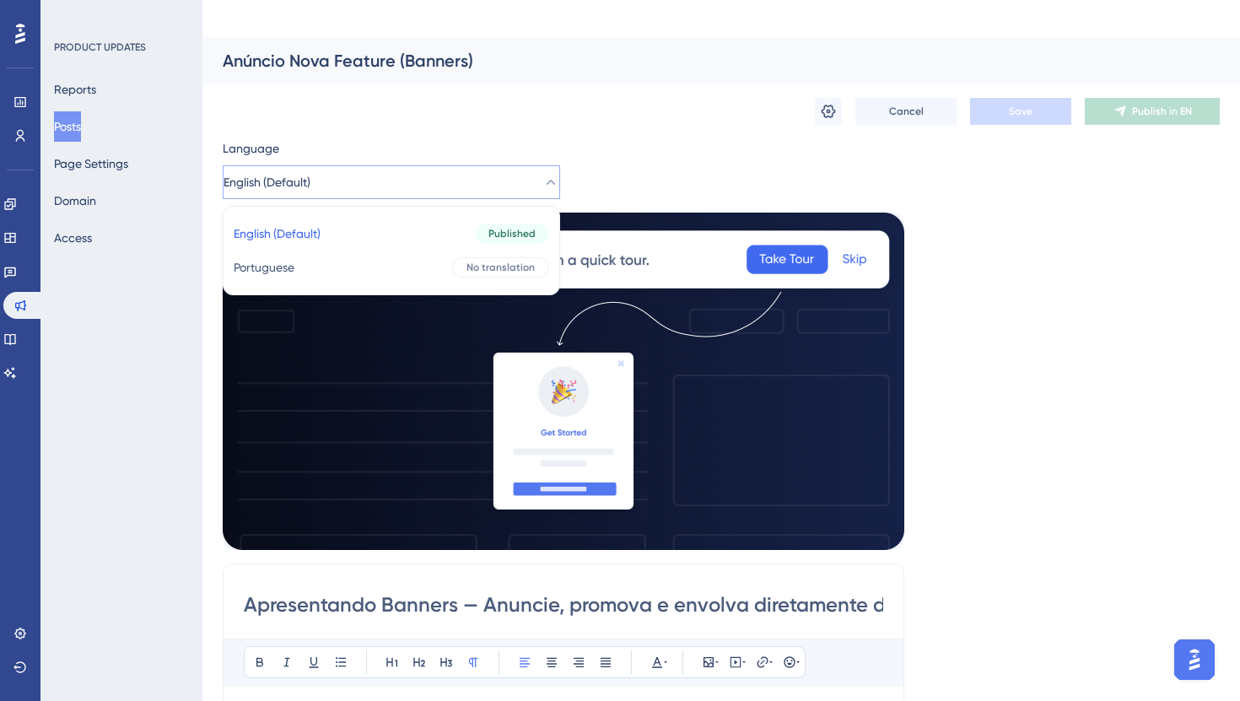
click at [946, 138] on div "Language English (Default) English (Default) English (Default) Published Portug…" at bounding box center [721, 665] width 997 height 1054
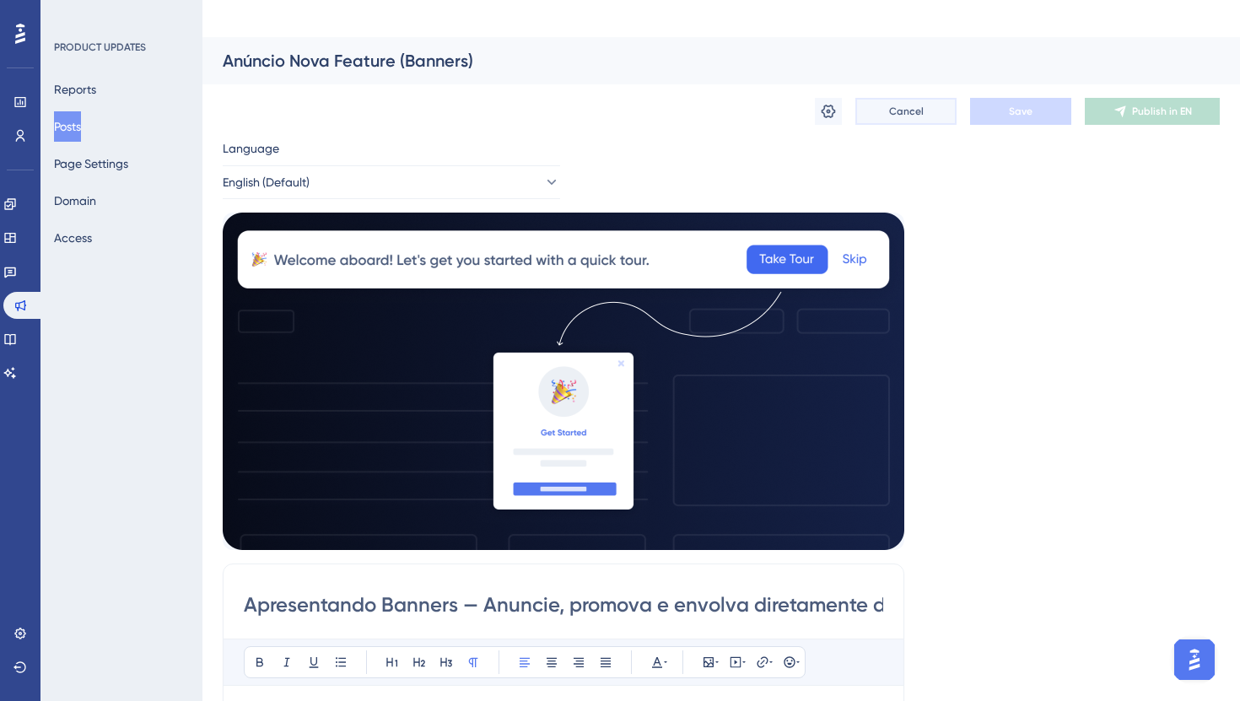
click at [908, 105] on span "Cancel" at bounding box center [906, 111] width 35 height 13
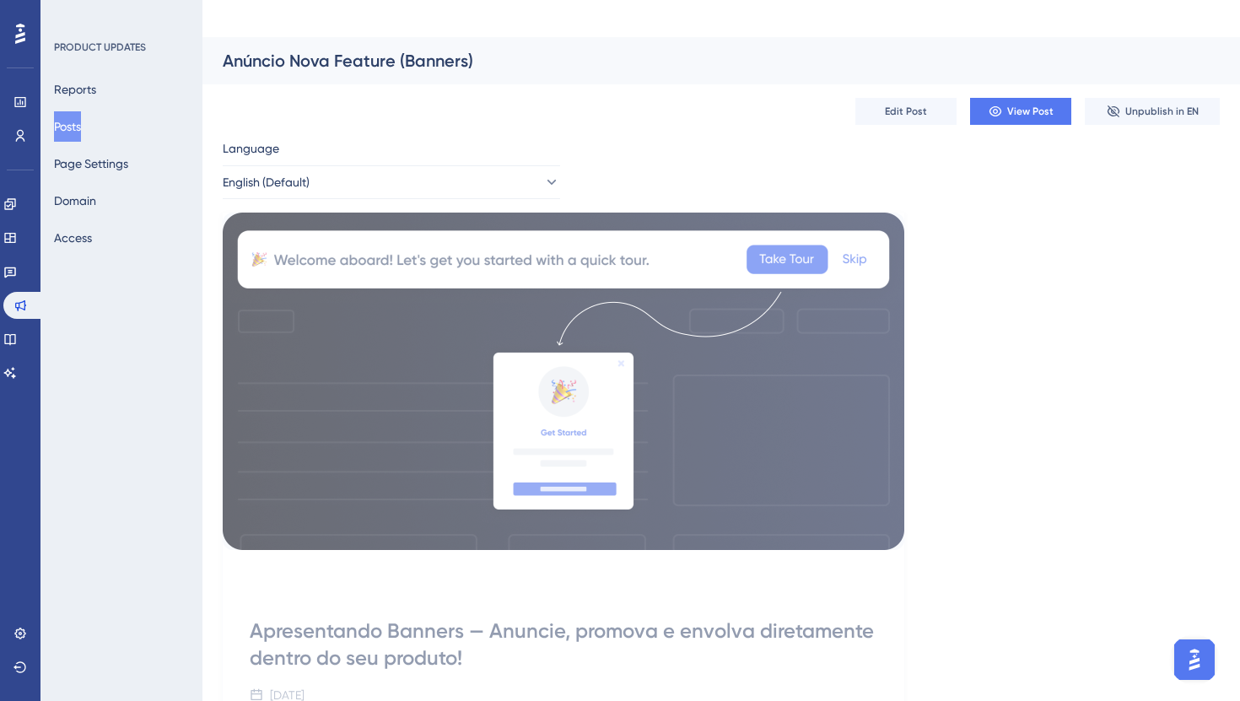
click at [75, 133] on button "Posts" at bounding box center [67, 126] width 27 height 30
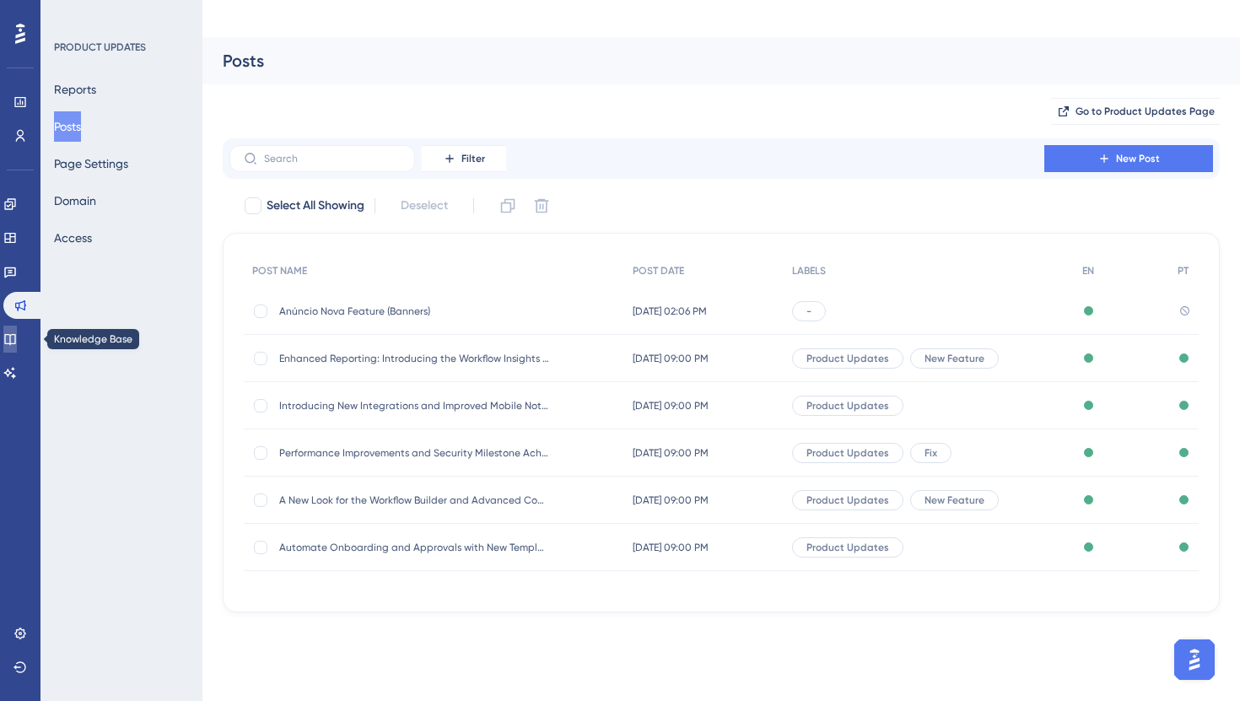
click at [17, 326] on link at bounding box center [9, 339] width 13 height 27
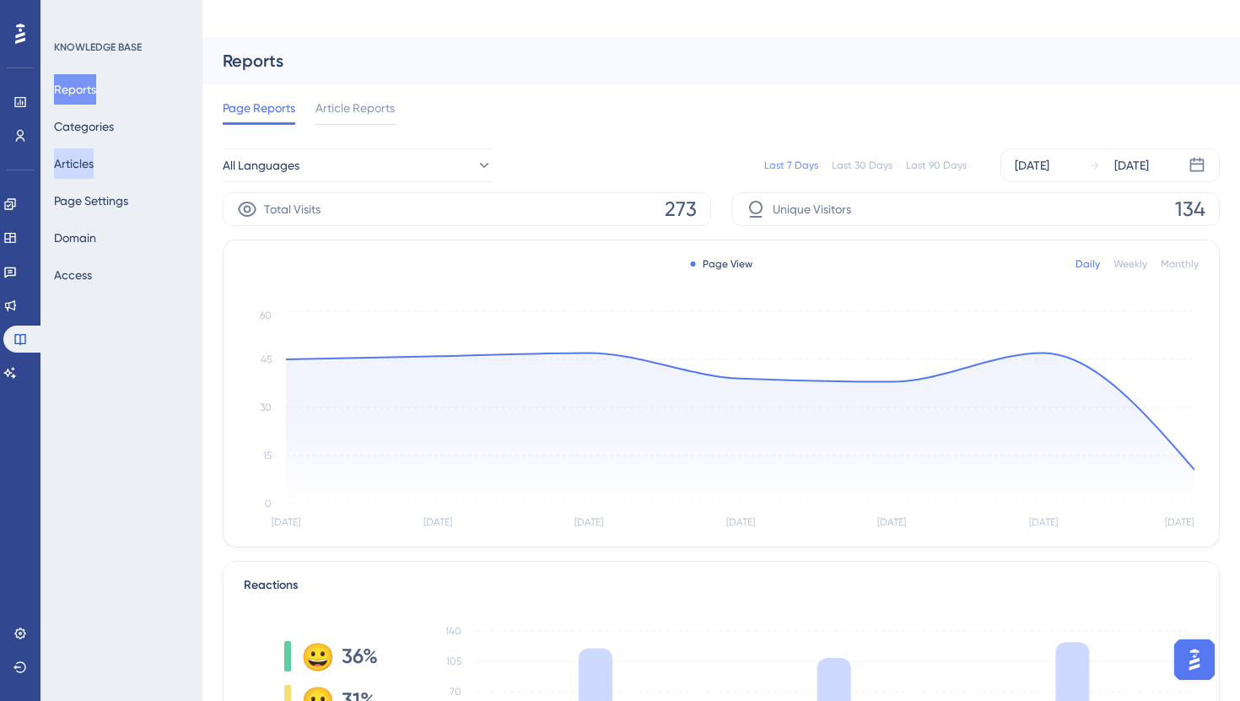
click at [94, 163] on button "Articles" at bounding box center [74, 163] width 40 height 30
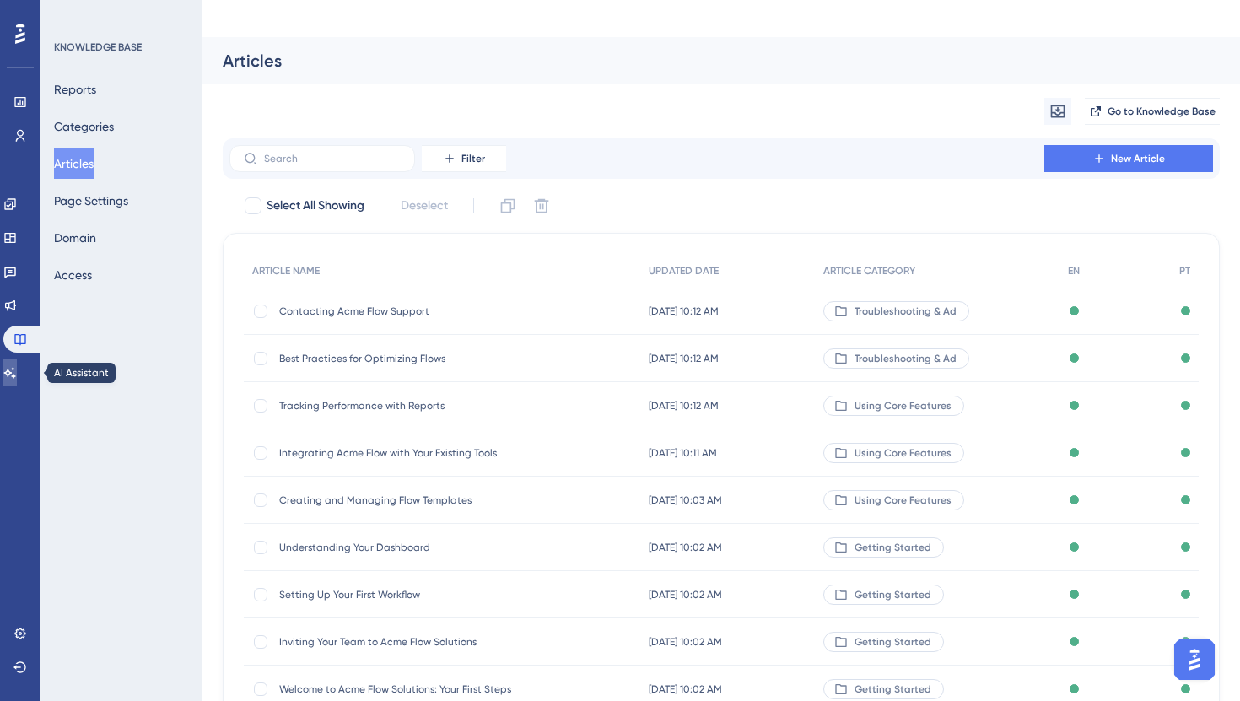
click at [17, 369] on link at bounding box center [9, 372] width 13 height 27
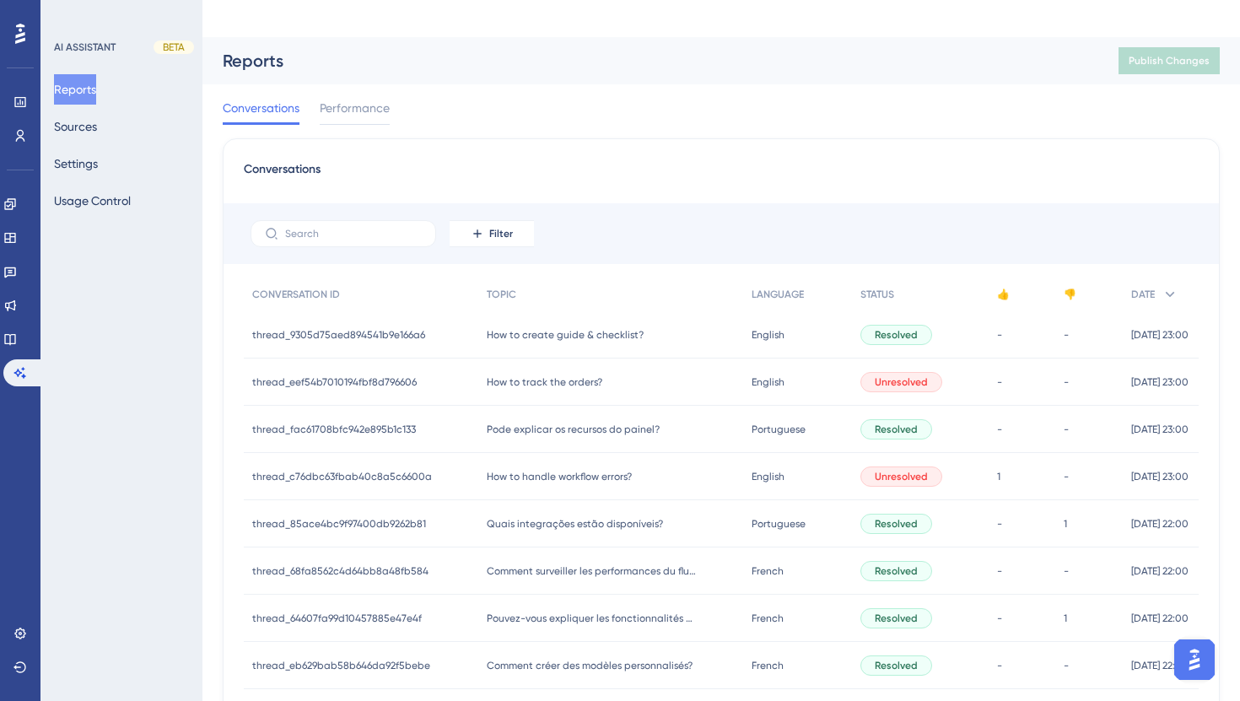
click at [125, 174] on div "Reports Sources Settings Usage Control" at bounding box center [122, 145] width 137 height 142
click at [89, 170] on button "Settings" at bounding box center [76, 163] width 44 height 30
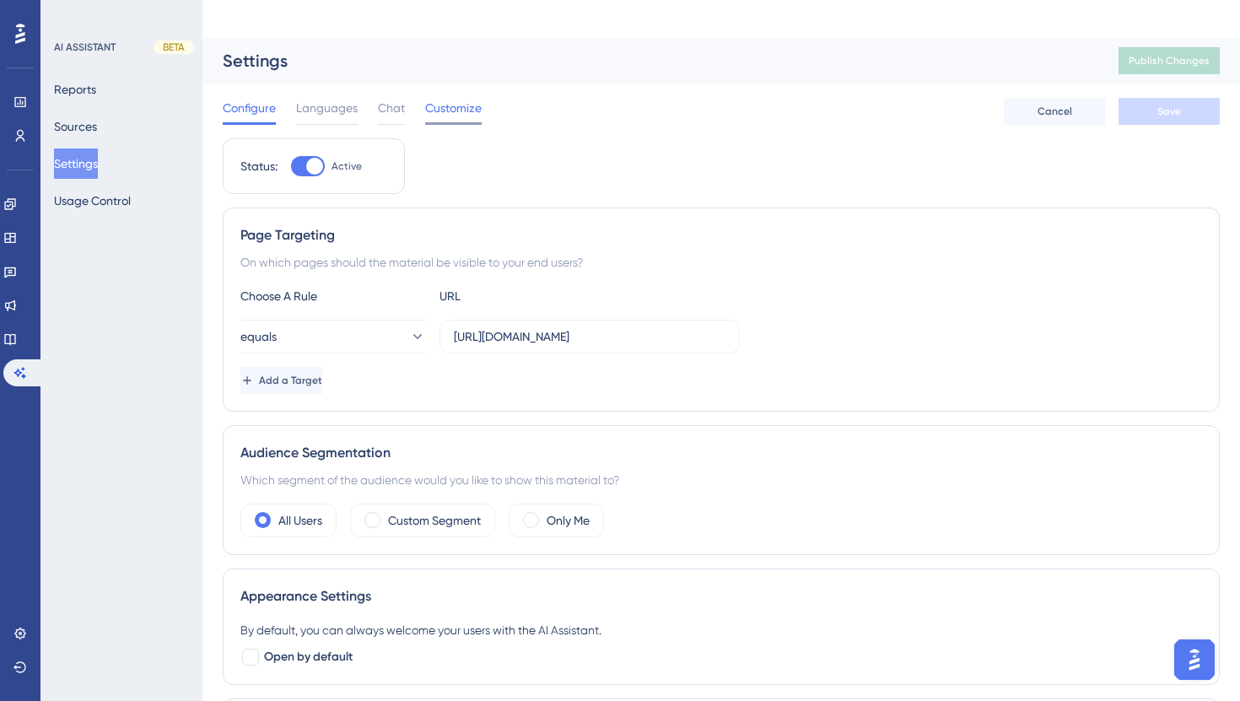
click at [425, 98] on span "Customize" at bounding box center [453, 108] width 57 height 20
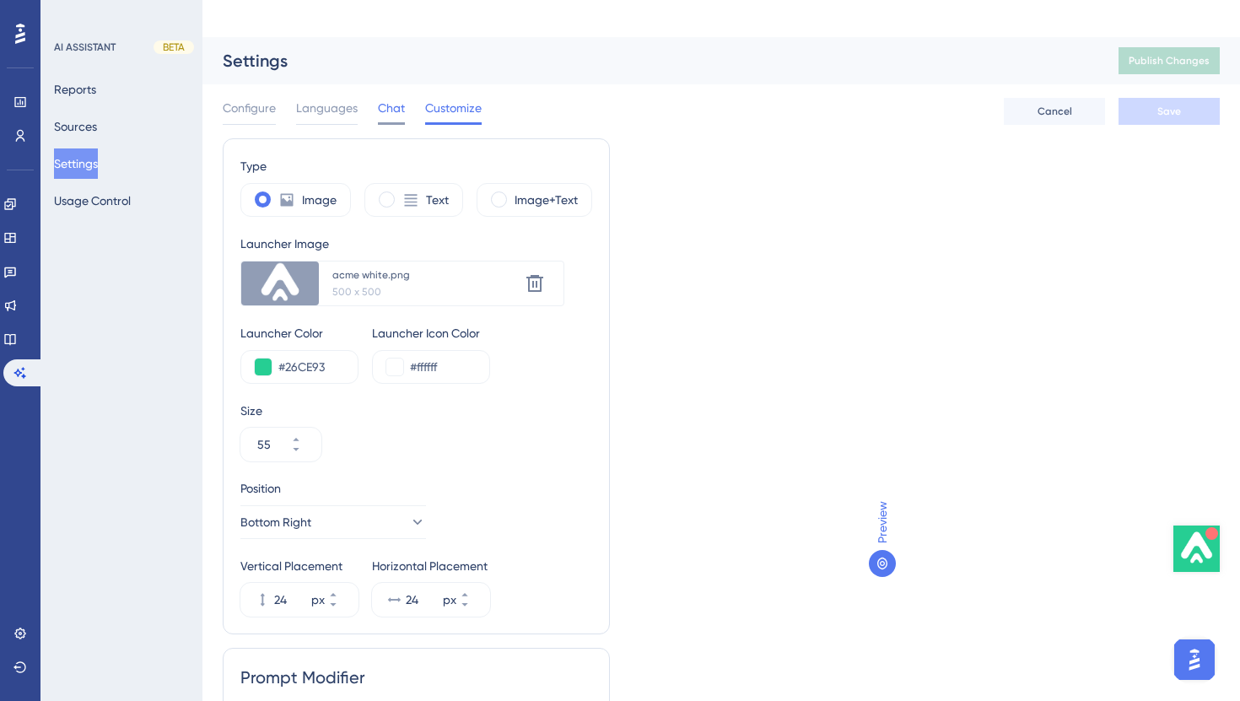
click at [387, 98] on span "Chat" at bounding box center [391, 108] width 27 height 20
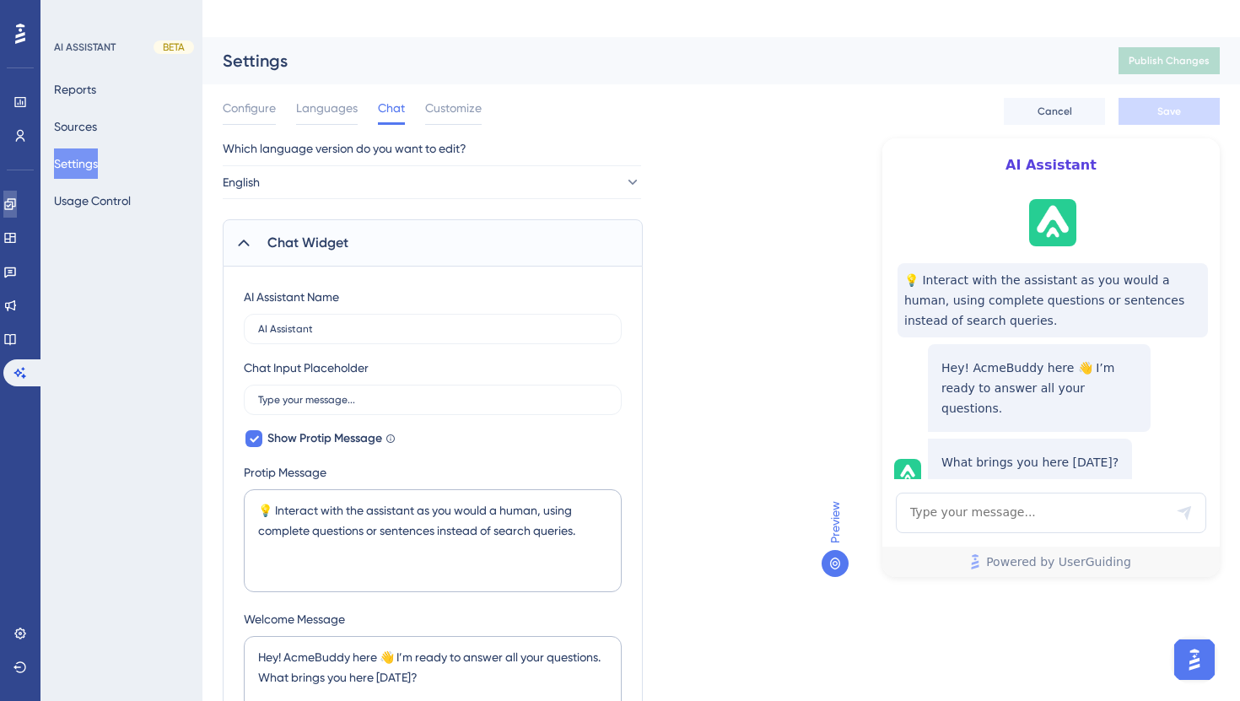
click at [17, 208] on icon at bounding box center [9, 203] width 13 height 13
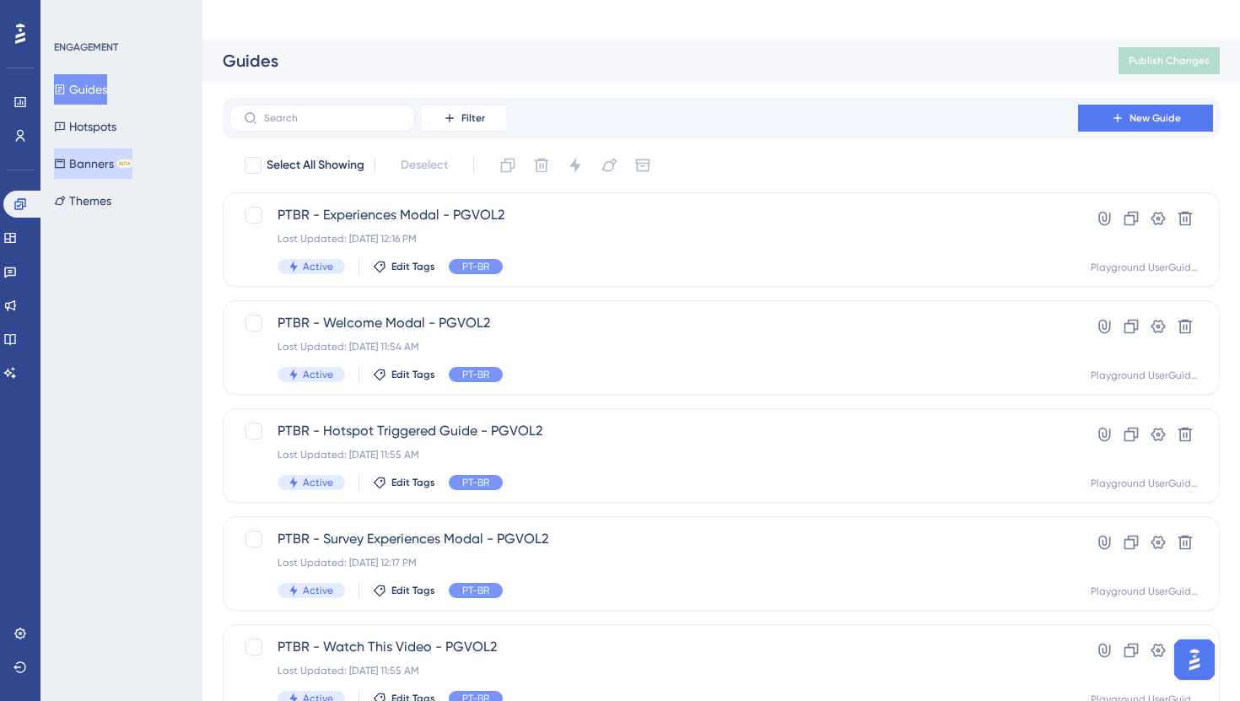
click at [84, 165] on button "Banners BETA" at bounding box center [93, 163] width 78 height 30
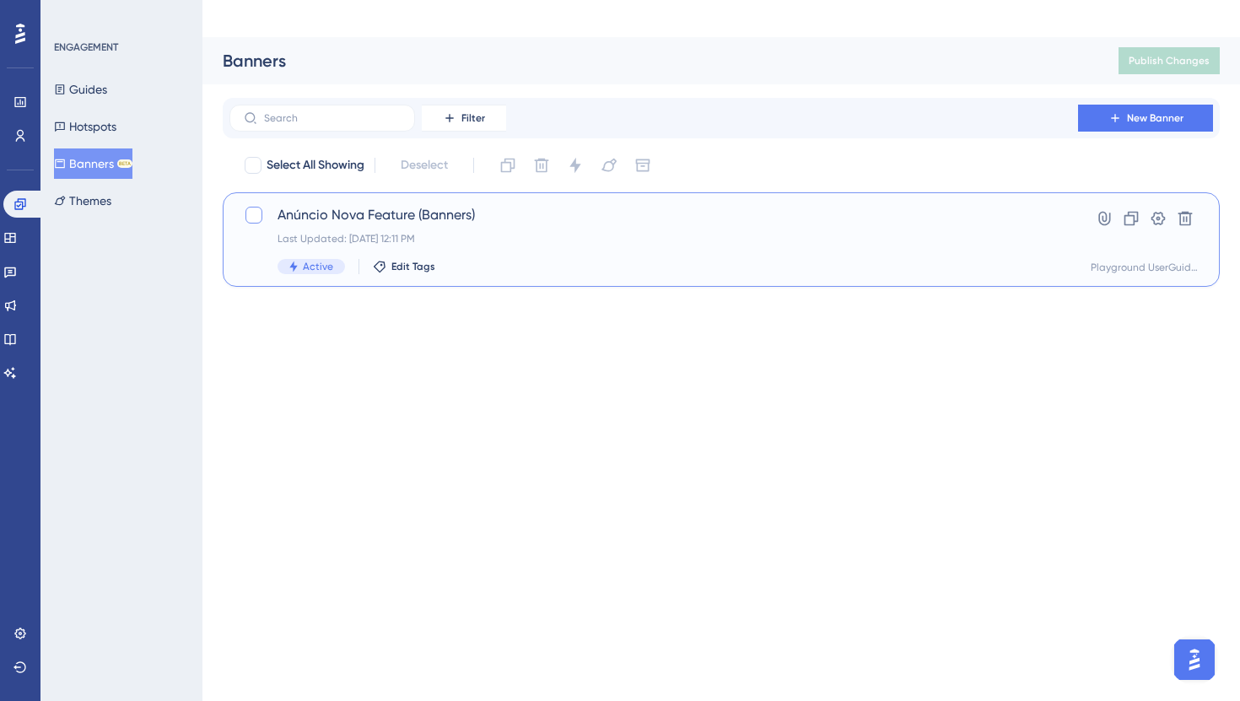
click at [248, 207] on div at bounding box center [253, 215] width 17 height 17
checkbox input "true"
click at [548, 159] on icon at bounding box center [542, 166] width 14 height 14
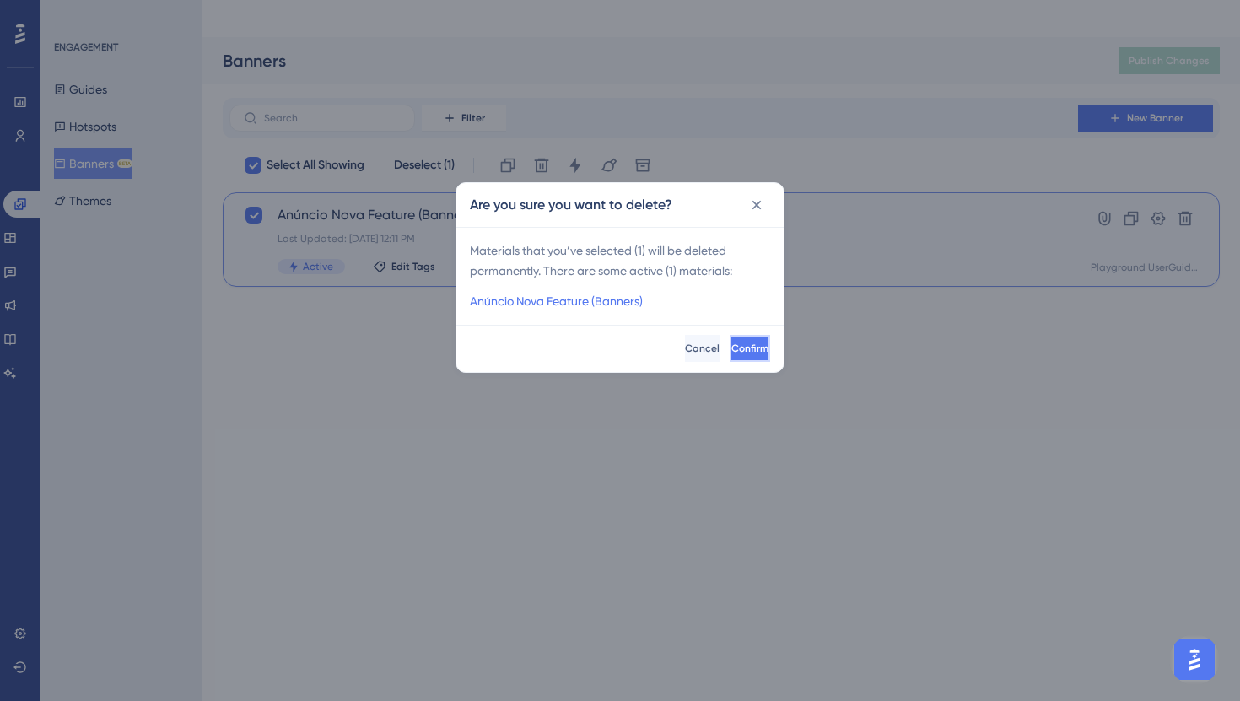
click at [731, 343] on span "Confirm" at bounding box center [749, 348] width 37 height 13
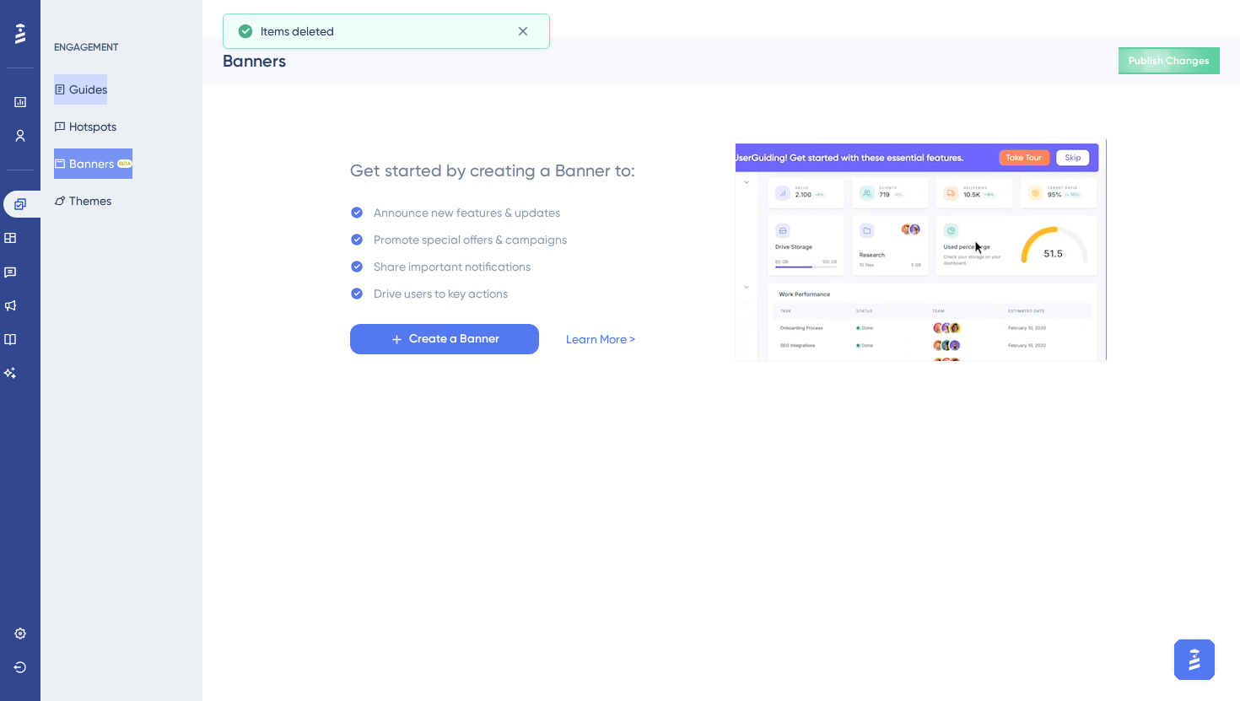
click at [107, 84] on button "Guides" at bounding box center [80, 89] width 53 height 30
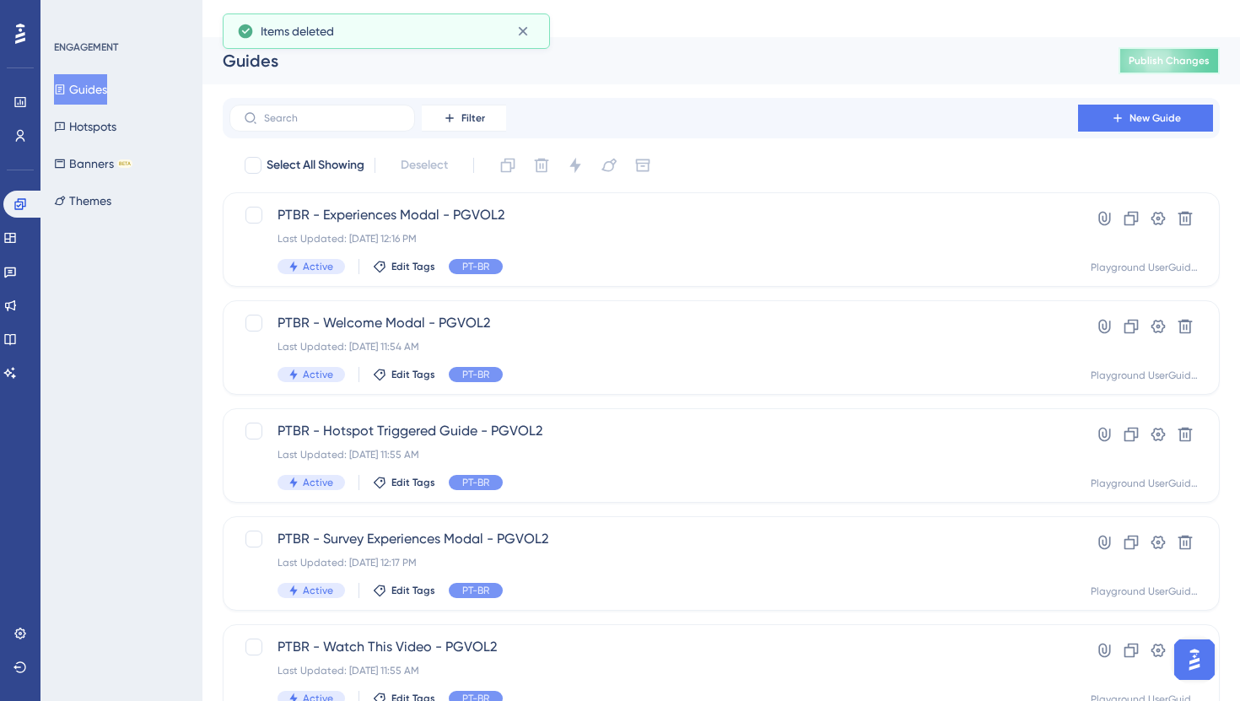
click at [1149, 54] on span "Publish Changes" at bounding box center [1169, 60] width 81 height 13
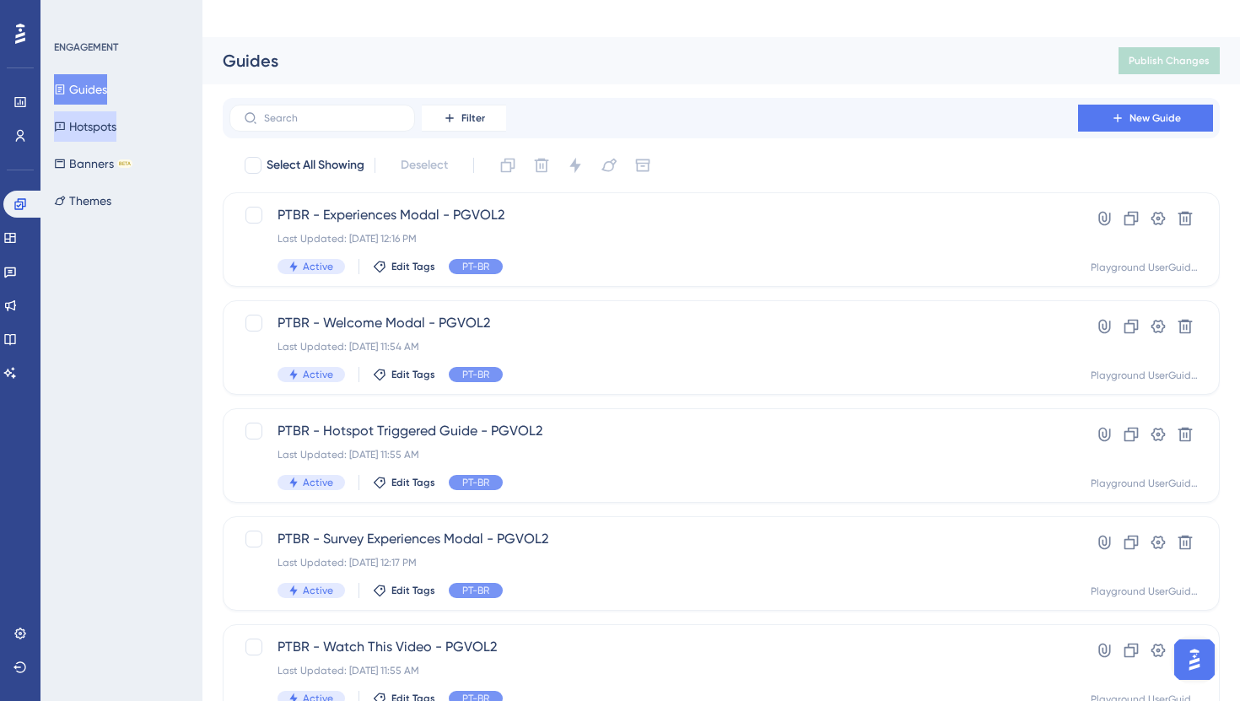
click at [116, 121] on button "Hotspots" at bounding box center [85, 126] width 62 height 30
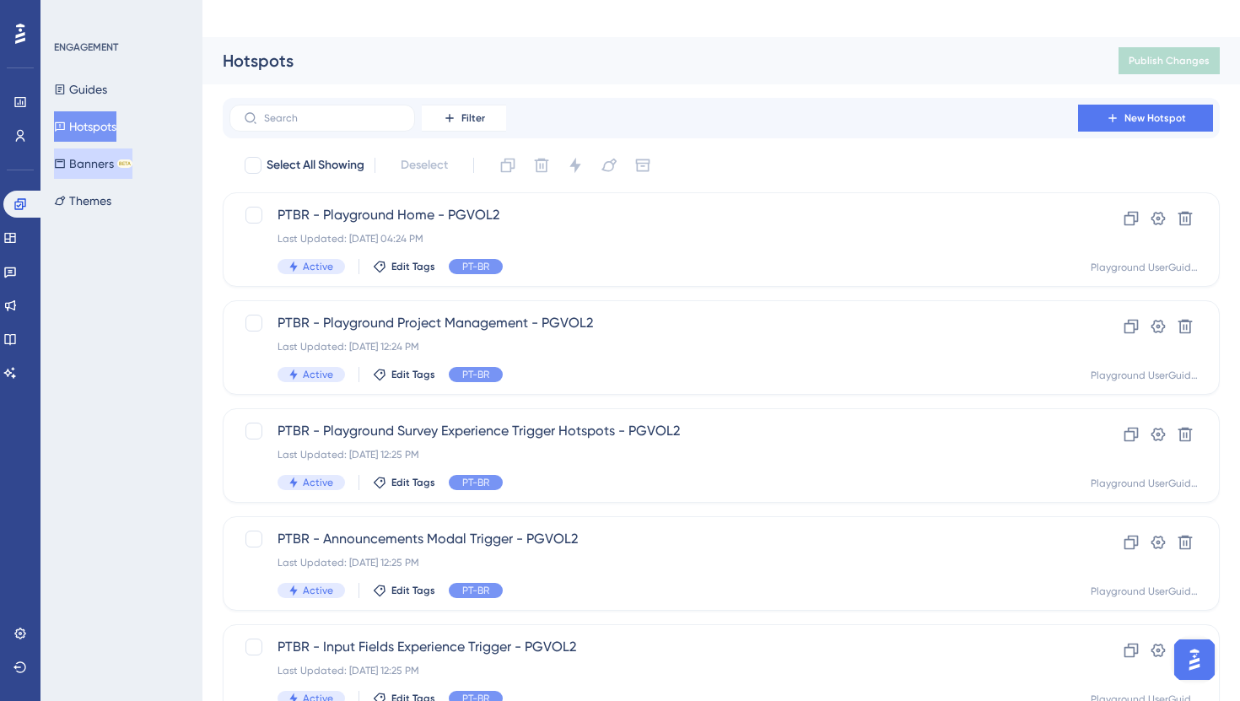
click at [97, 156] on button "Banners BETA" at bounding box center [93, 163] width 78 height 30
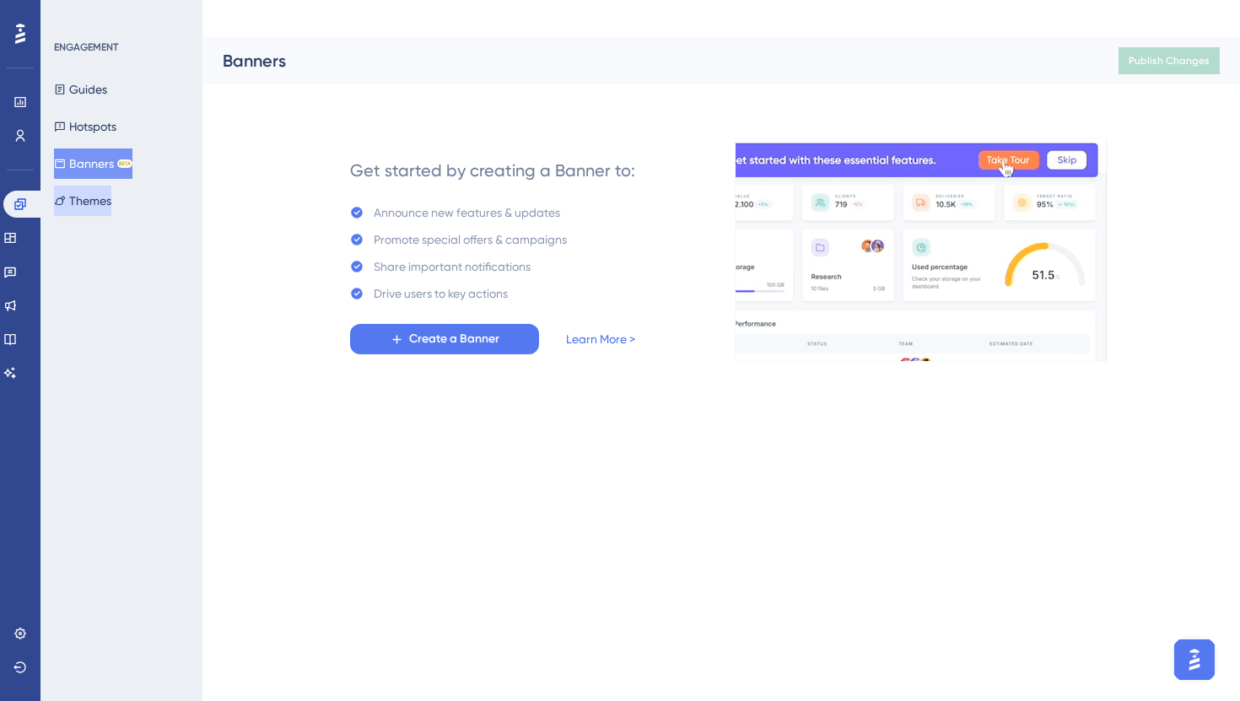
click at [100, 206] on button "Themes" at bounding box center [82, 201] width 57 height 30
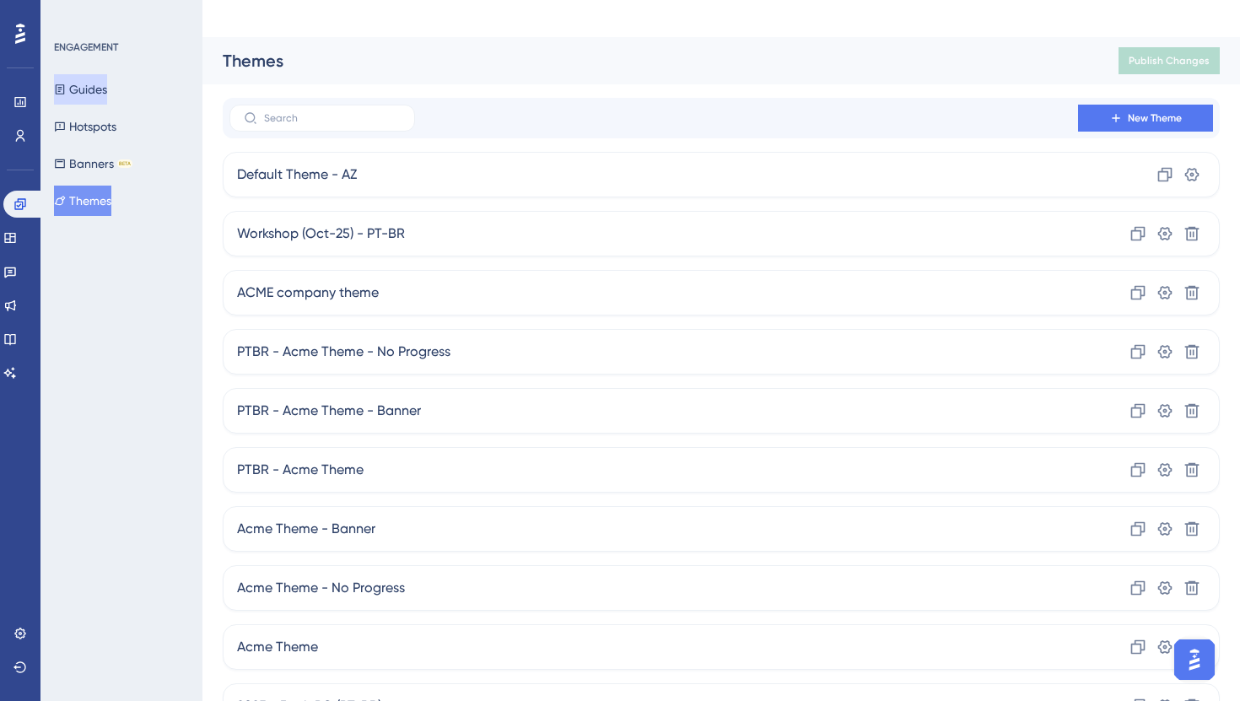
click at [102, 95] on button "Guides" at bounding box center [80, 89] width 53 height 30
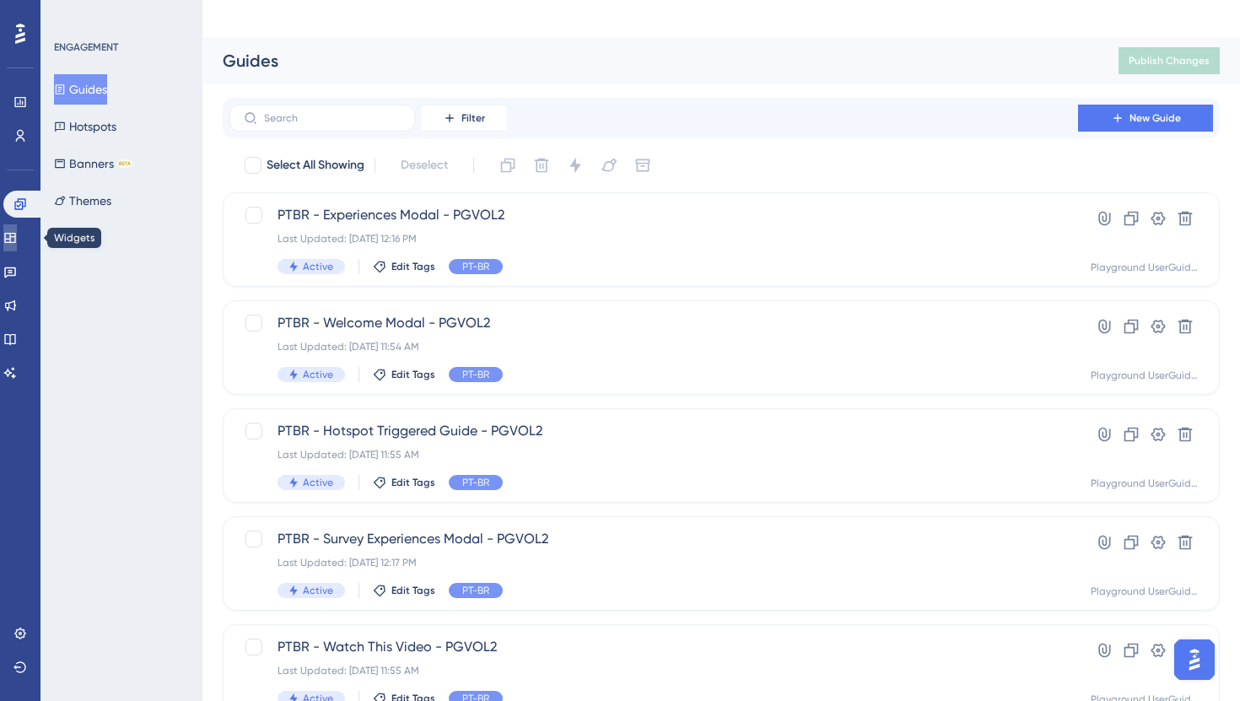
click at [17, 237] on icon at bounding box center [9, 237] width 13 height 13
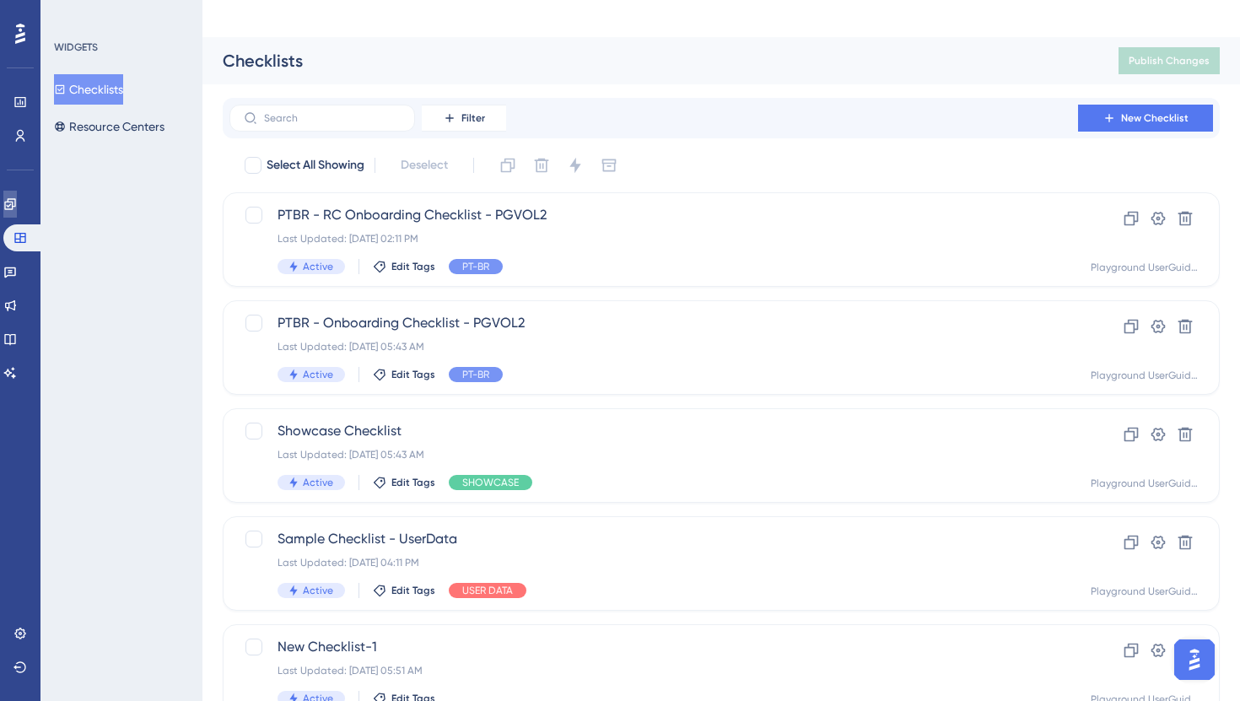
click at [17, 197] on link at bounding box center [9, 204] width 13 height 27
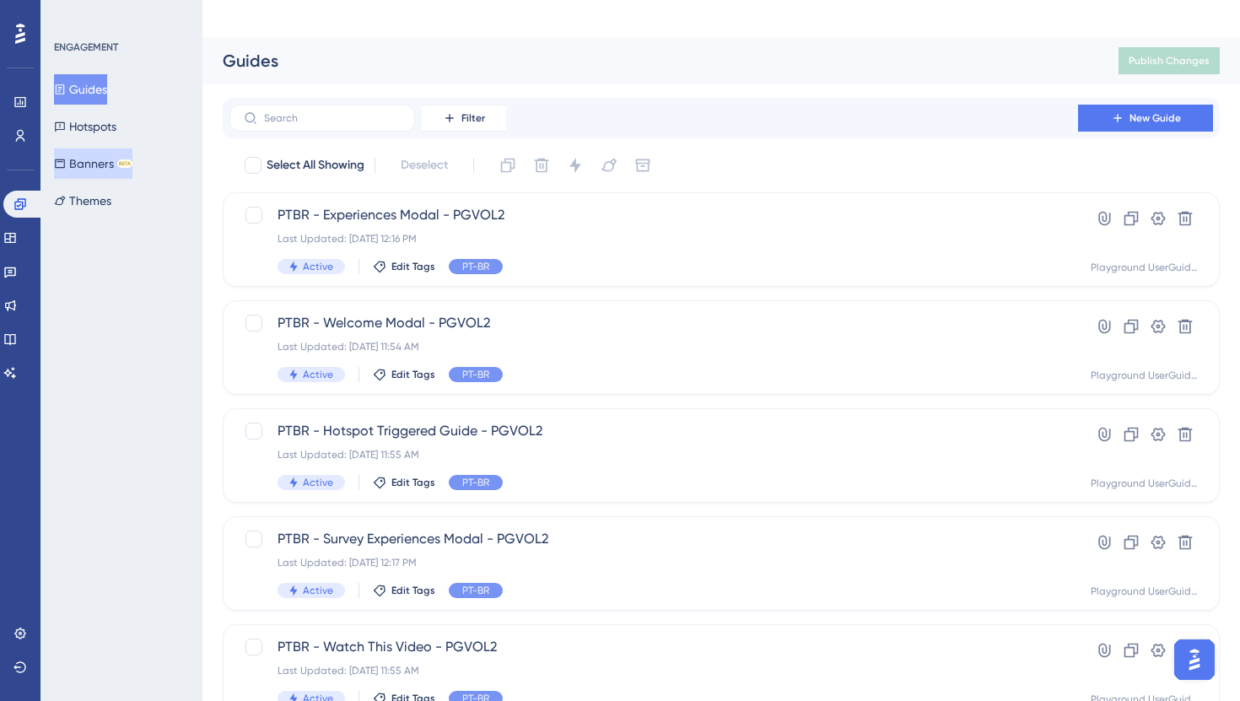
click at [93, 168] on button "Banners BETA" at bounding box center [93, 163] width 78 height 30
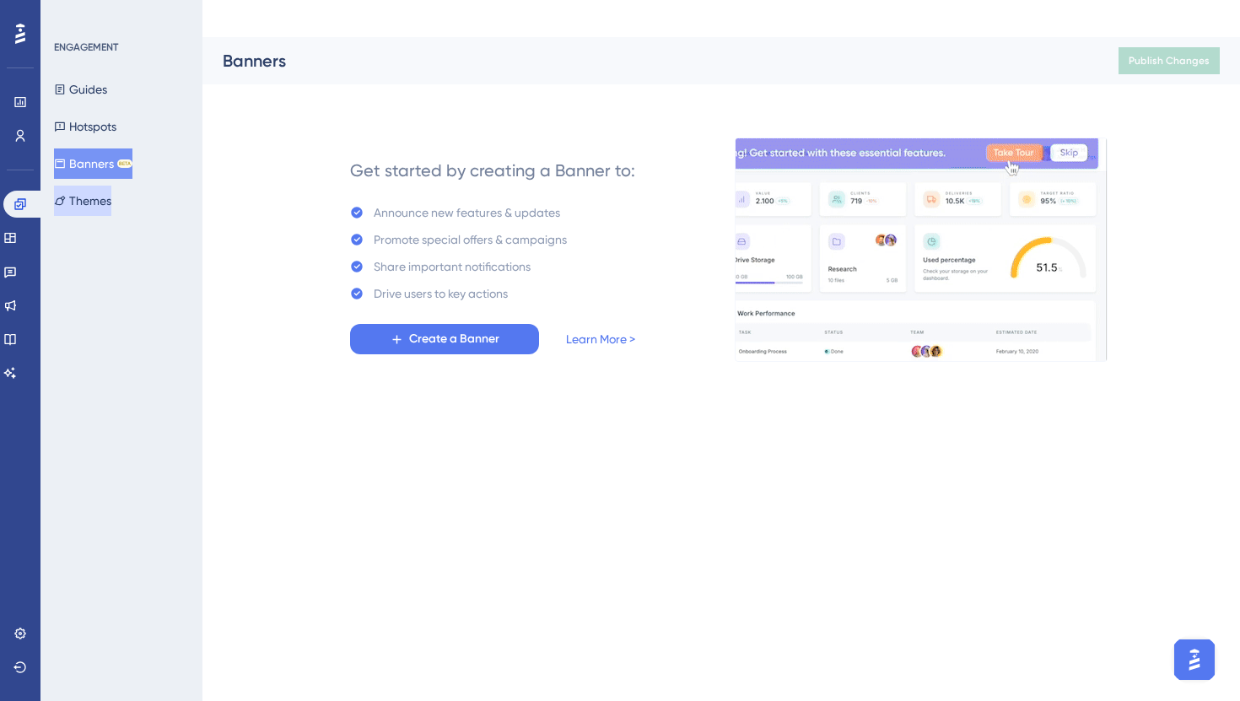
click at [92, 198] on button "Themes" at bounding box center [82, 201] width 57 height 30
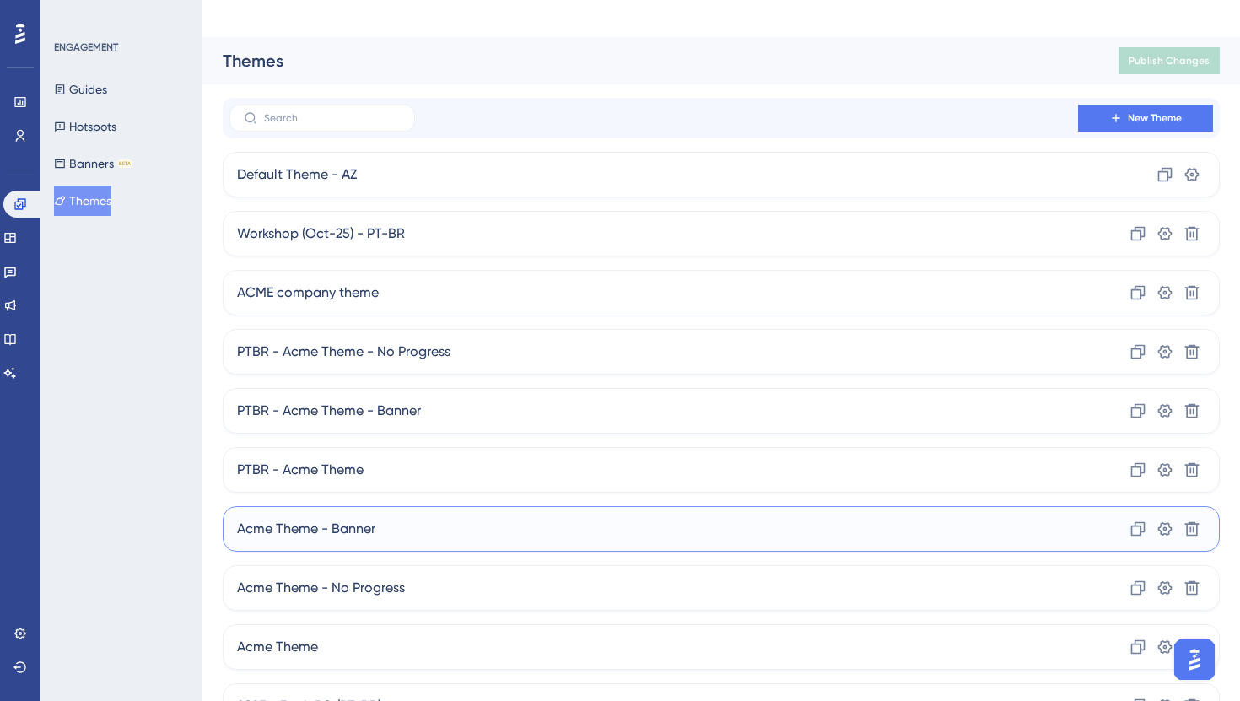
click at [344, 519] on span "Acme Theme - Banner" at bounding box center [306, 529] width 138 height 20
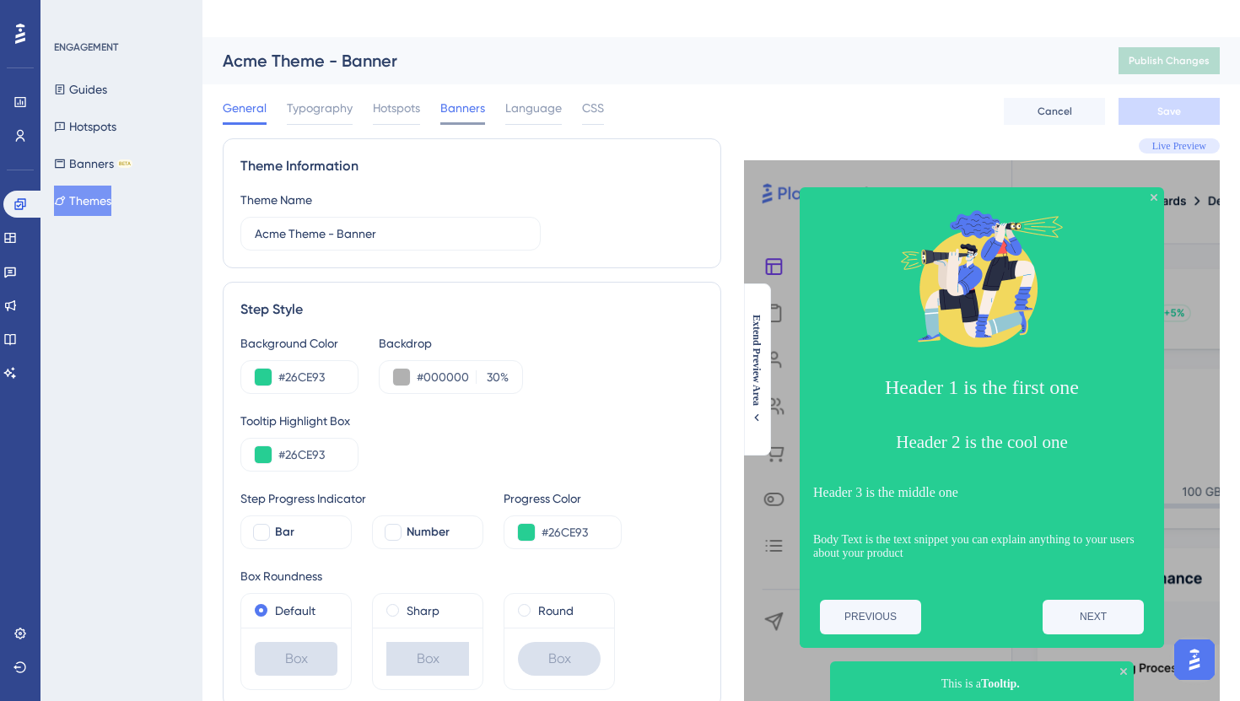
click at [480, 98] on span "Banners" at bounding box center [462, 108] width 45 height 20
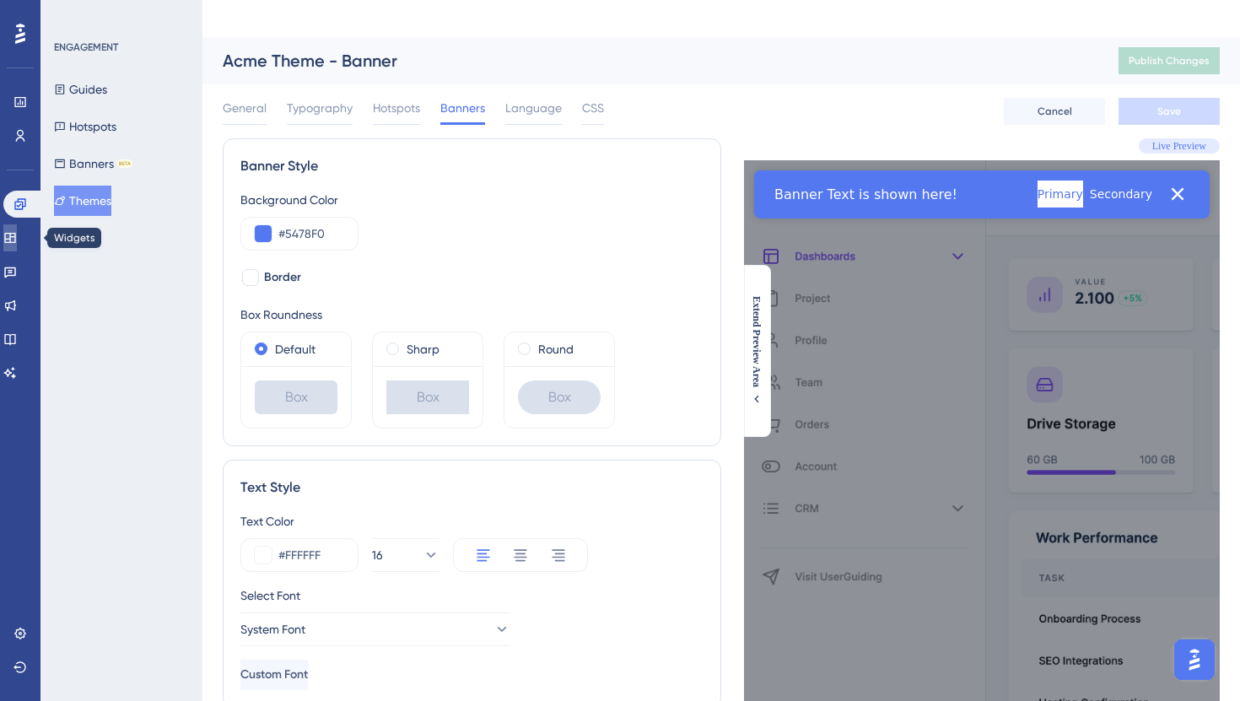
click at [17, 238] on icon at bounding box center [9, 237] width 13 height 13
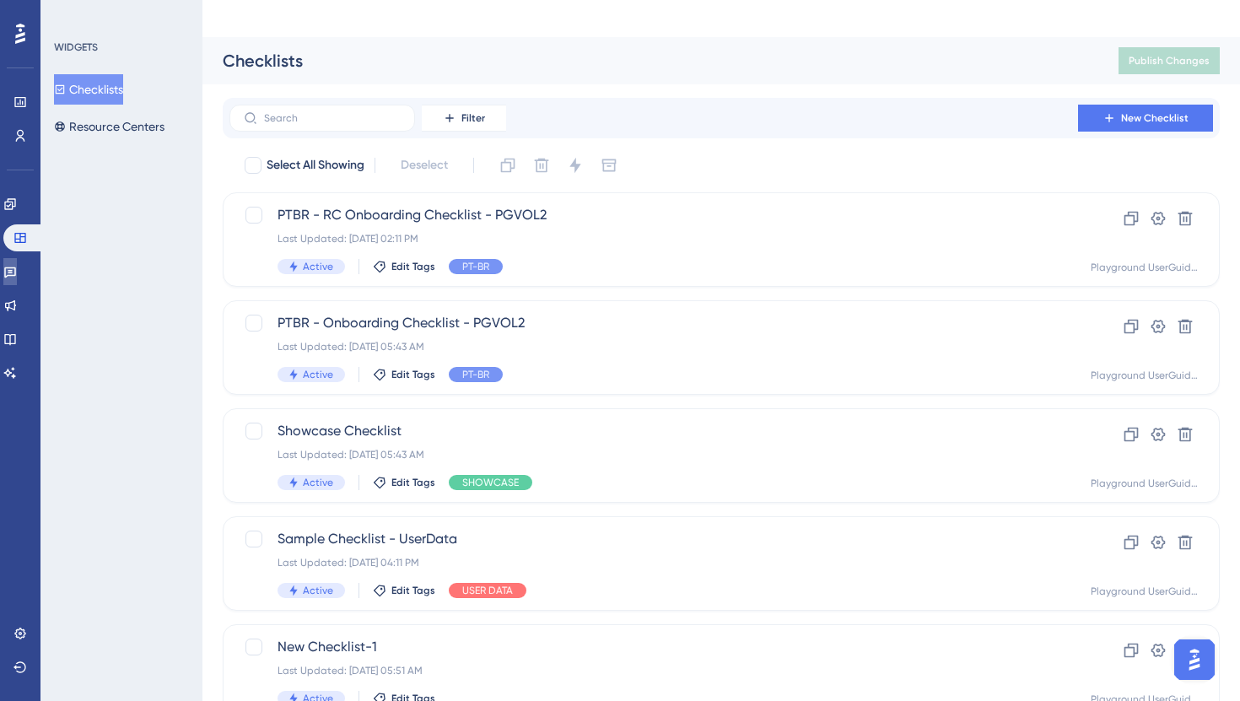
click at [17, 277] on link at bounding box center [9, 271] width 13 height 27
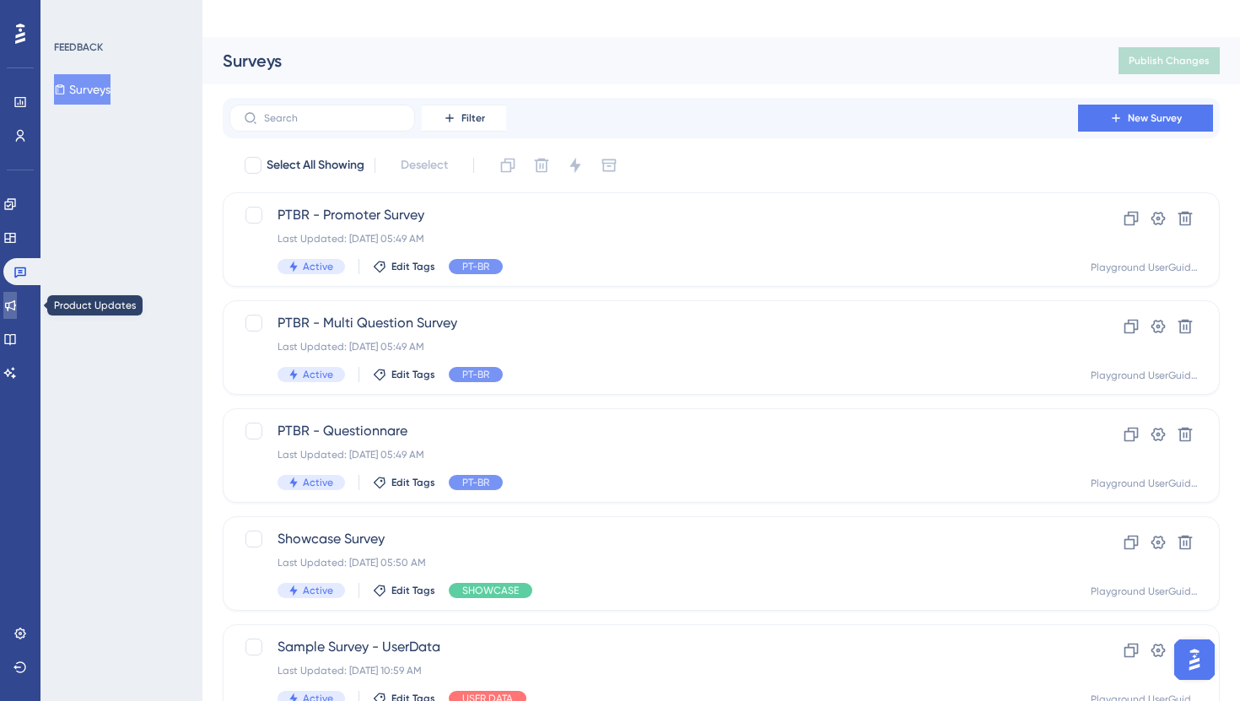
click at [17, 311] on icon at bounding box center [9, 305] width 13 height 13
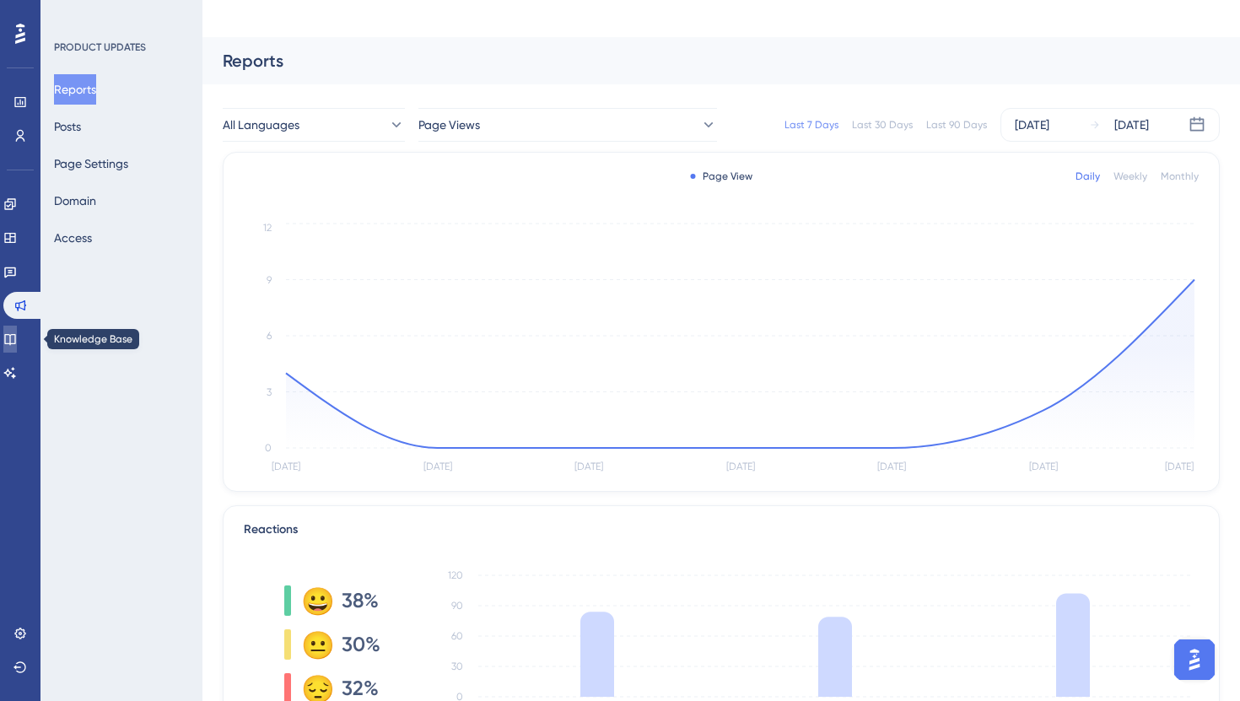
click at [17, 344] on link at bounding box center [9, 339] width 13 height 27
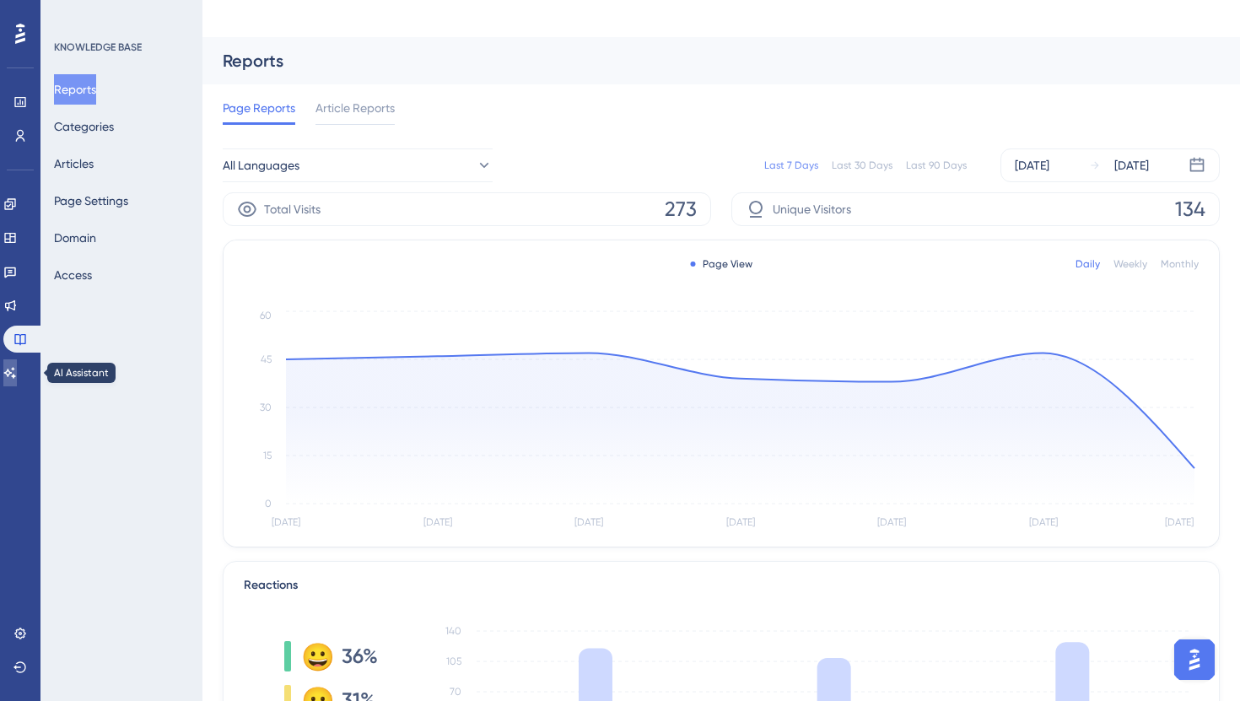
click at [17, 364] on link at bounding box center [9, 372] width 13 height 27
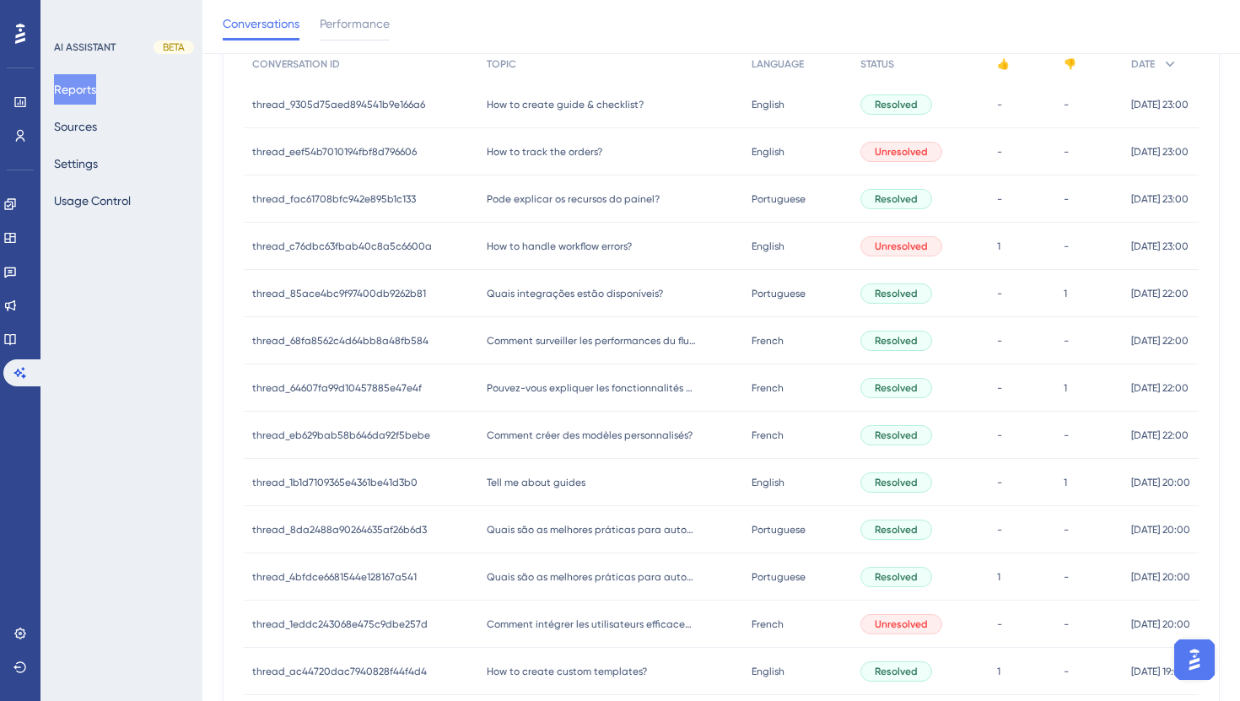
scroll to position [284, 0]
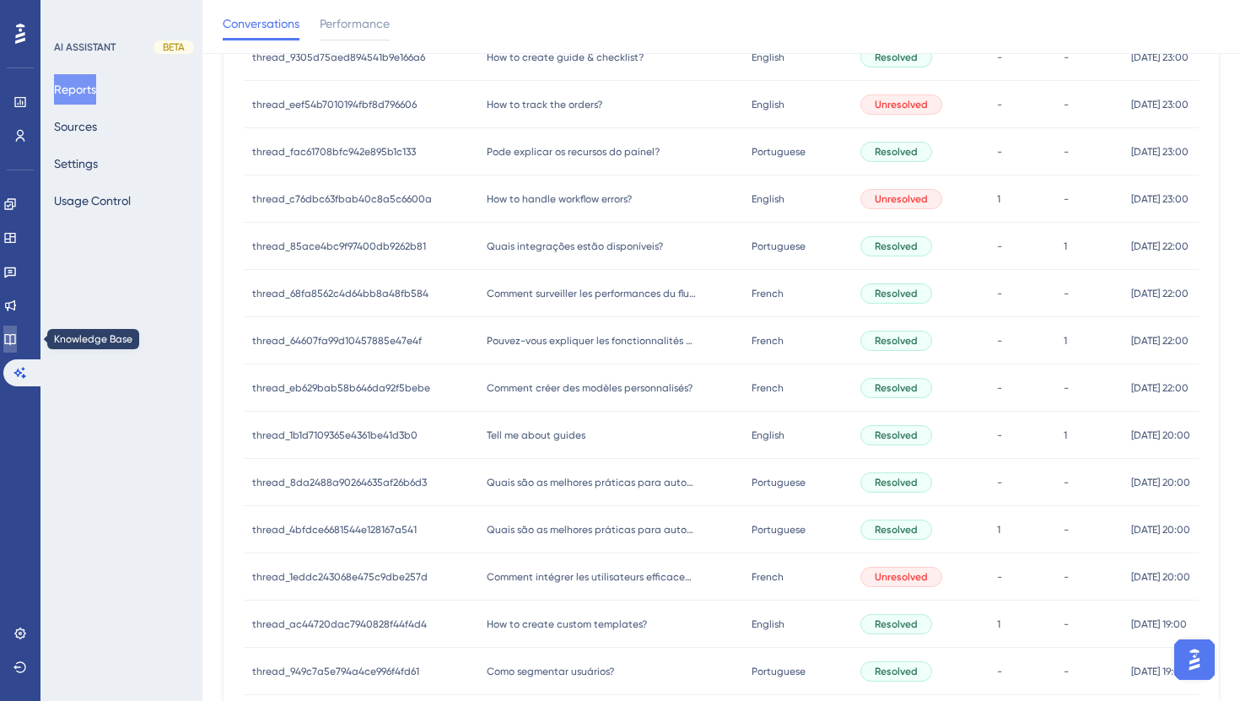
click at [9, 342] on link at bounding box center [9, 339] width 13 height 27
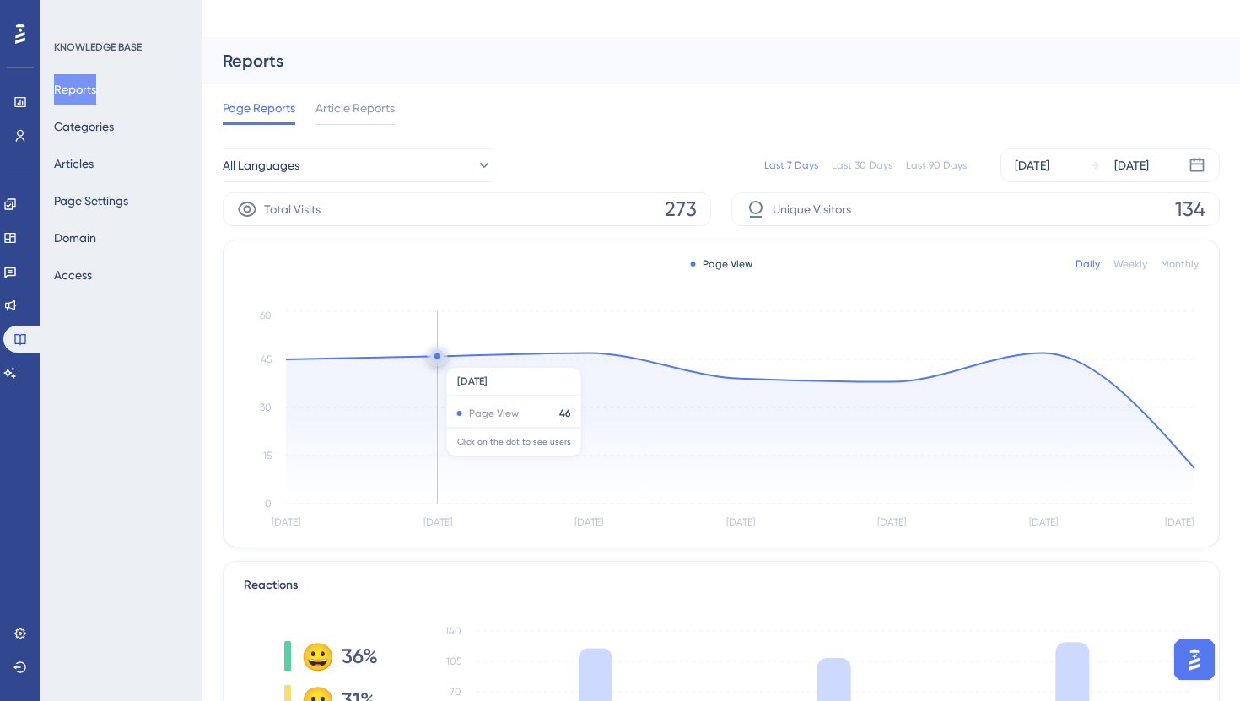
click at [439, 349] on circle at bounding box center [437, 355] width 13 height 13
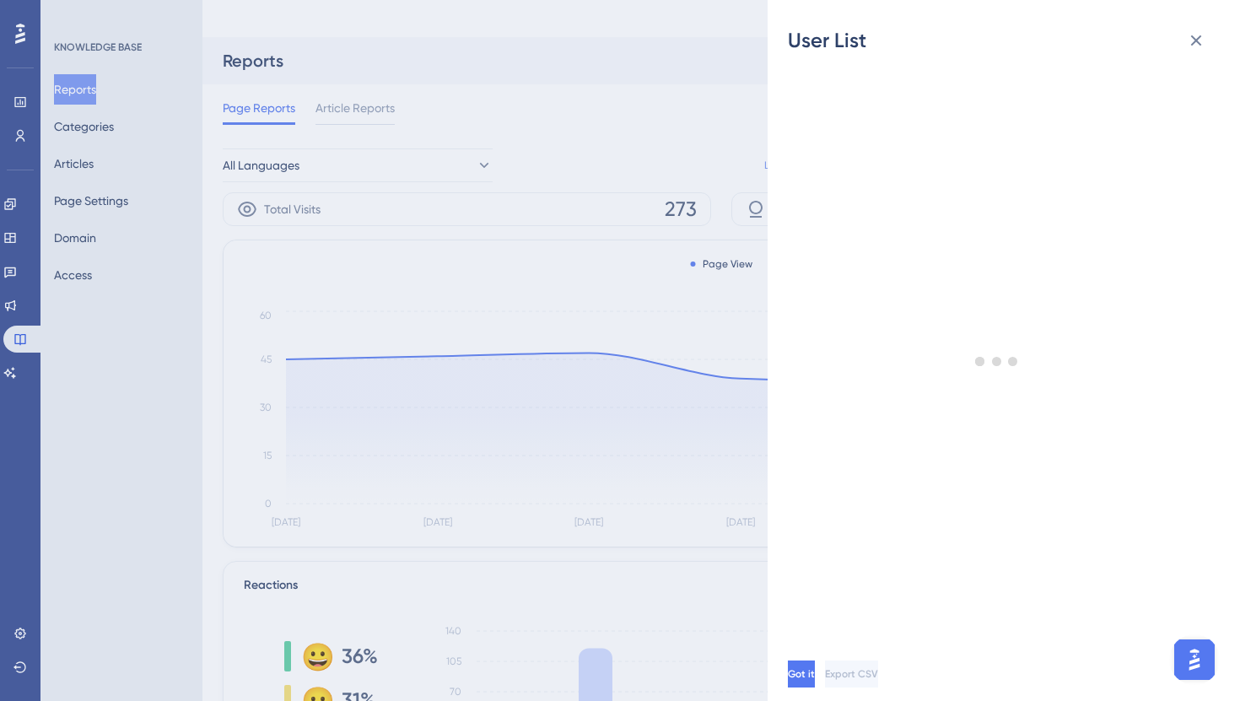
scroll to position [12, 0]
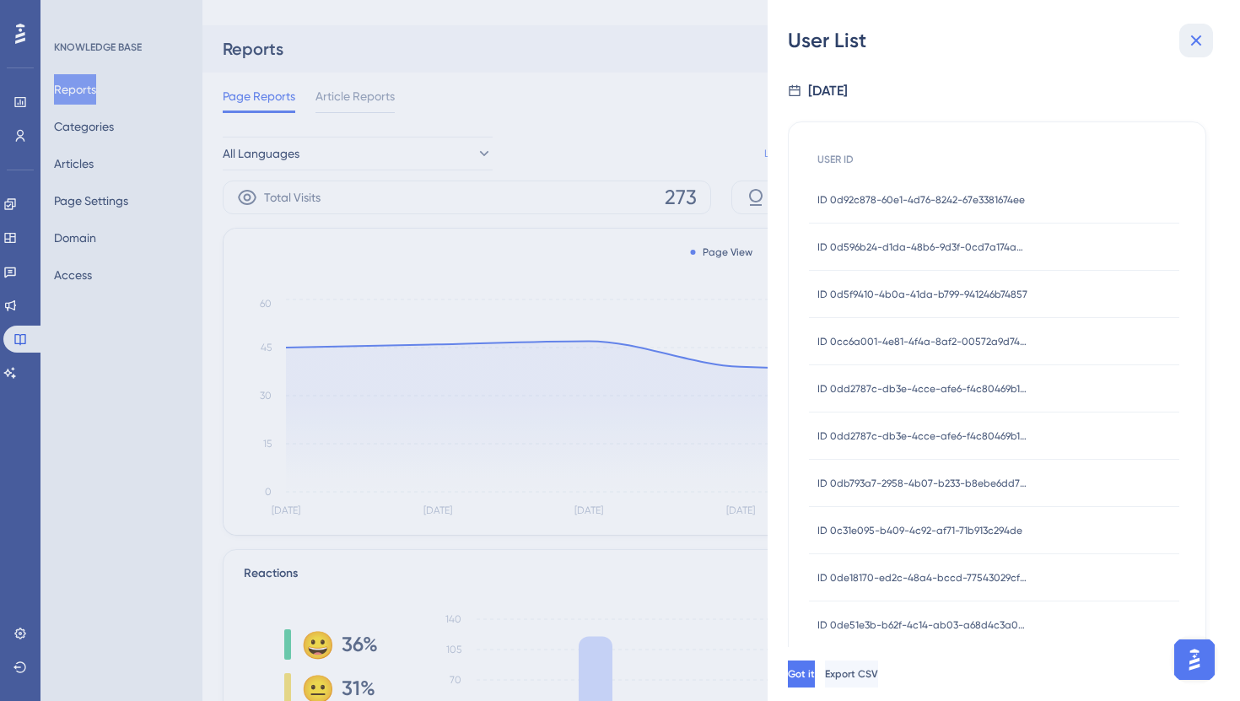
click at [1200, 42] on icon at bounding box center [1196, 40] width 20 height 20
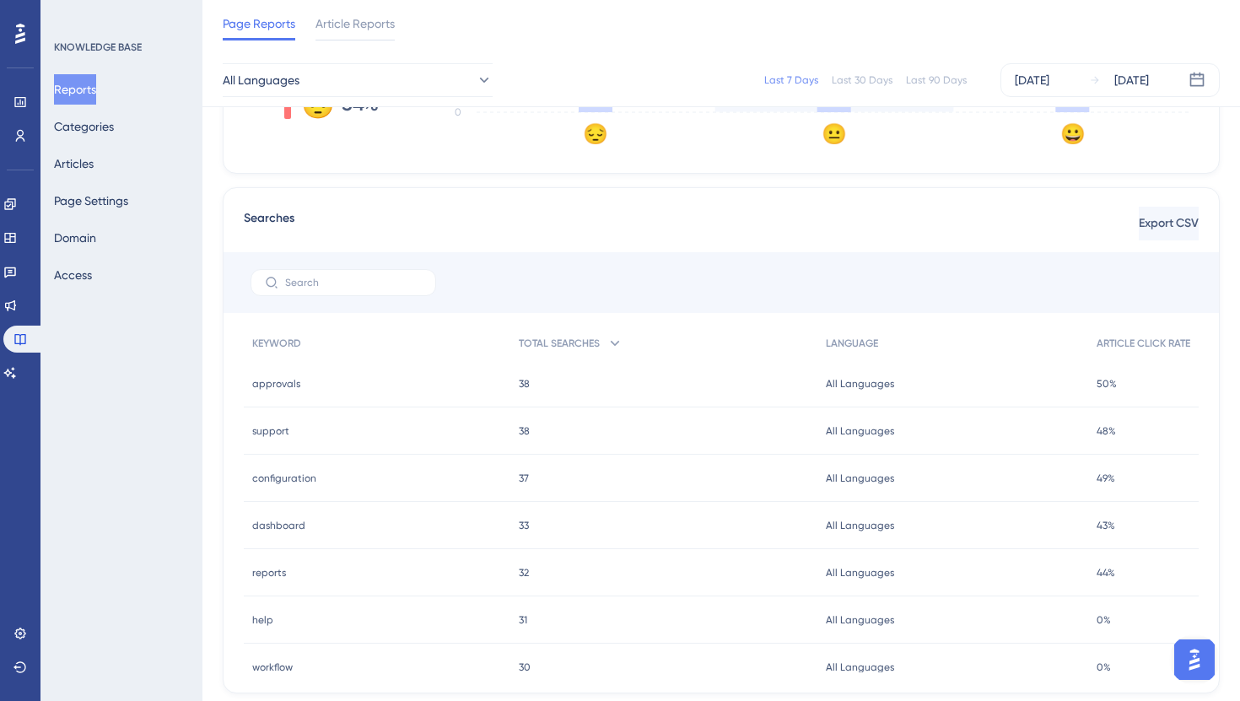
scroll to position [643, 0]
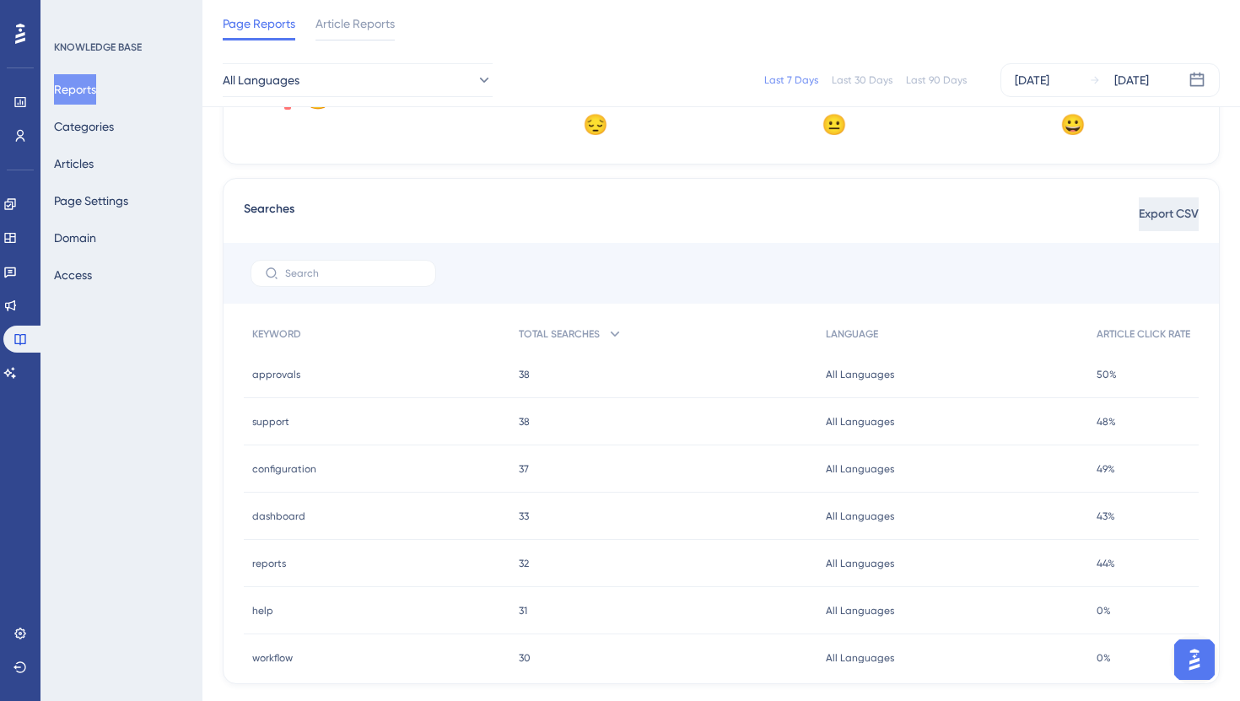
click at [1139, 204] on span "Export CSV" at bounding box center [1169, 214] width 60 height 20
click at [693, 202] on div "Searches Export CSV KEYWORD TOTAL SEARCHES LANGUAGE ARTICLE CLICK RATE approval…" at bounding box center [721, 431] width 997 height 506
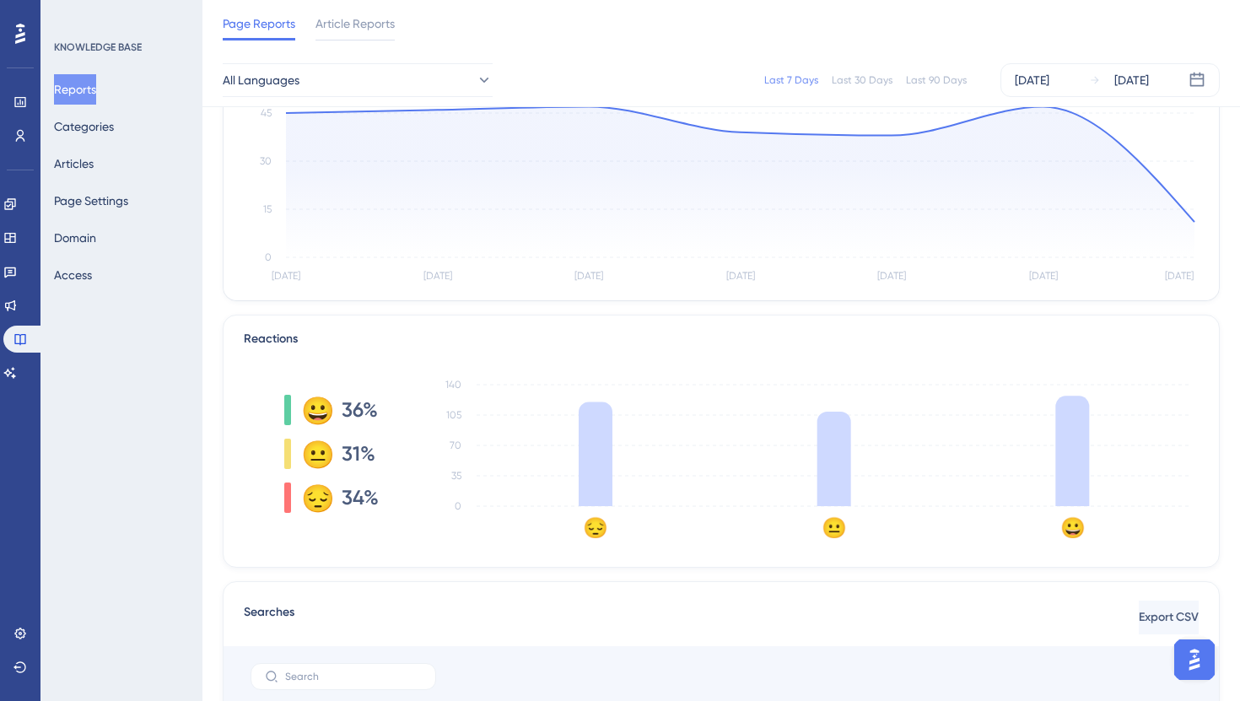
scroll to position [0, 0]
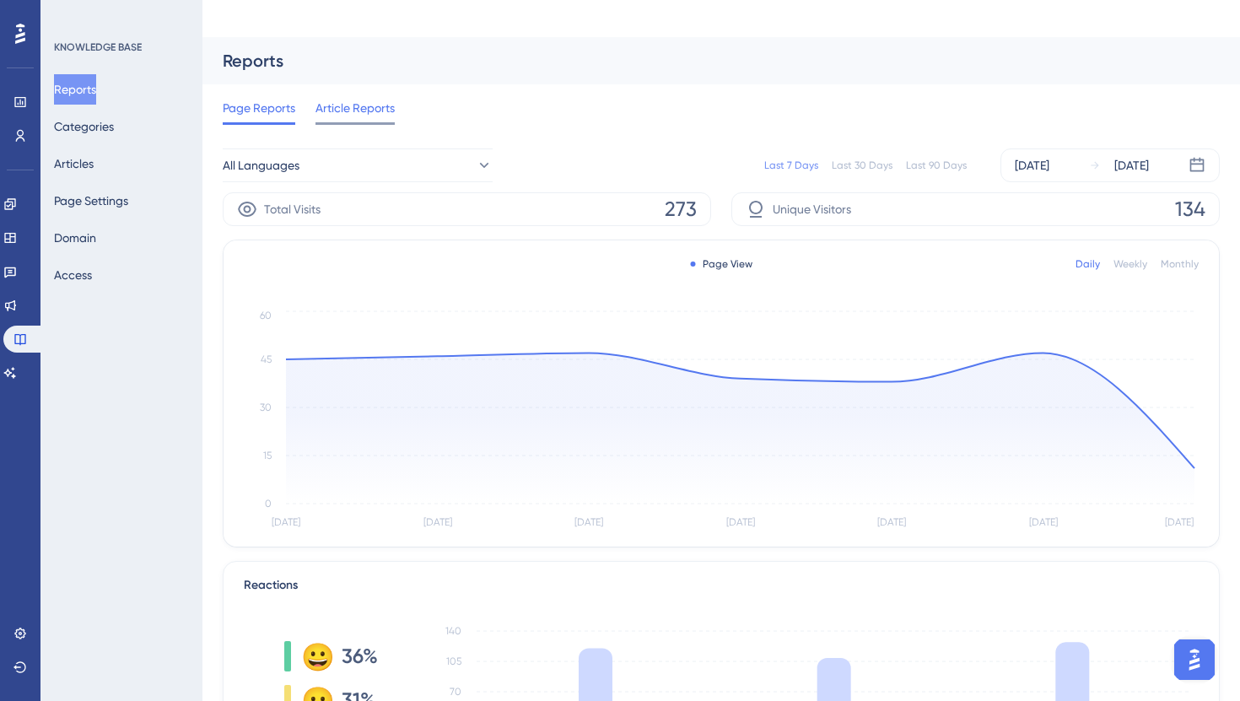
click at [368, 98] on span "Article Reports" at bounding box center [355, 108] width 79 height 20
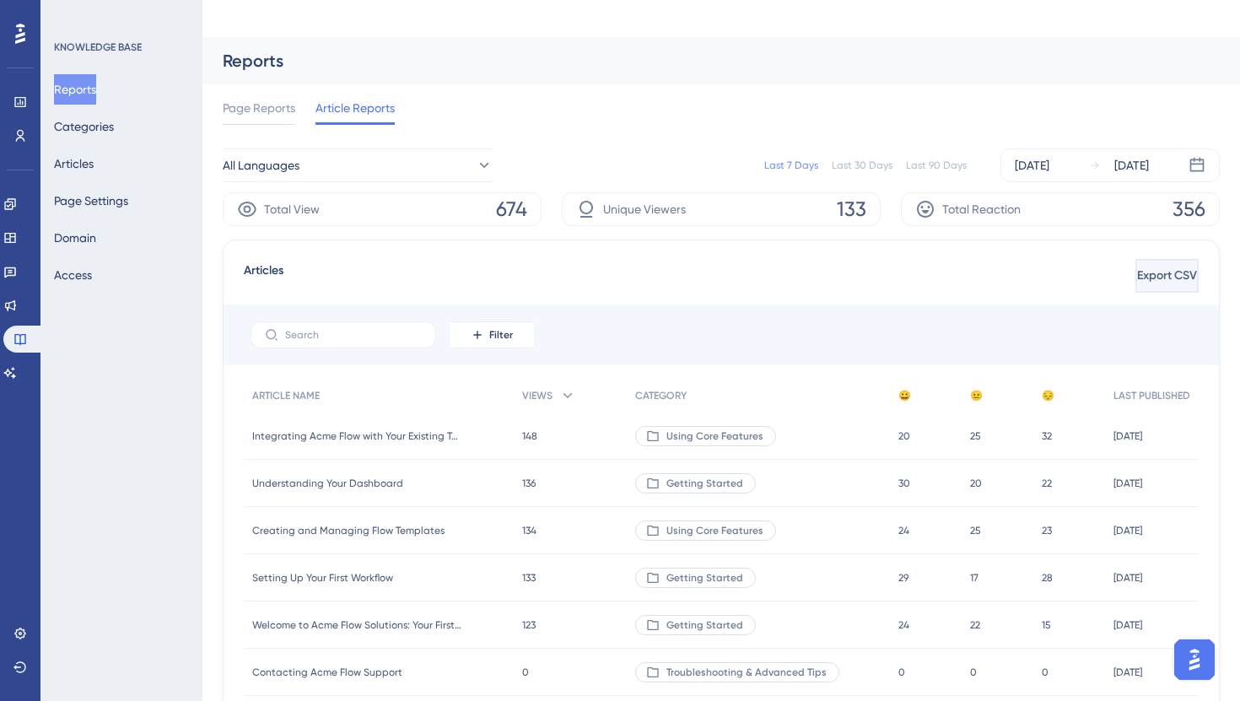
click at [1137, 266] on span "Export CSV" at bounding box center [1167, 276] width 60 height 20
click at [17, 293] on link at bounding box center [9, 305] width 13 height 27
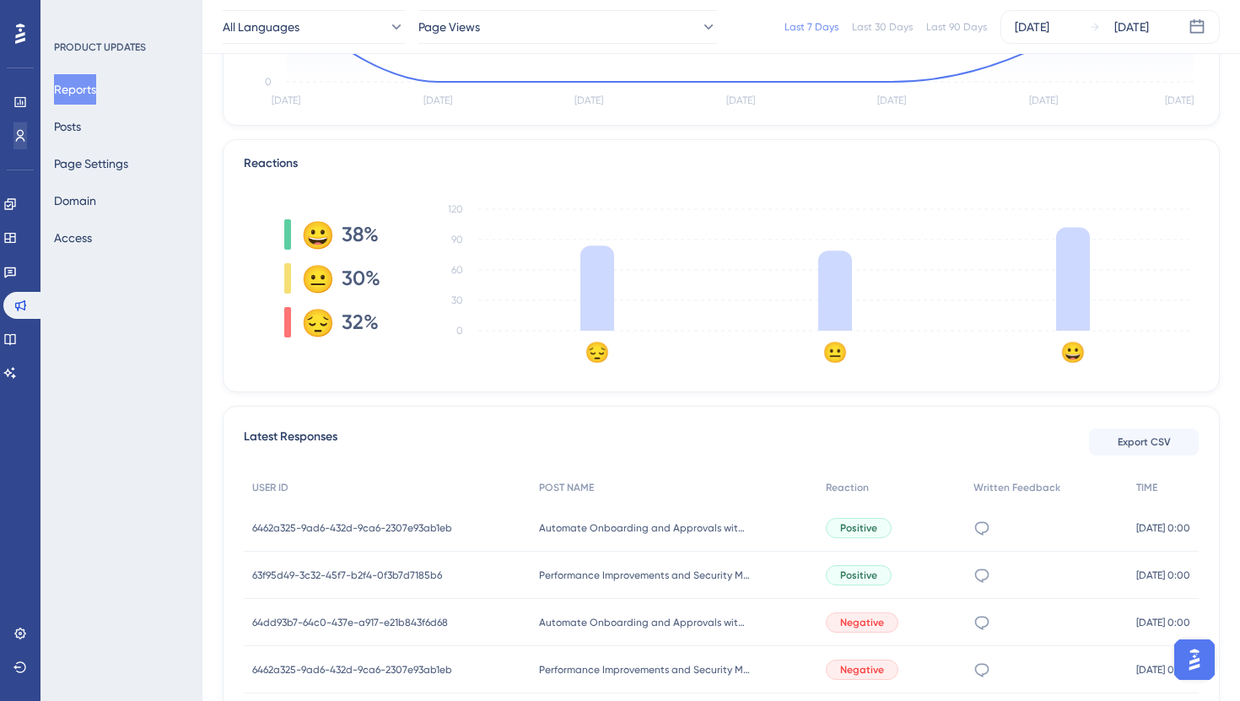
scroll to position [357, 0]
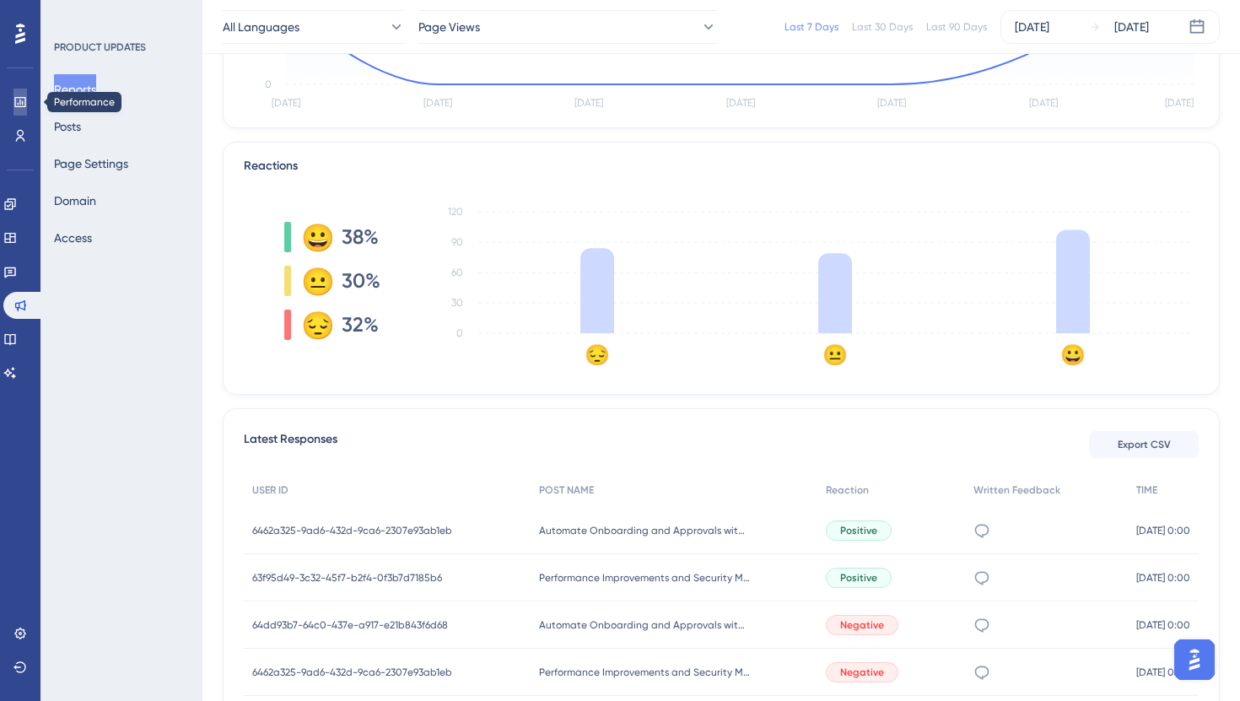
click at [19, 110] on link at bounding box center [19, 102] width 13 height 27
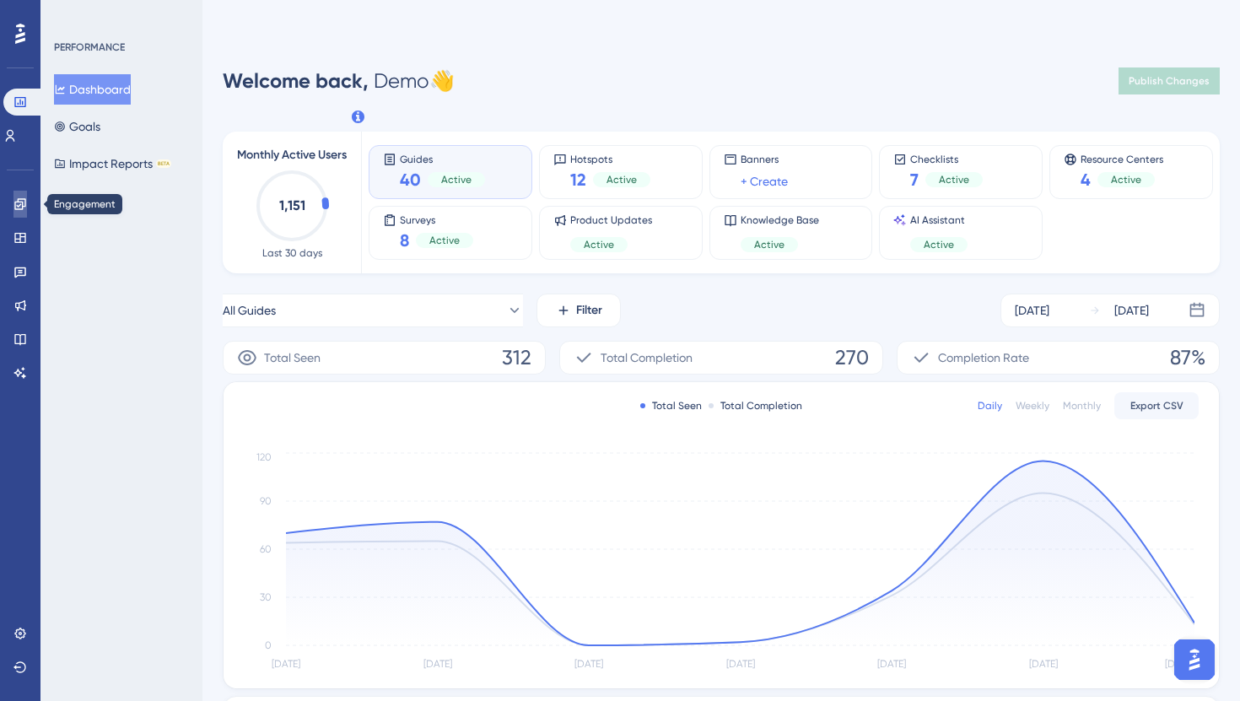
click at [15, 197] on icon at bounding box center [19, 203] width 13 height 13
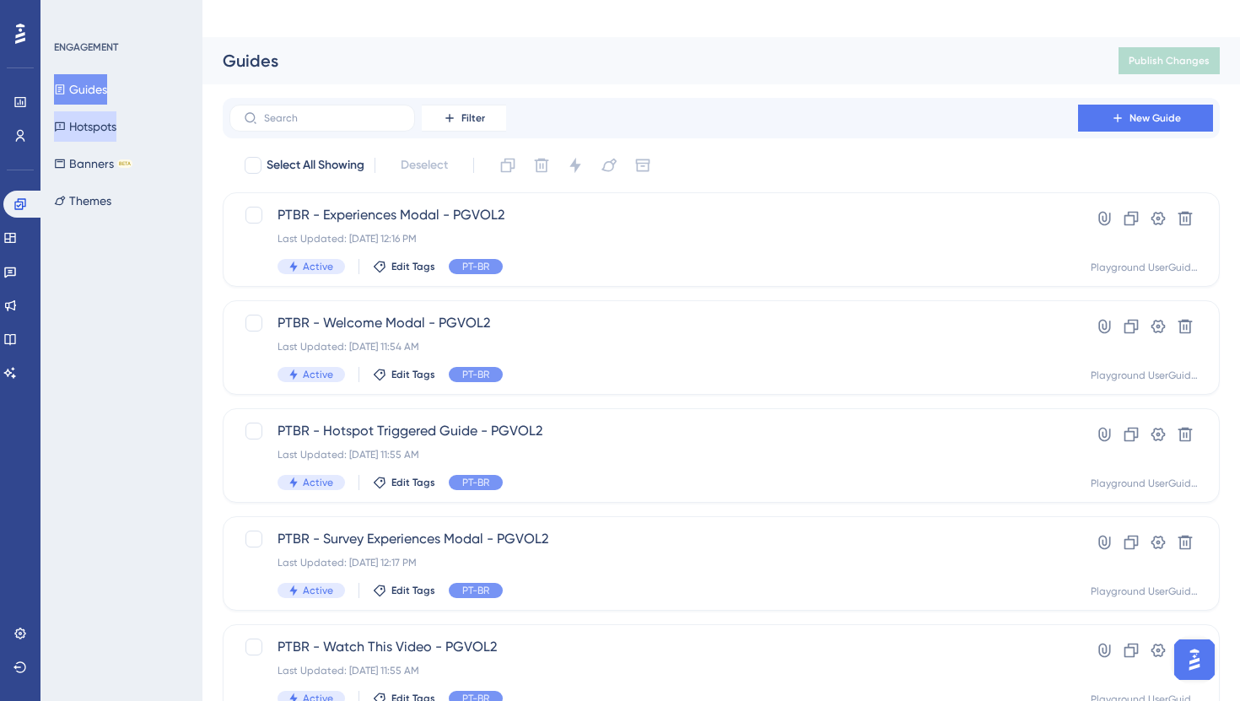
click at [90, 130] on button "Hotspots" at bounding box center [85, 126] width 62 height 30
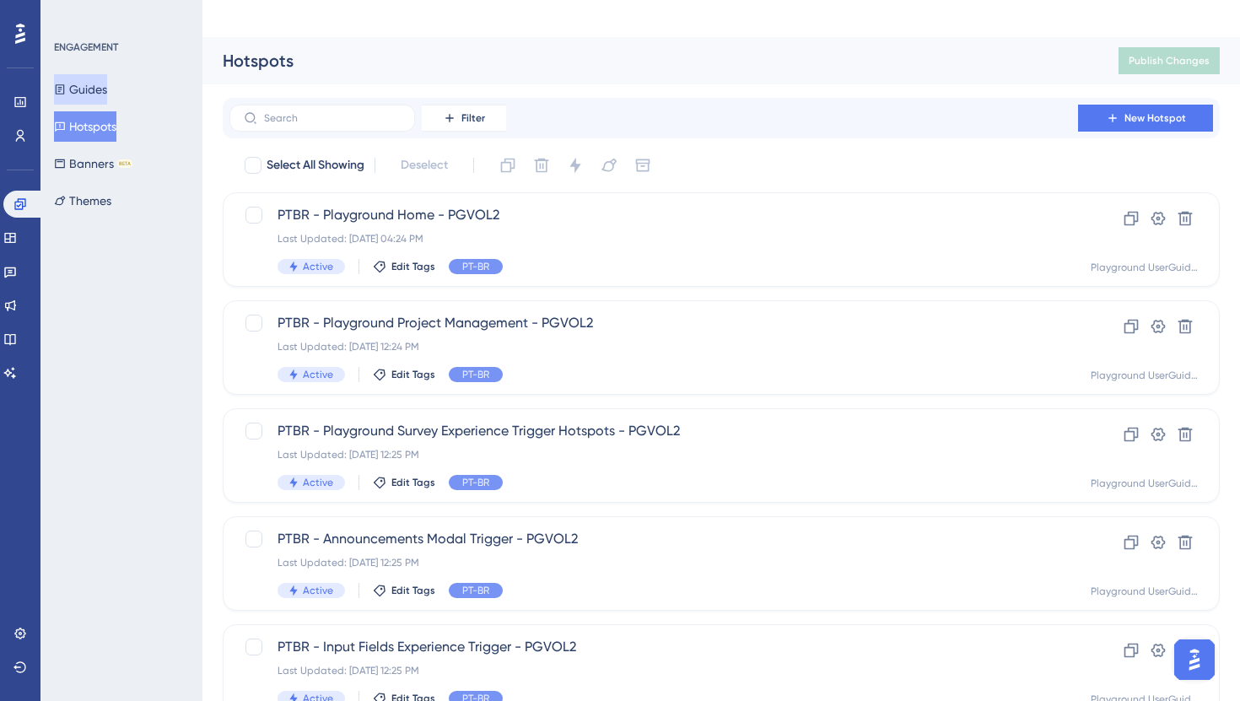
click at [92, 88] on button "Guides" at bounding box center [80, 89] width 53 height 30
